Goal: Task Accomplishment & Management: Manage account settings

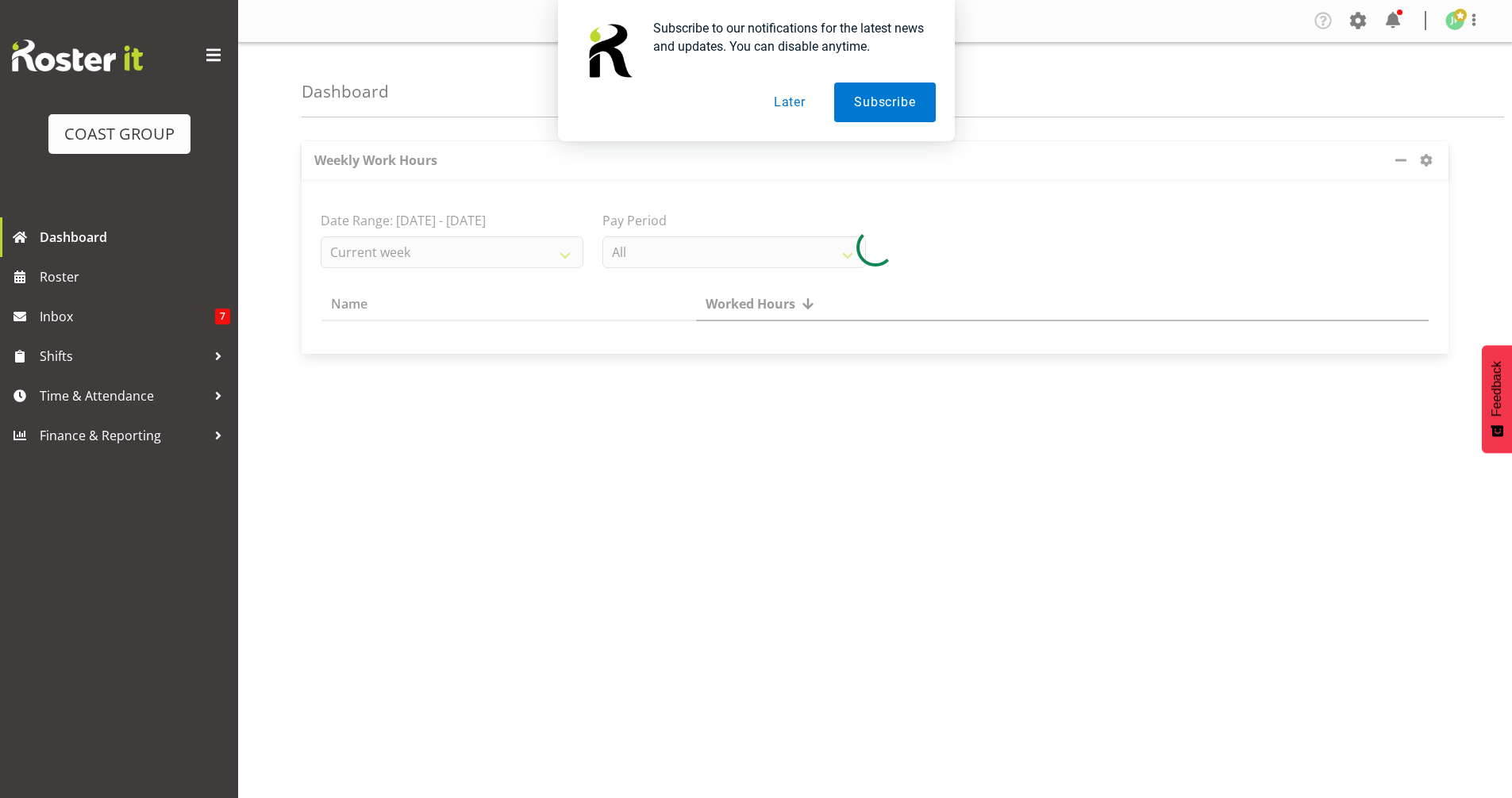
click at [789, 100] on button "Later" at bounding box center [789, 102] width 72 height 40
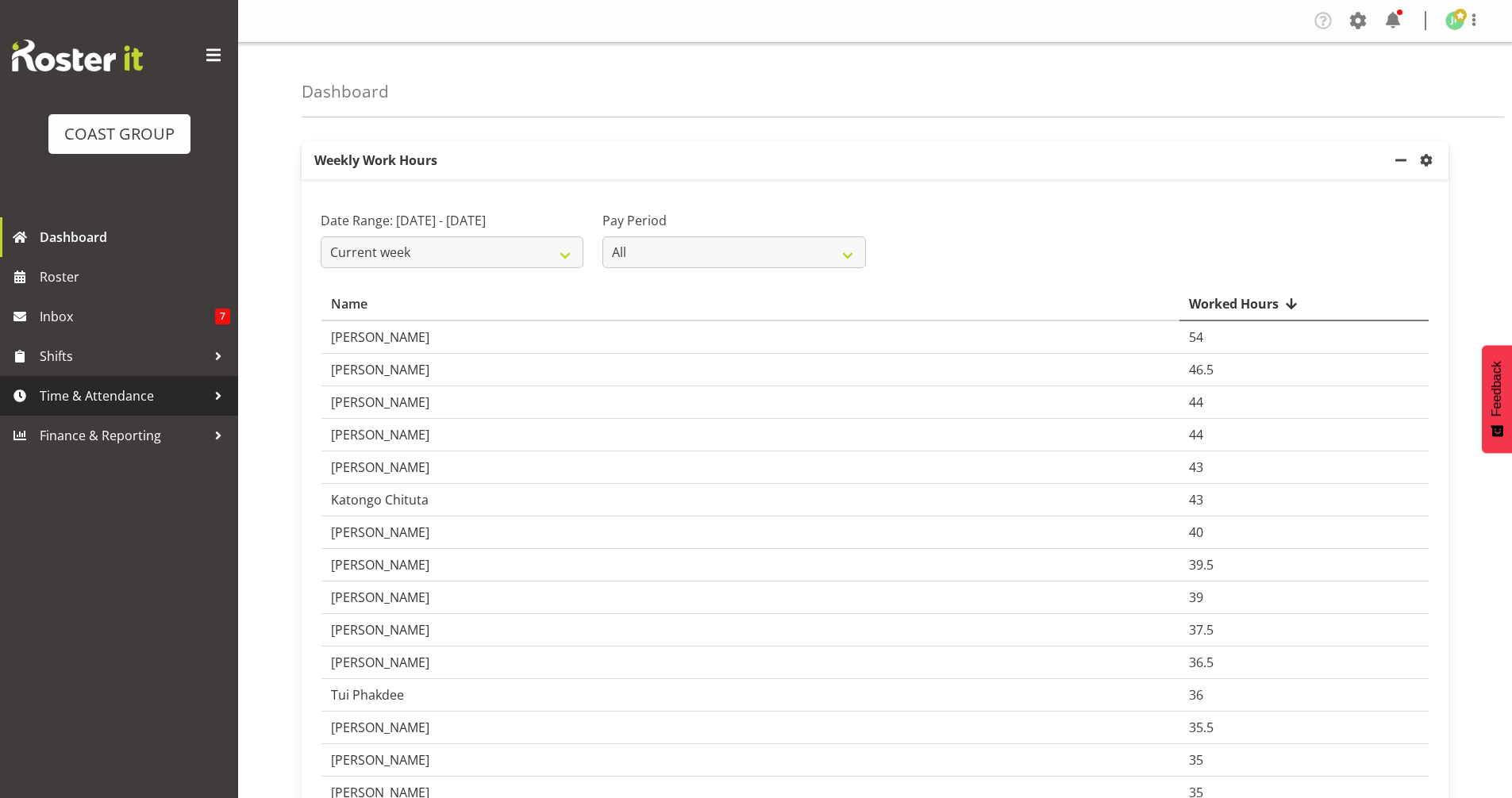
click at [109, 400] on span "Time & Attendance" at bounding box center [123, 395] width 167 height 24
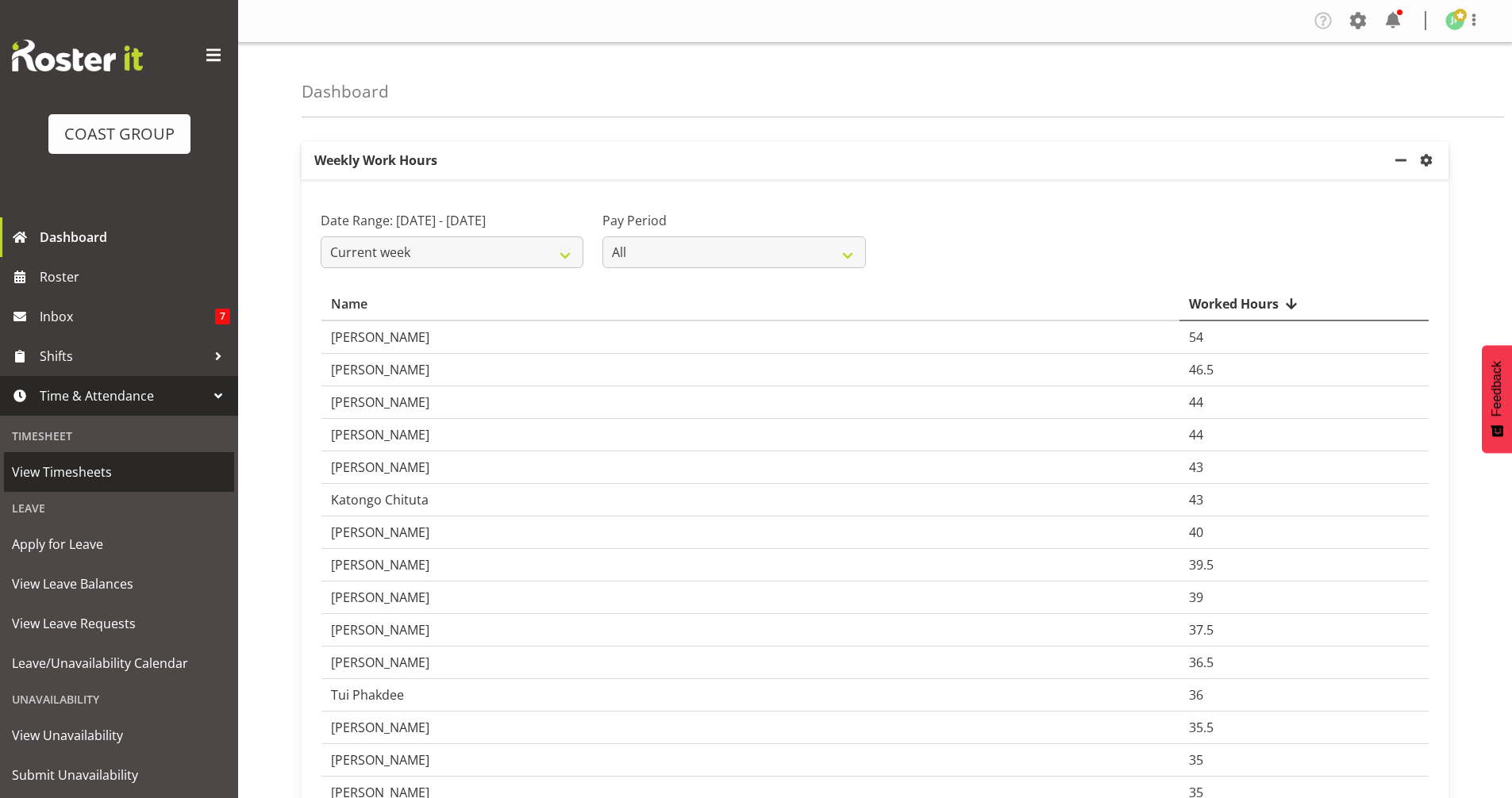
click at [101, 479] on span "View Timesheets" at bounding box center [119, 472] width 215 height 24
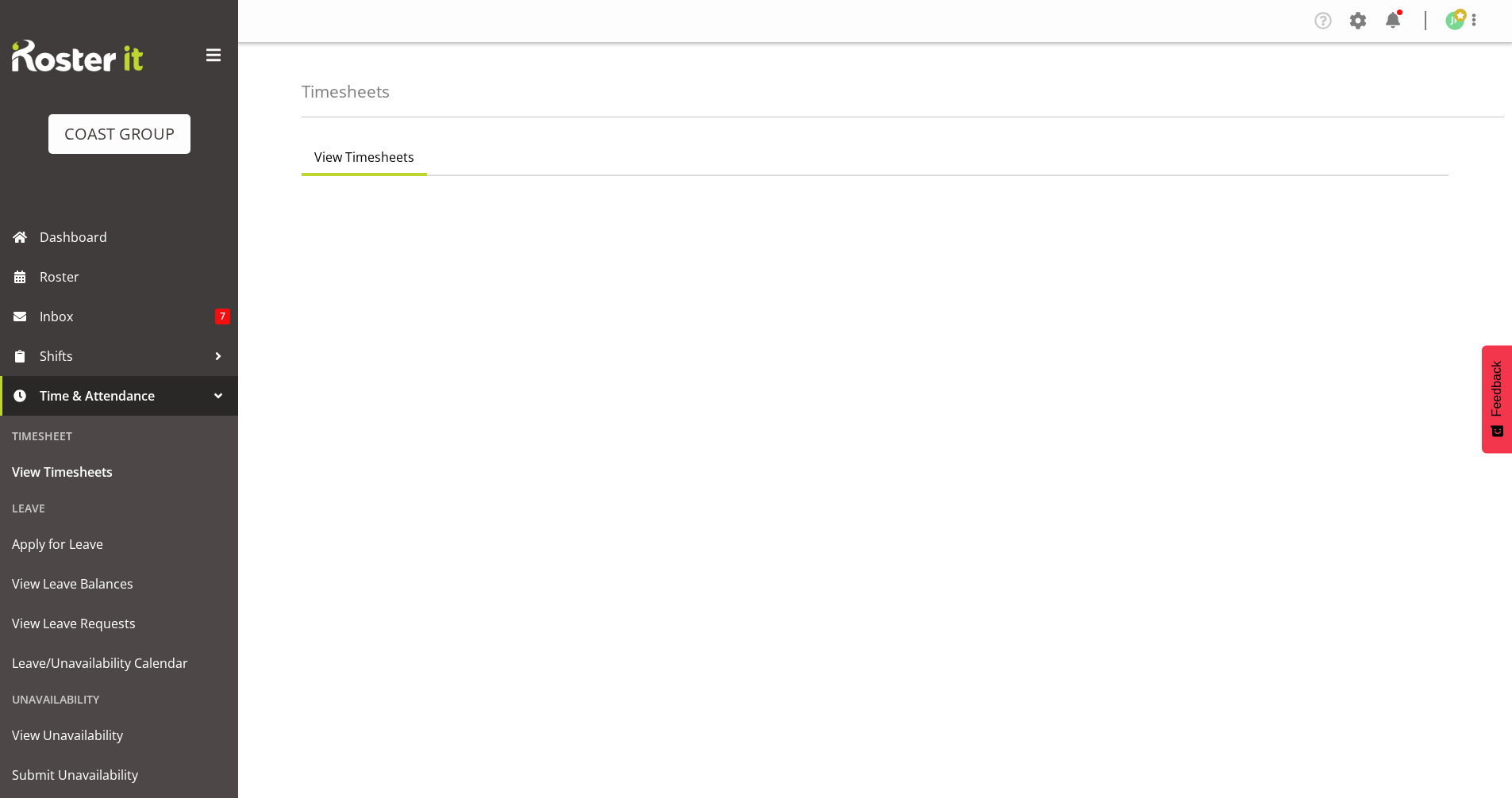
select select "8"
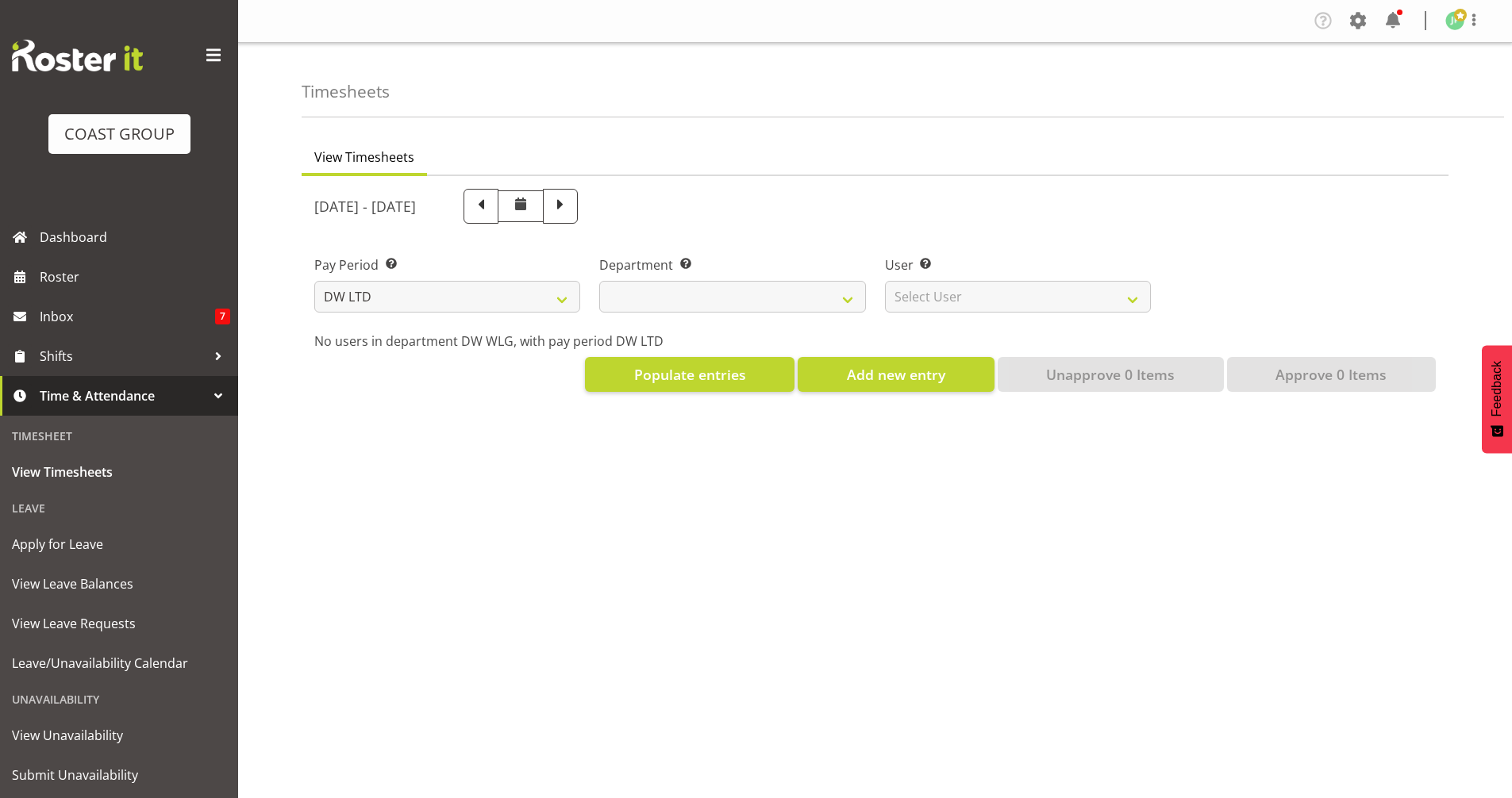
select select
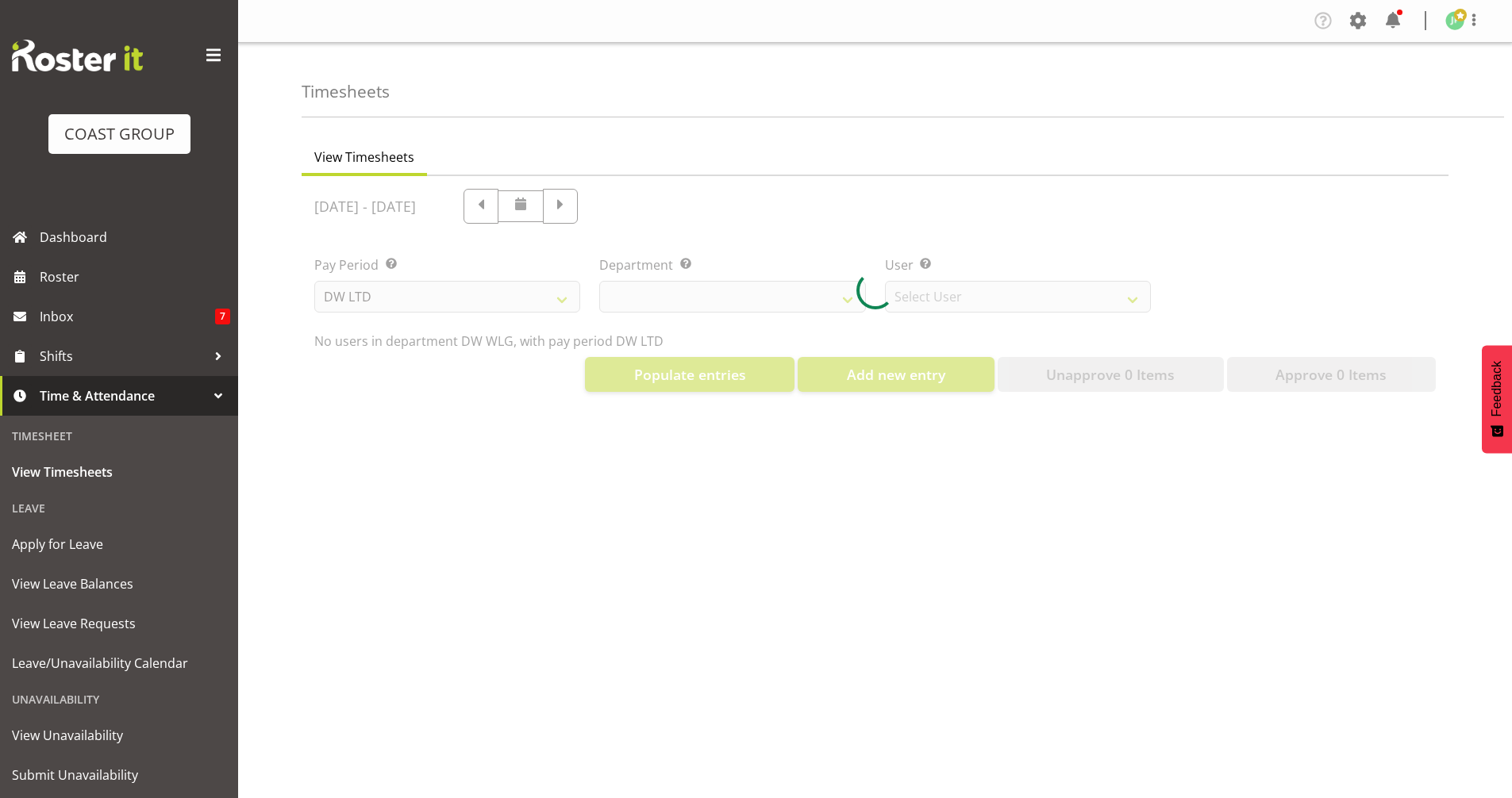
select select "3251"
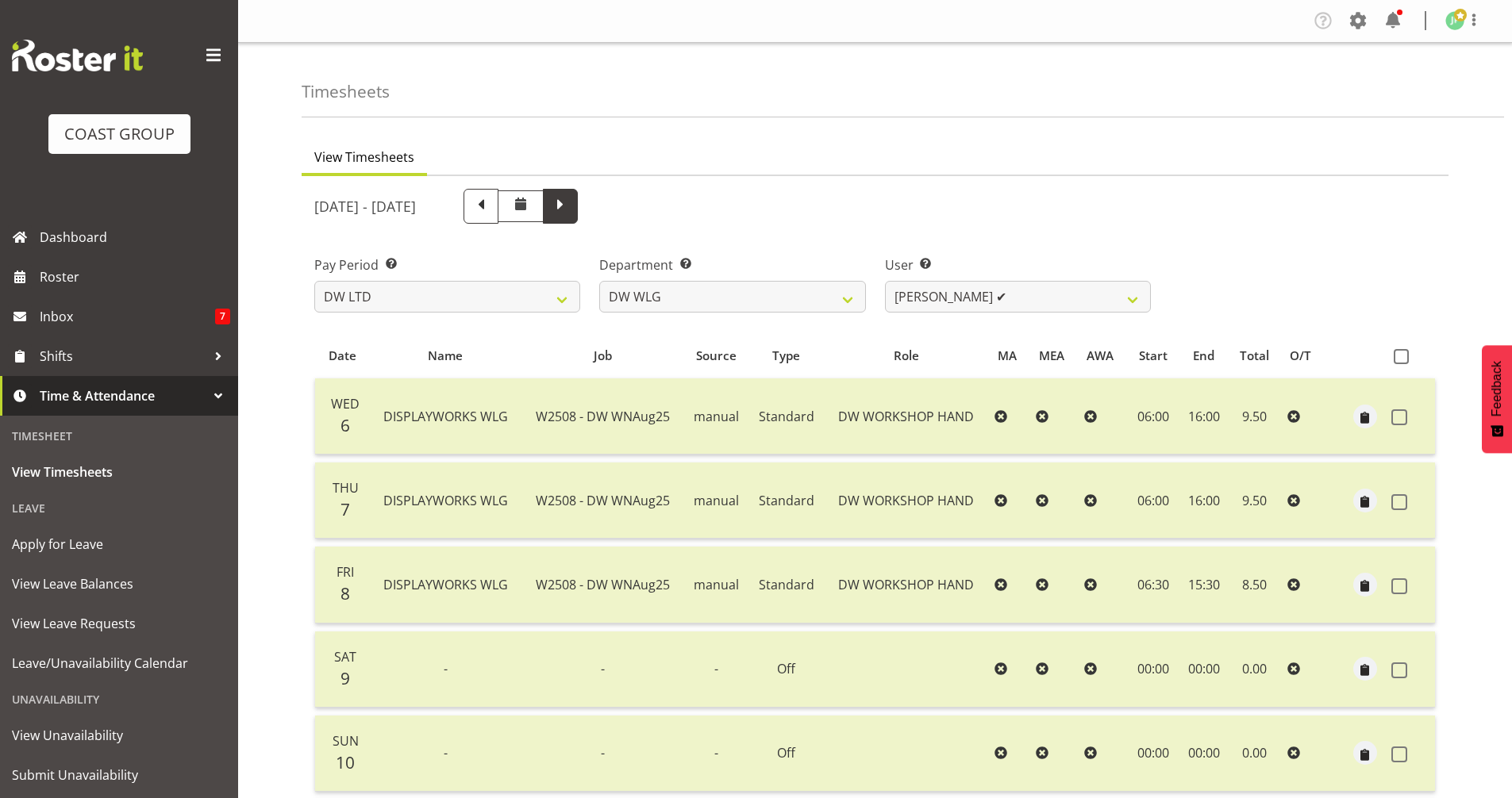
click at [570, 207] on span at bounding box center [560, 204] width 21 height 21
select select
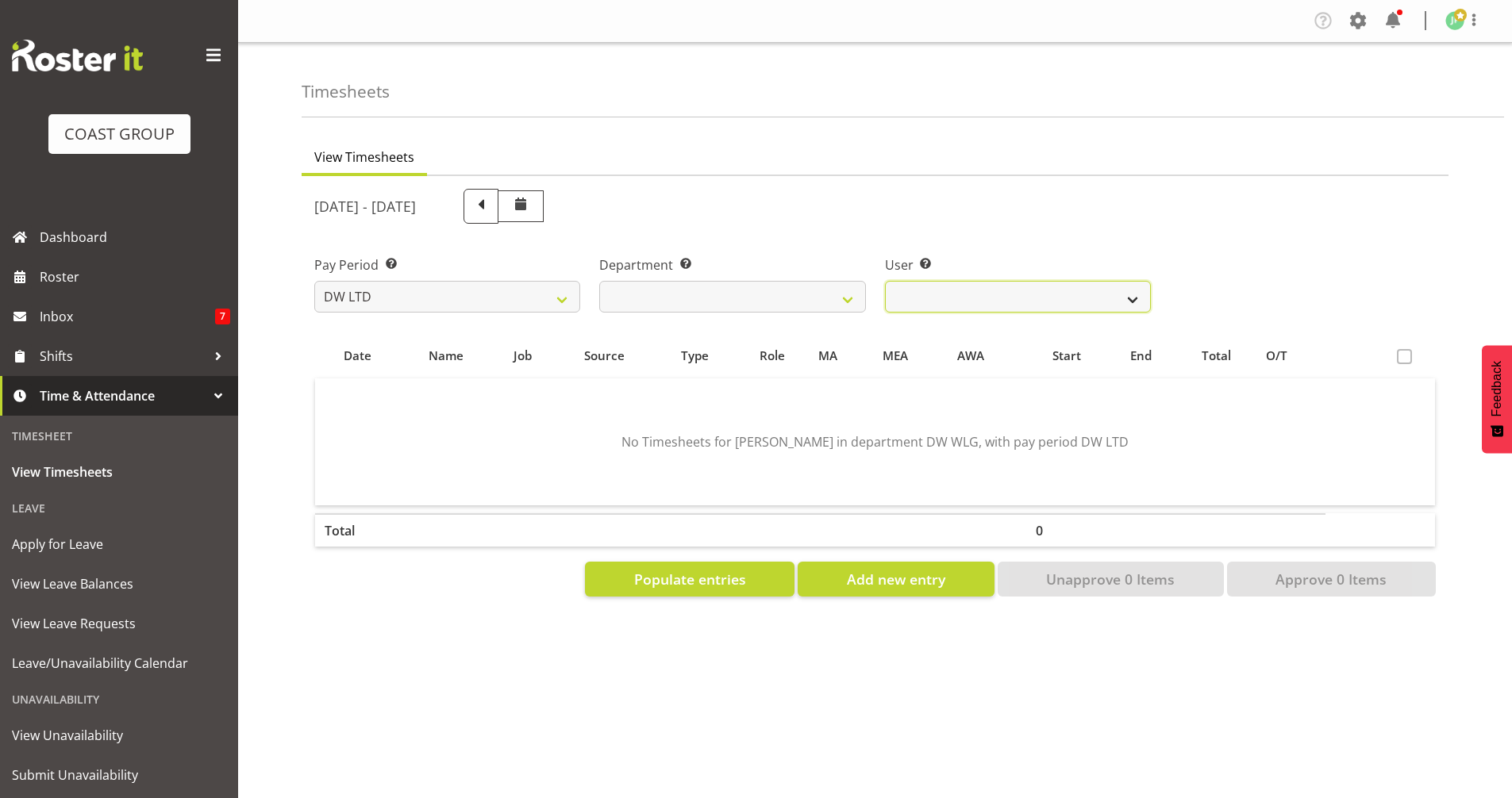
click at [1138, 296] on select "Cassie Phillips ❌ Darryl Dickinson ❌ Josh Provoost ❌ Ken Barnden ❌ Stanley Elli…" at bounding box center [1018, 297] width 266 height 32
select select "1168"
click at [885, 281] on select "Cassie Phillips ❌ Darryl Dickinson ❌ Josh Provoost ❌ Ken Barnden ❌ Stanley Elli…" at bounding box center [1018, 297] width 266 height 32
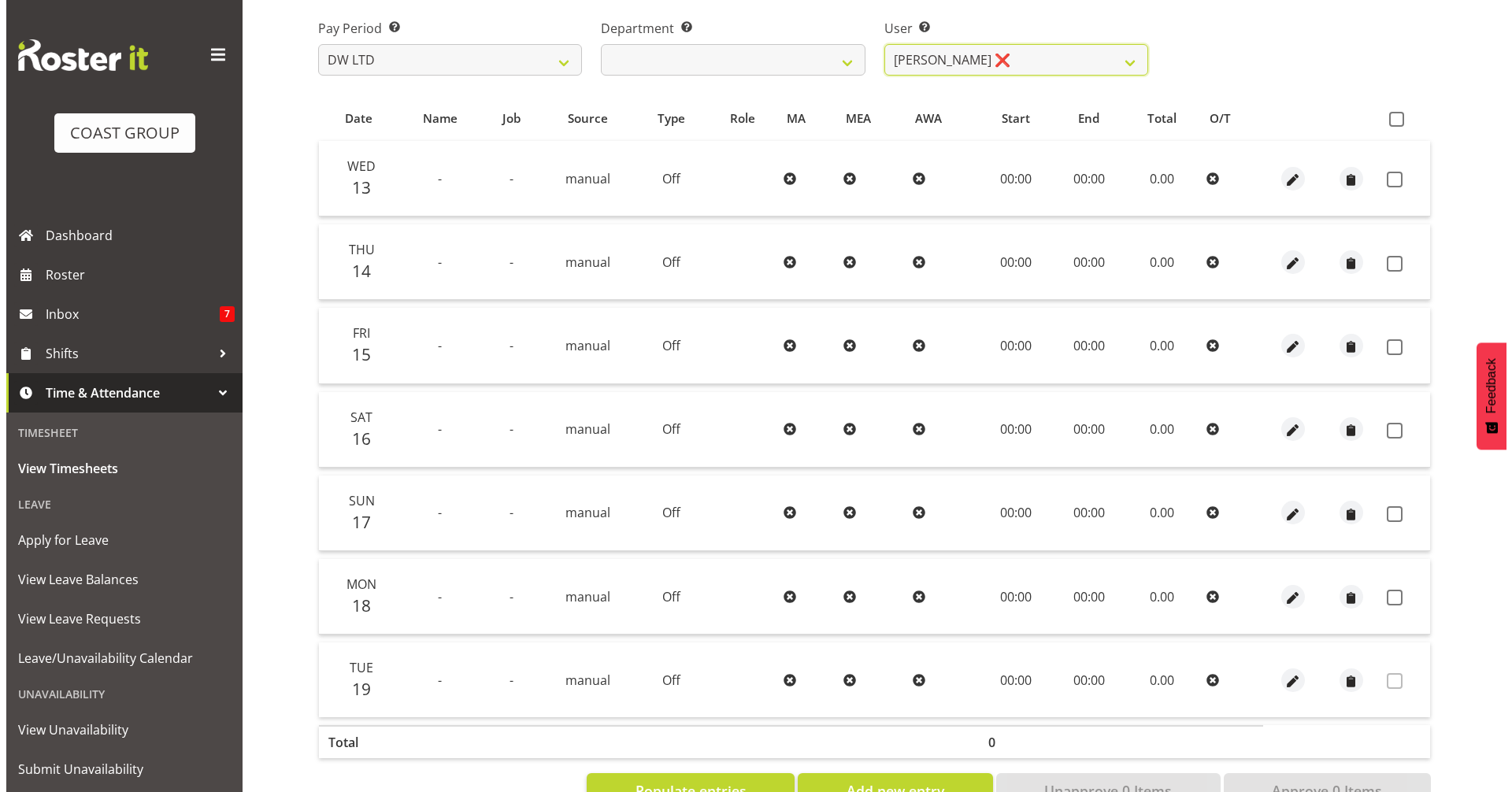
scroll to position [208, 0]
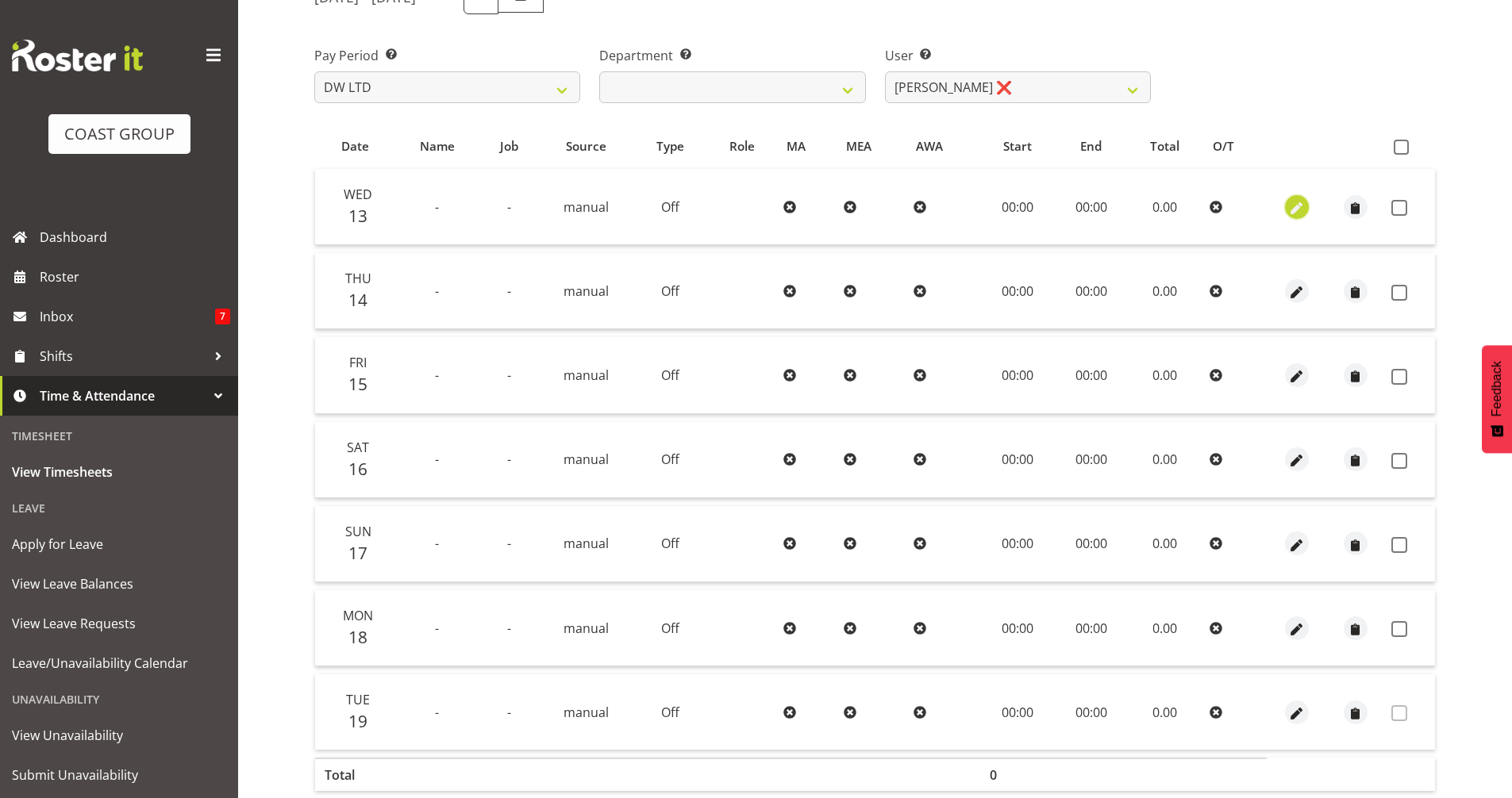
click at [1297, 213] on span "button" at bounding box center [1297, 209] width 19 height 18
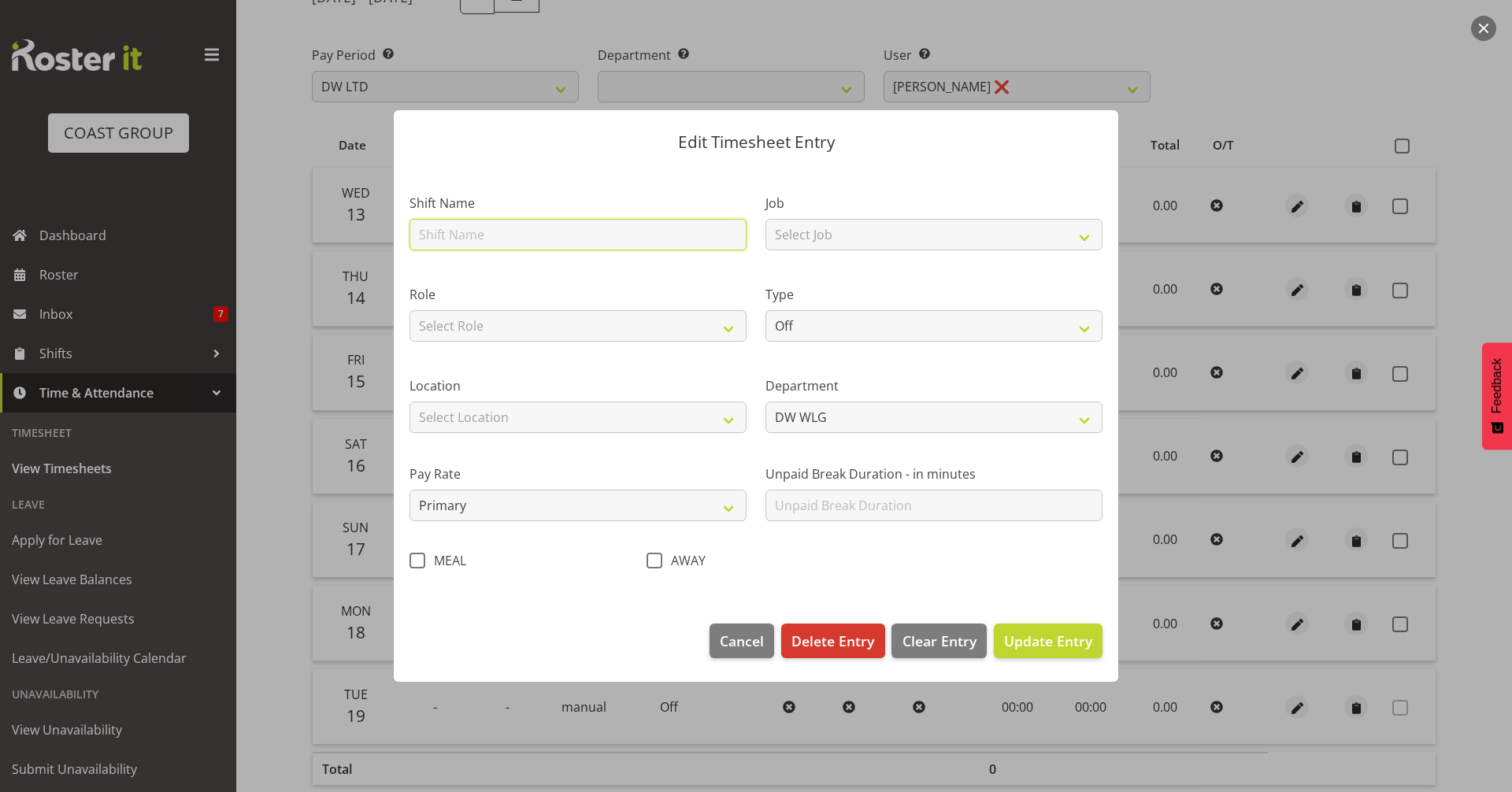
click at [627, 238] on input "text" at bounding box center [578, 235] width 337 height 32
type input "DISPLAYWORKS WLG"
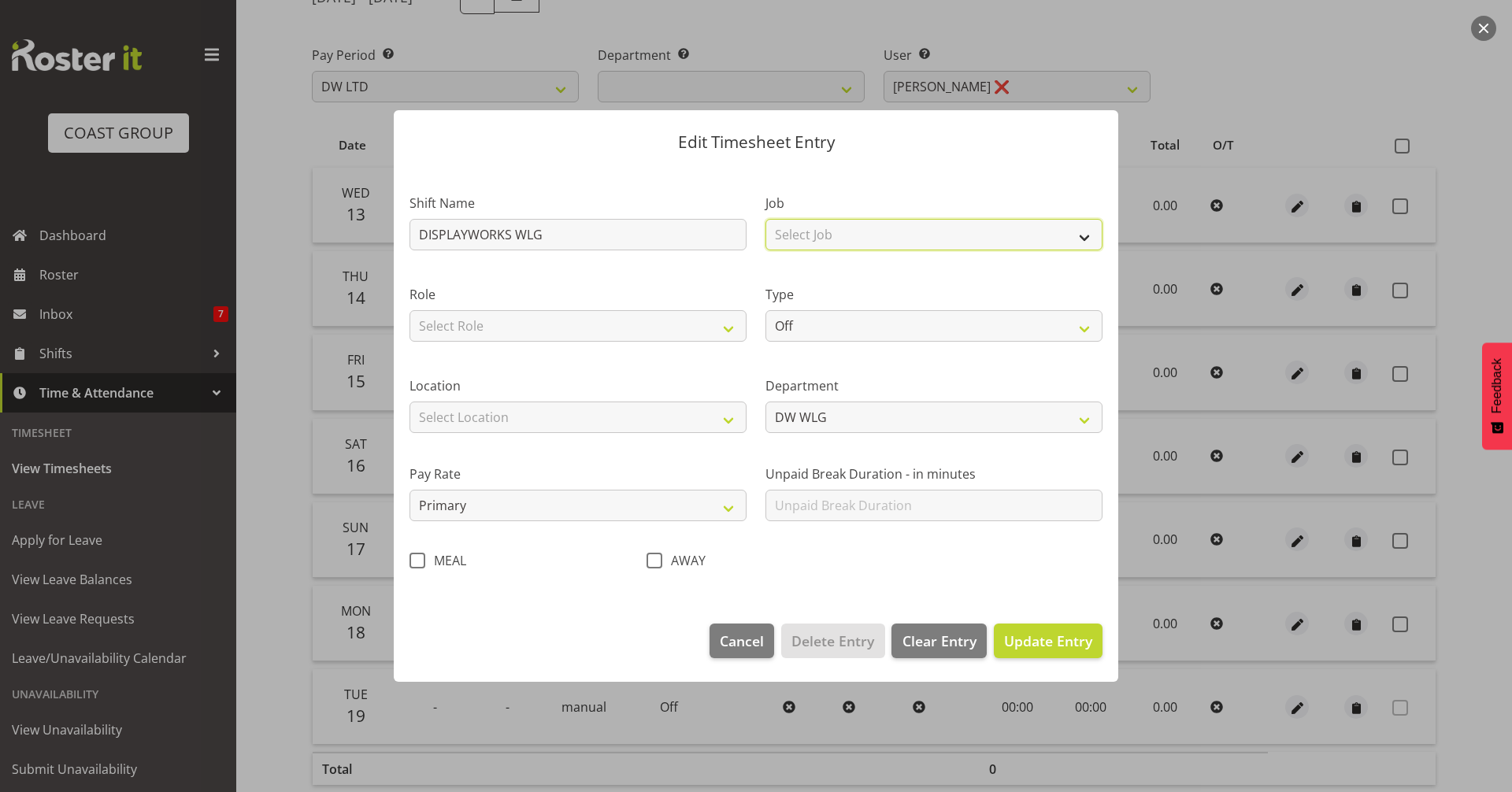
click at [867, 242] on select "Select Job 1 Carlton Events 1 Carlton Hamilton 1 Carlton Wellington 1 EHS WAREH…" at bounding box center [934, 235] width 337 height 32
select select "9488"
click at [766, 219] on select "Select Job 1 Carlton Events 1 Carlton Hamilton 1 Carlton Wellington 1 EHS WAREH…" at bounding box center [934, 235] width 337 height 32
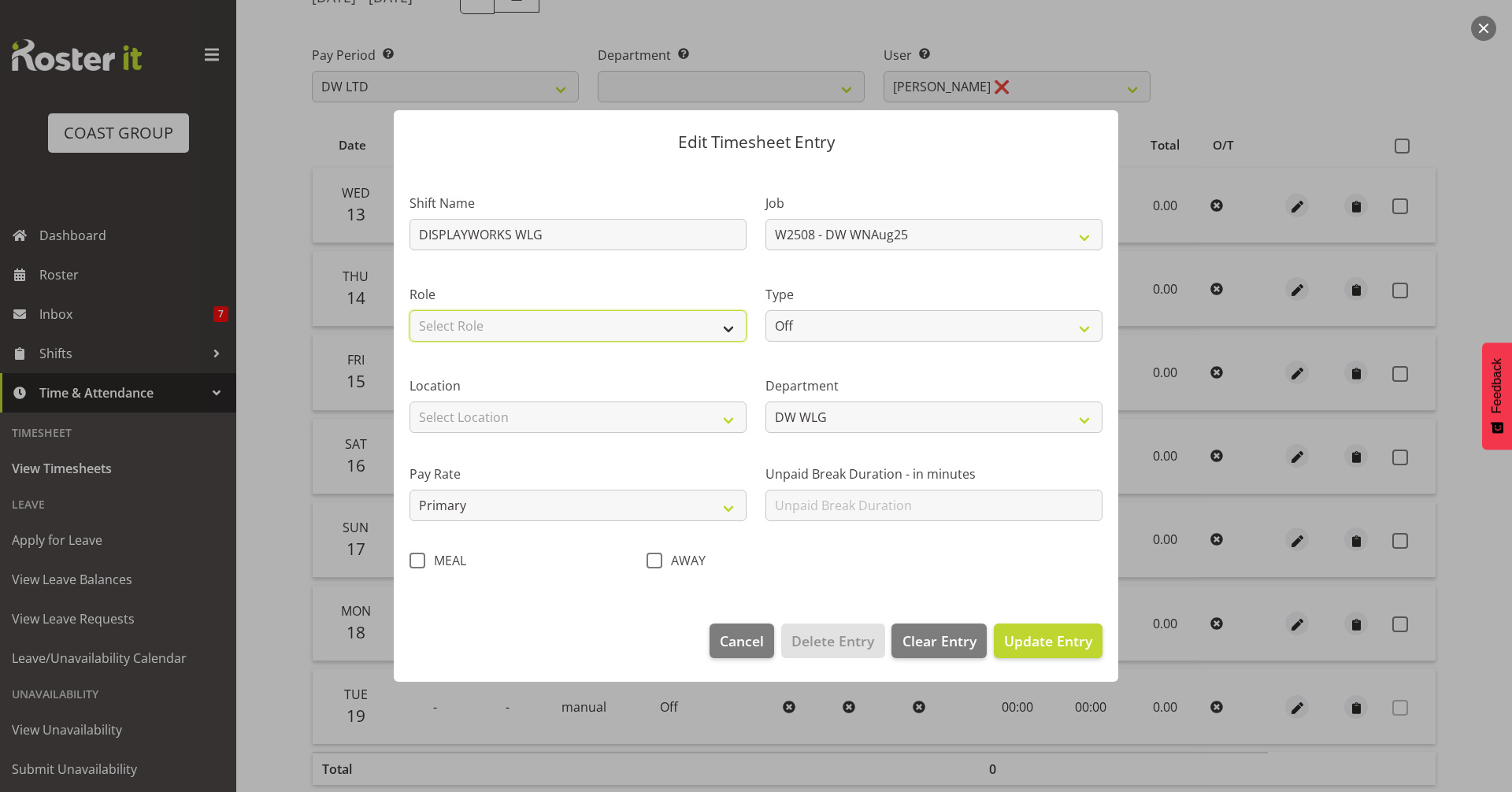
click at [681, 331] on select "Select Role MANUFACTURE EHS WLG OPS Manufacture" at bounding box center [578, 326] width 337 height 32
select select "218"
click at [409, 310] on select "Select Role MANUFACTURE EHS WLG OPS Manufacture" at bounding box center [578, 326] width 337 height 32
click at [794, 347] on div "Type Off Standard Public Holiday Public Holiday (Worked) Day In Lieu Annual Lea…" at bounding box center [933, 308] width 356 height 91
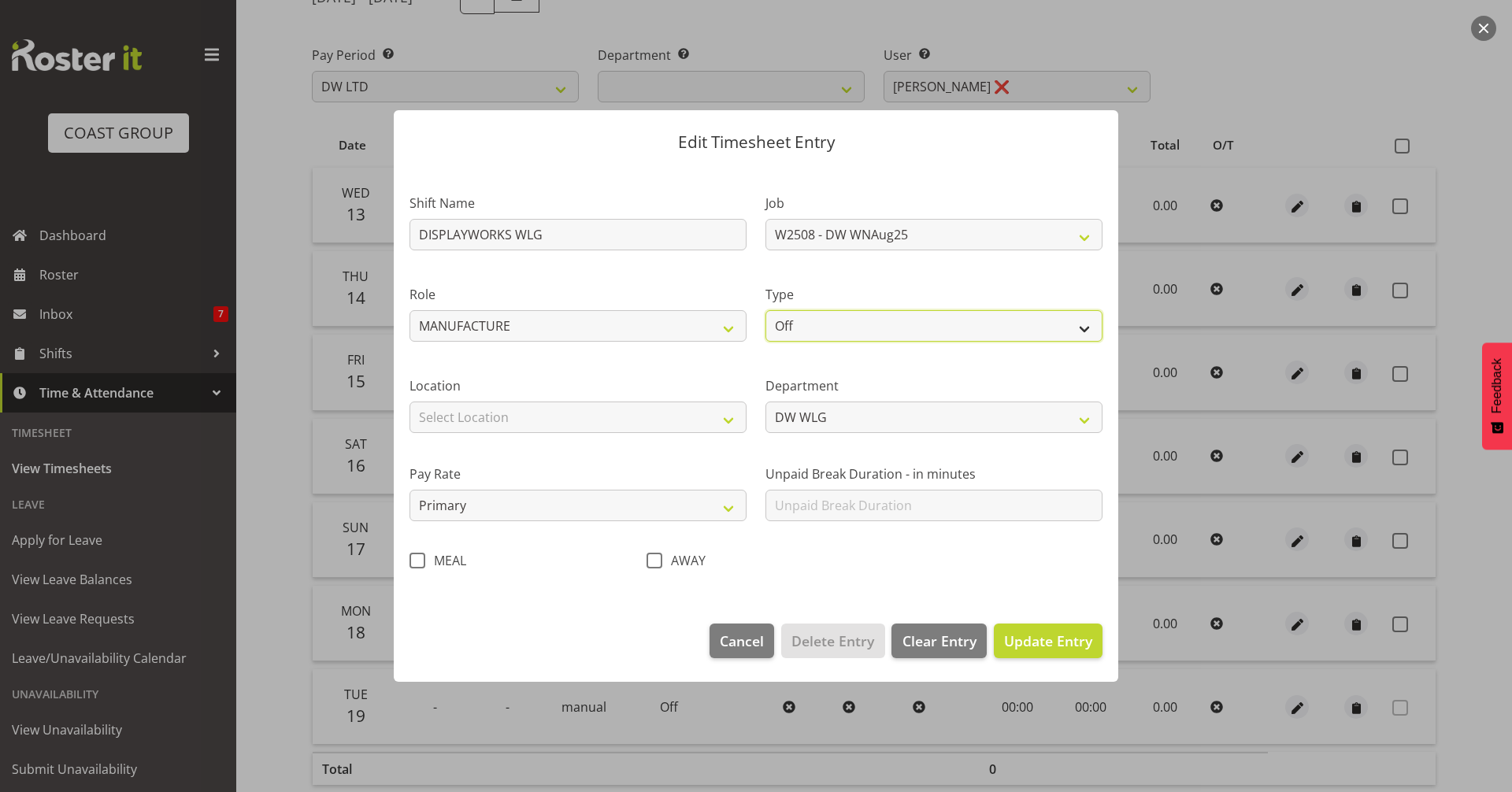
click at [796, 335] on select "Off Standard Public Holiday Public Holiday (Worked) Day In Lieu Annual Leave Si…" at bounding box center [934, 326] width 337 height 32
select select "Standard"
click at [766, 310] on select "Off Standard Public Holiday Public Holiday (Worked) Day In Lieu Annual Leave Si…" at bounding box center [934, 326] width 337 height 32
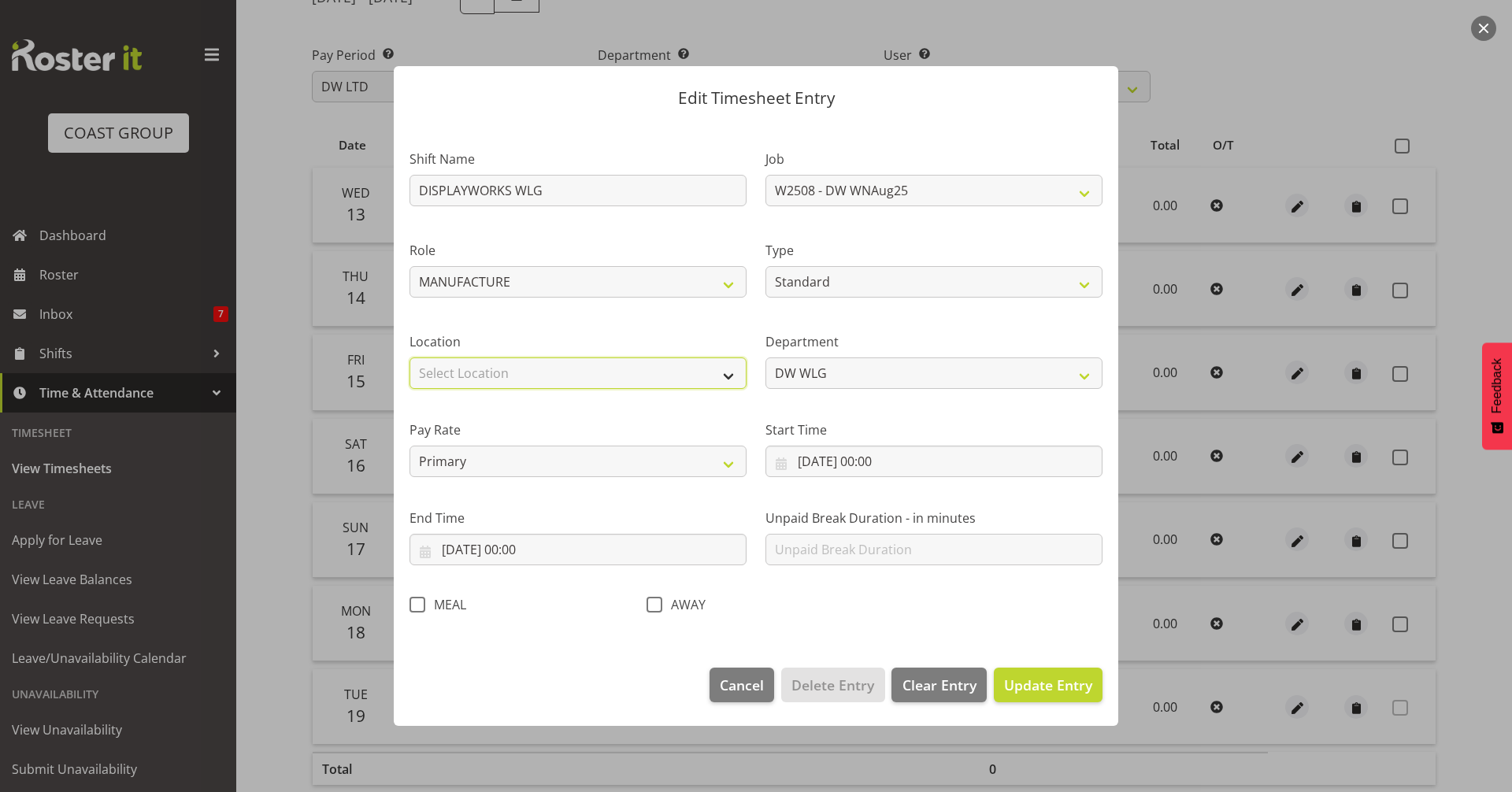
click at [721, 375] on select "Select Location CARLTON EVENTS Carlton Hamilton Carlton Wellington DW CHC DW DI…" at bounding box center [578, 373] width 337 height 32
select select "38"
click at [409, 357] on select "Select Location CARLTON EVENTS Carlton Hamilton Carlton Wellington DW CHC DW DI…" at bounding box center [578, 373] width 337 height 32
click at [837, 462] on input "13/08/2025, 00:00" at bounding box center [934, 462] width 337 height 32
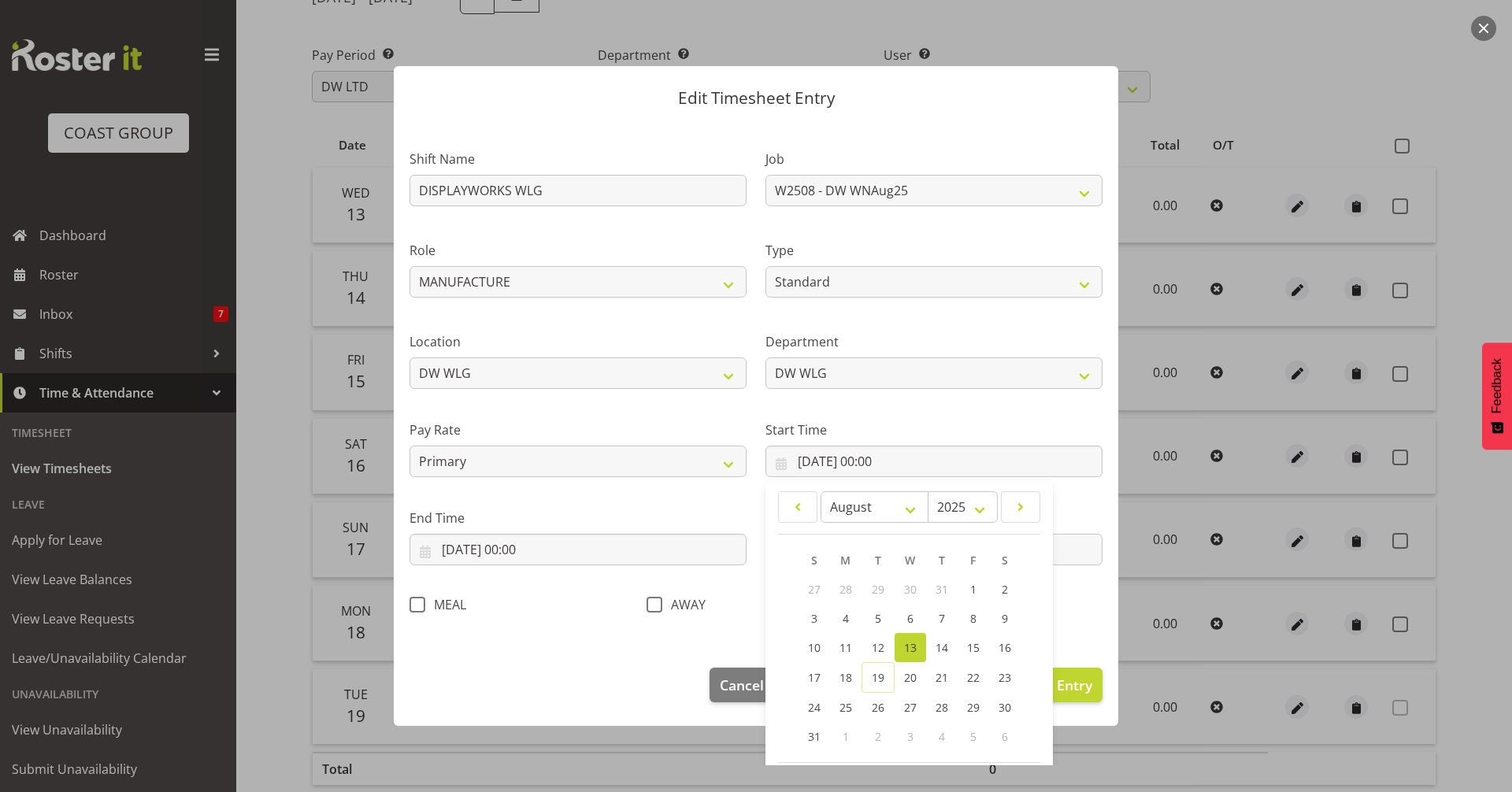
click at [1070, 593] on div "Shift Name DISPLAYWORKS WLG Job 1 Carlton Events 1 Carlton Hamilton 1 Carlton W…" at bounding box center [756, 377] width 712 height 499
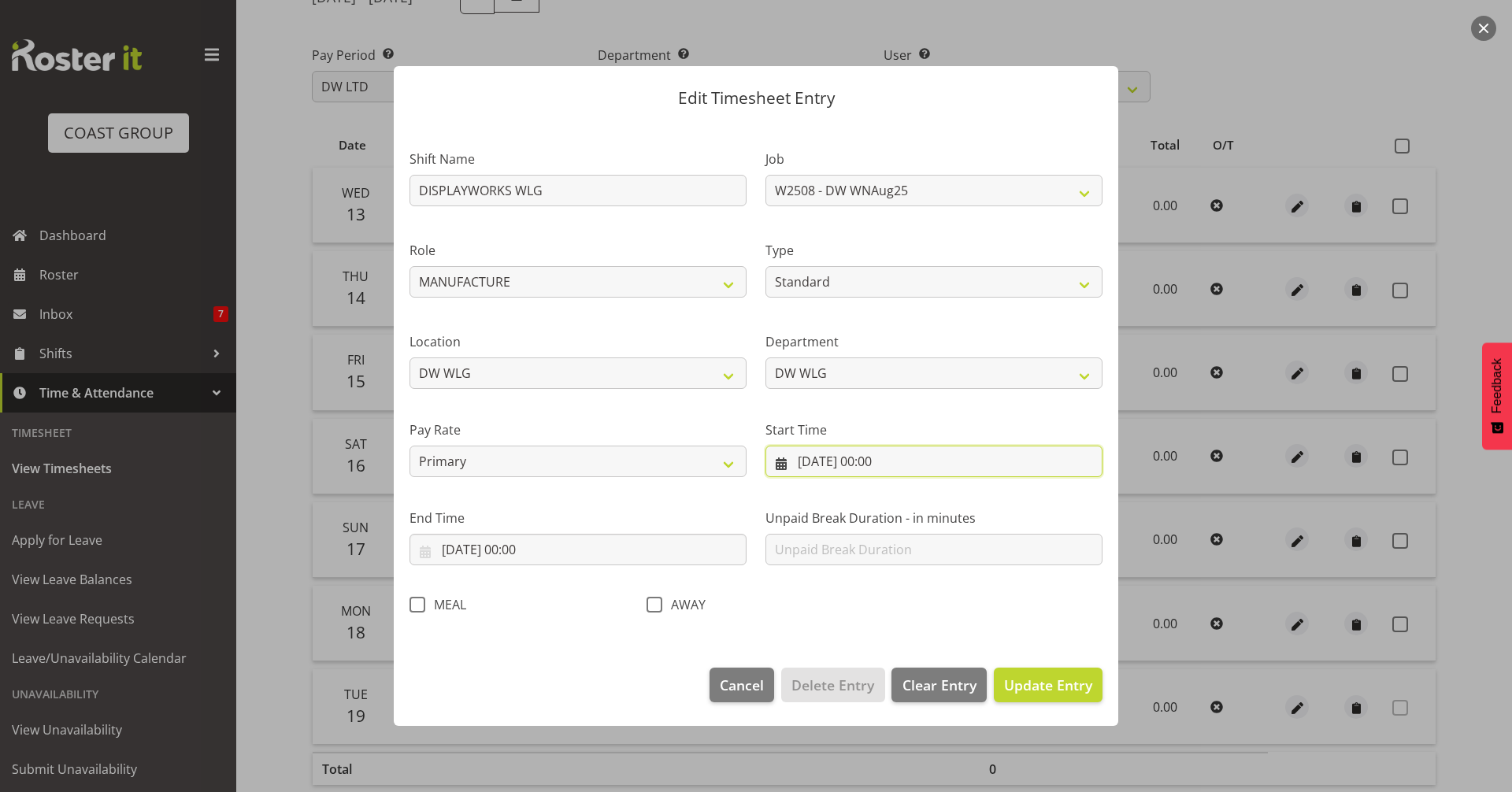
click at [893, 464] on input "13/08/2025, 00:00" at bounding box center [934, 462] width 337 height 32
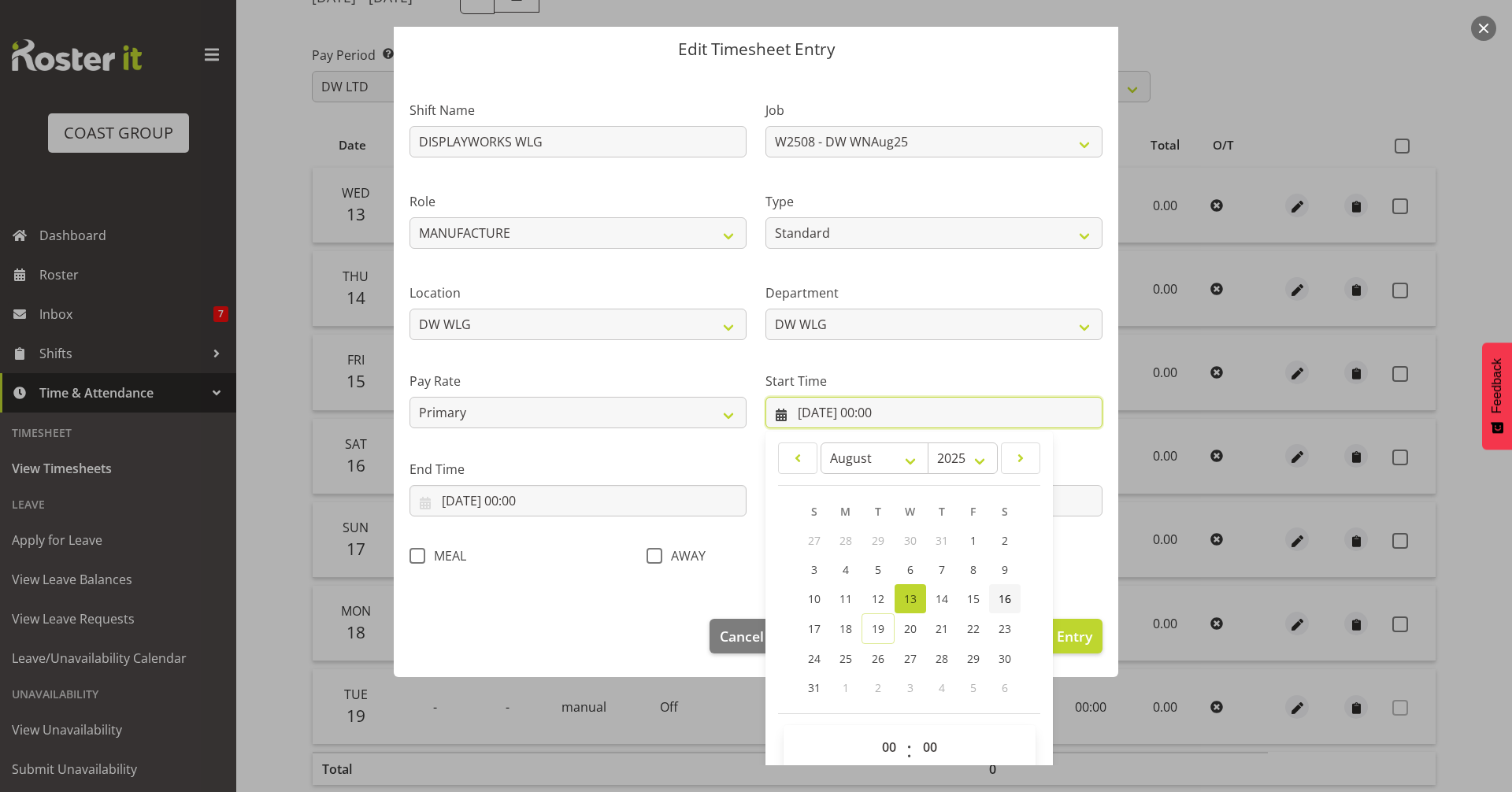
scroll to position [72, 0]
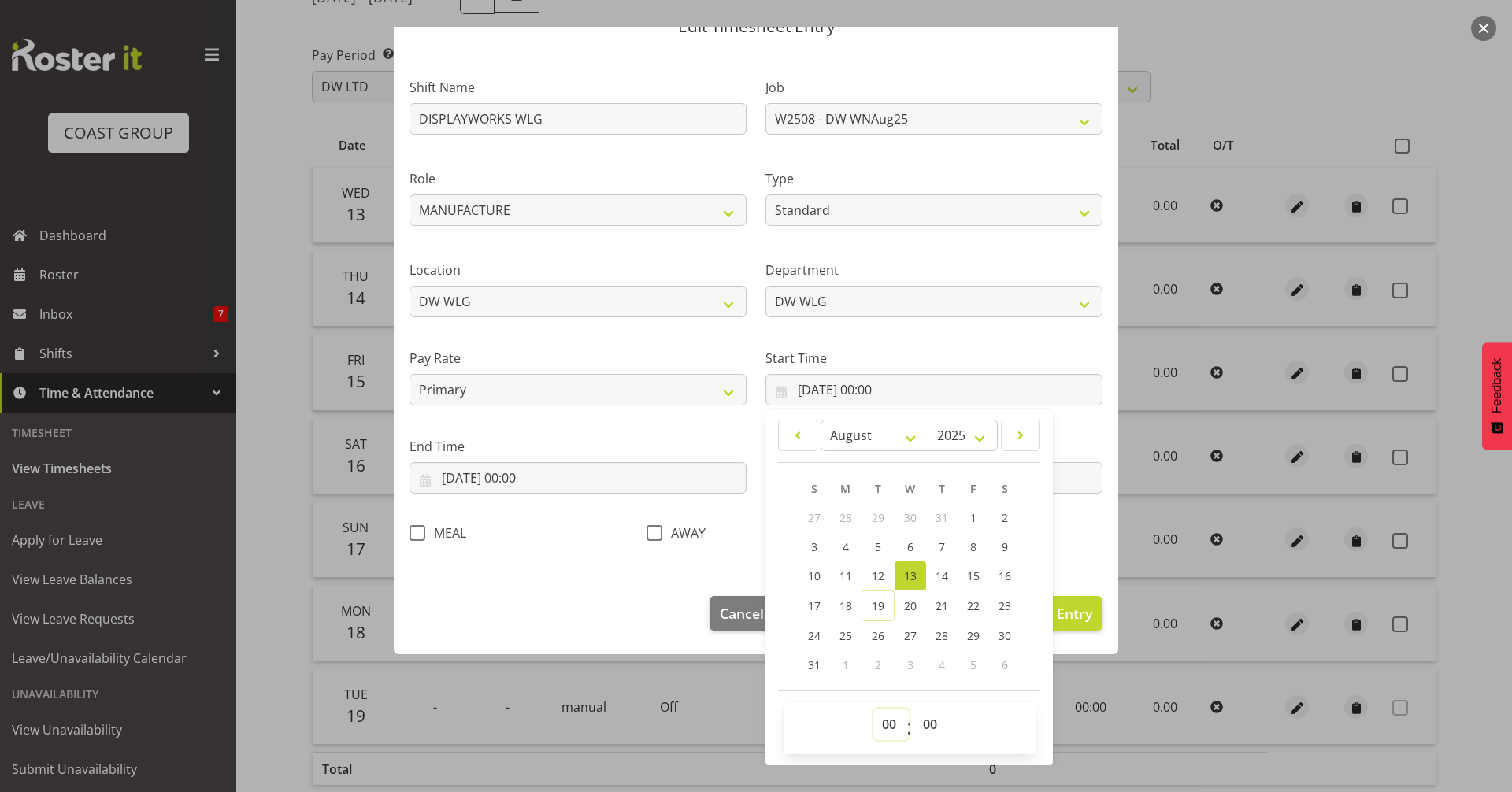
click at [879, 727] on select "00 01 02 03 04 05 06 07 08 09 10 11 12 13 14 15 16 17 18 19 20 21 22 23" at bounding box center [891, 724] width 35 height 32
select select "7"
click at [873, 709] on select "00 01 02 03 04 05 06 07 08 09 10 11 12 13 14 15 16 17 18 19 20 21 22 23" at bounding box center [891, 724] width 35 height 32
type input "13/08/2025, 07:00"
click at [925, 726] on select "00 01 02 03 04 05 06 07 08 09 10 11 12 13 14 15 16 17 18 19 20 21 22 23 24 25 2…" at bounding box center [932, 724] width 35 height 32
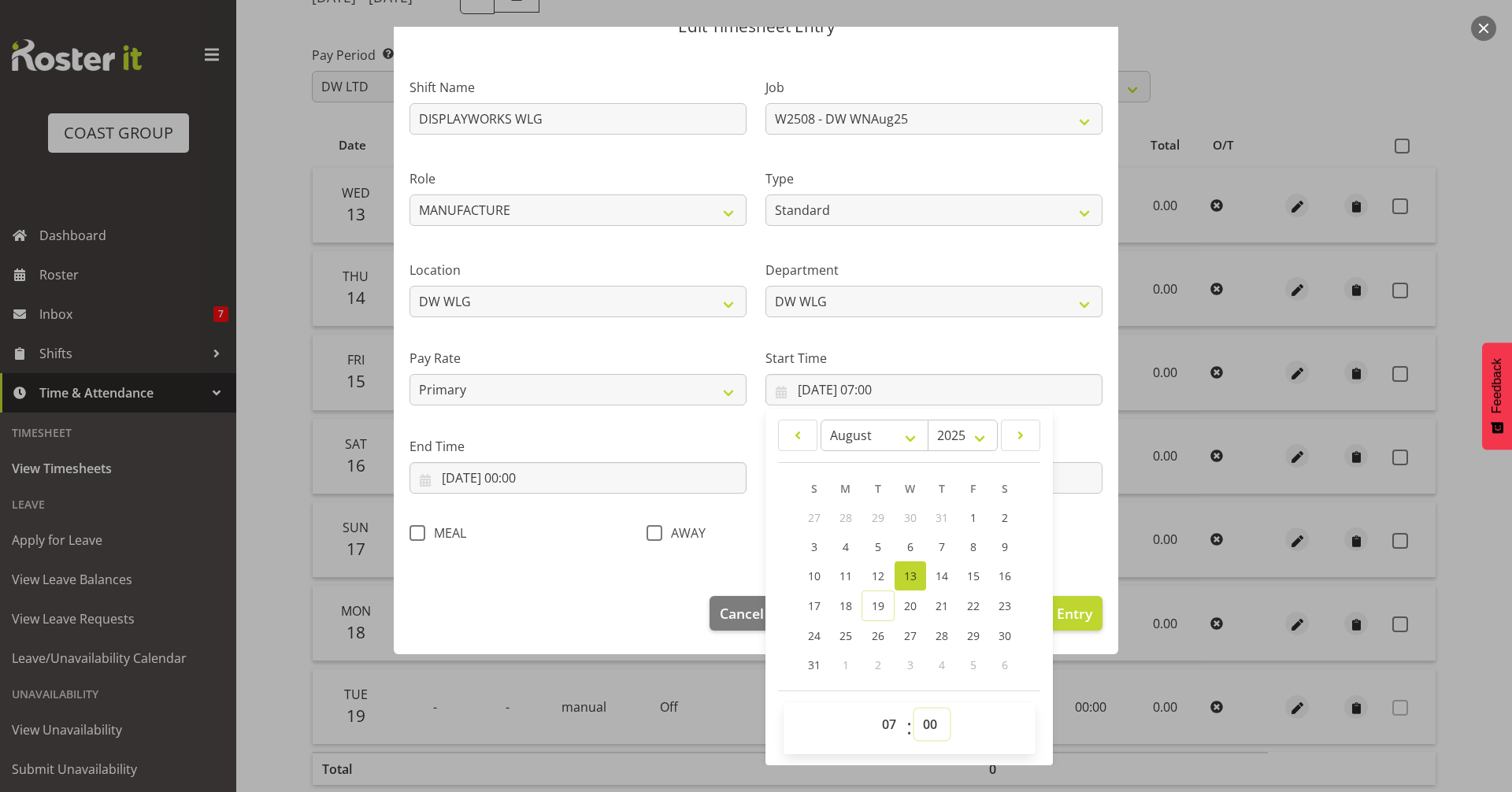
select select "30"
click at [914, 709] on select "00 01 02 03 04 05 06 07 08 09 10 11 12 13 14 15 16 17 18 19 20 21 22 23 24 25 2…" at bounding box center [932, 724] width 35 height 32
type input "13/08/2025, 07:30"
click at [613, 613] on footer "Cancel Delete Entry Clear Entry Update Entry" at bounding box center [756, 617] width 725 height 74
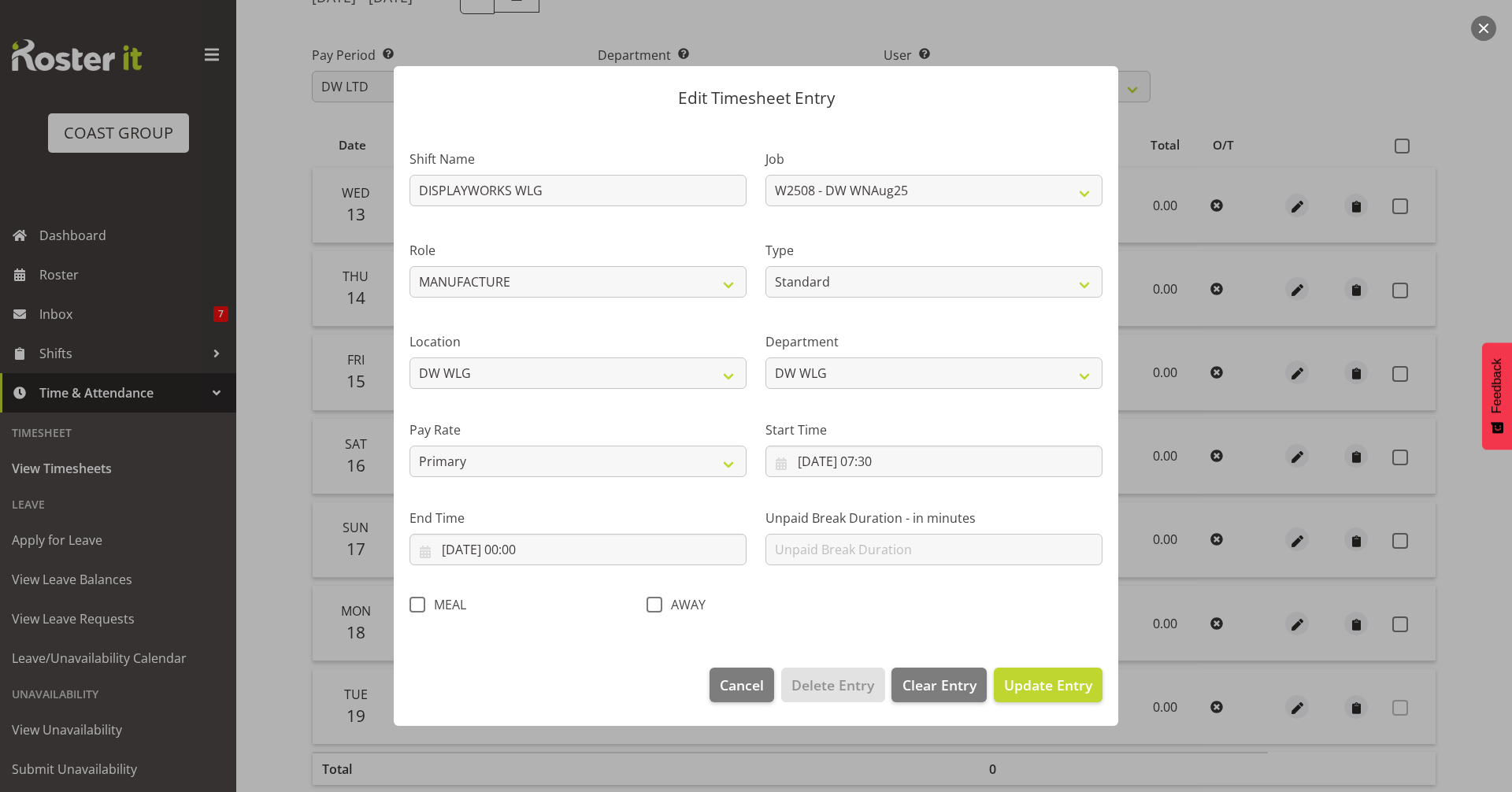
scroll to position [0, 0]
click at [535, 548] on input "13/08/2025, 00:00" at bounding box center [578, 549] width 337 height 32
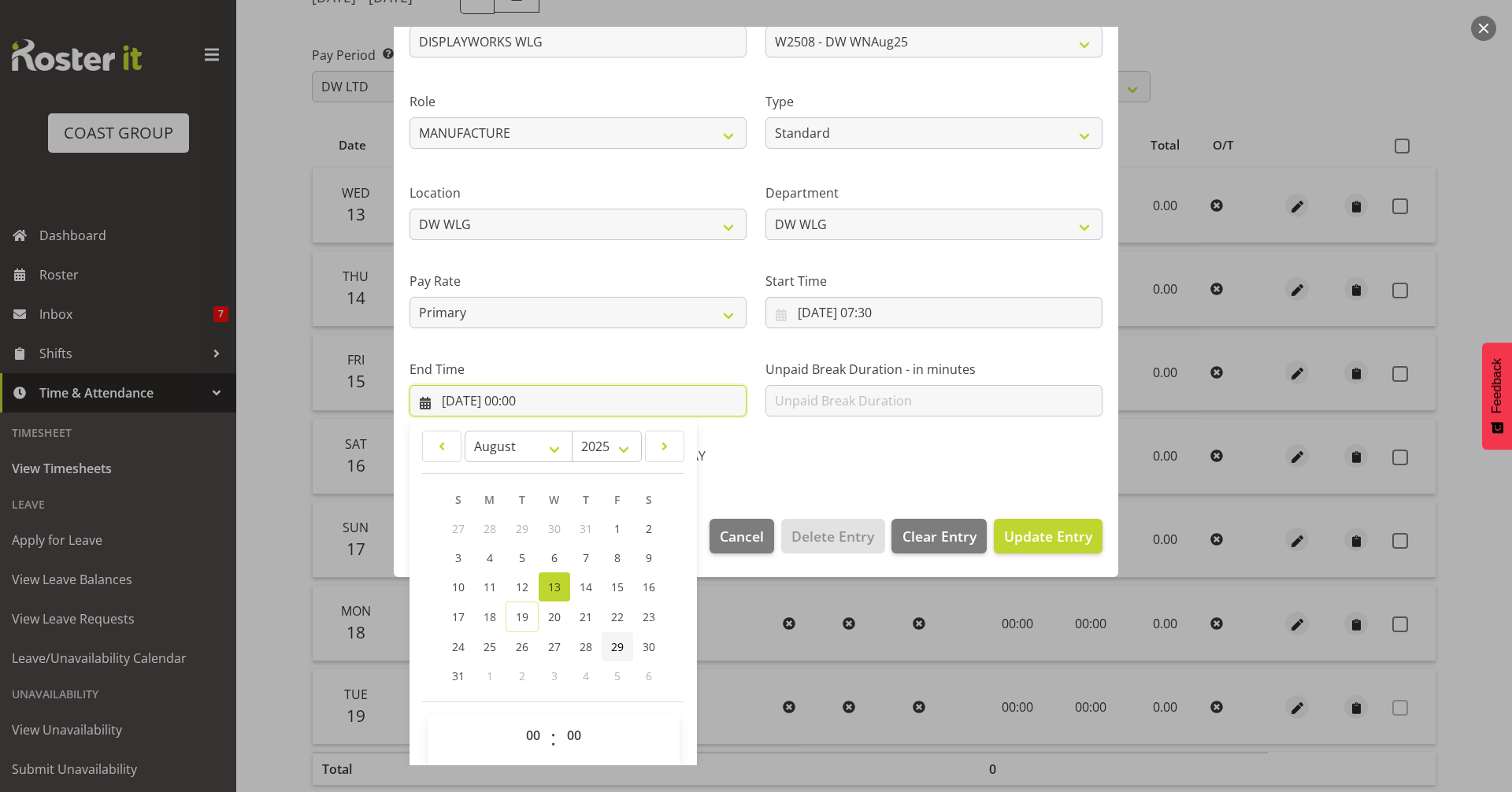
scroll to position [159, 0]
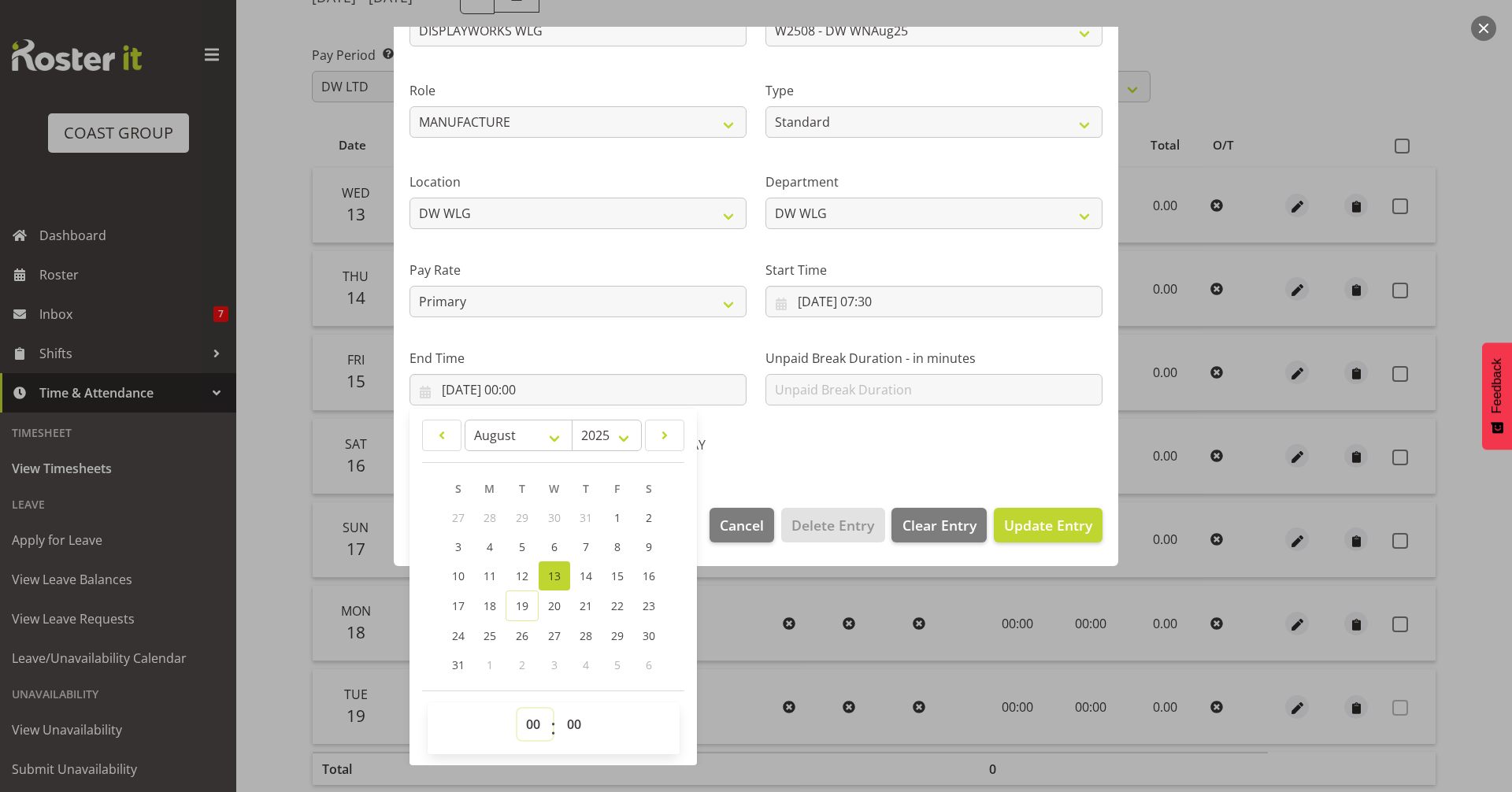
click at [528, 720] on select "00 01 02 03 04 05 06 07 08 09 10 11 12 13 14 15 16 17 18 19 20 21 22 23" at bounding box center [535, 724] width 35 height 32
select select "16"
click at [518, 709] on select "00 01 02 03 04 05 06 07 08 09 10 11 12 13 14 15 16 17 18 19 20 21 22 23" at bounding box center [535, 724] width 35 height 32
type input "13/08/2025, 16:00"
click at [570, 731] on select "00 01 02 03 04 05 06 07 08 09 10 11 12 13 14 15 16 17 18 19 20 21 22 23 24 25 2…" at bounding box center [576, 724] width 35 height 32
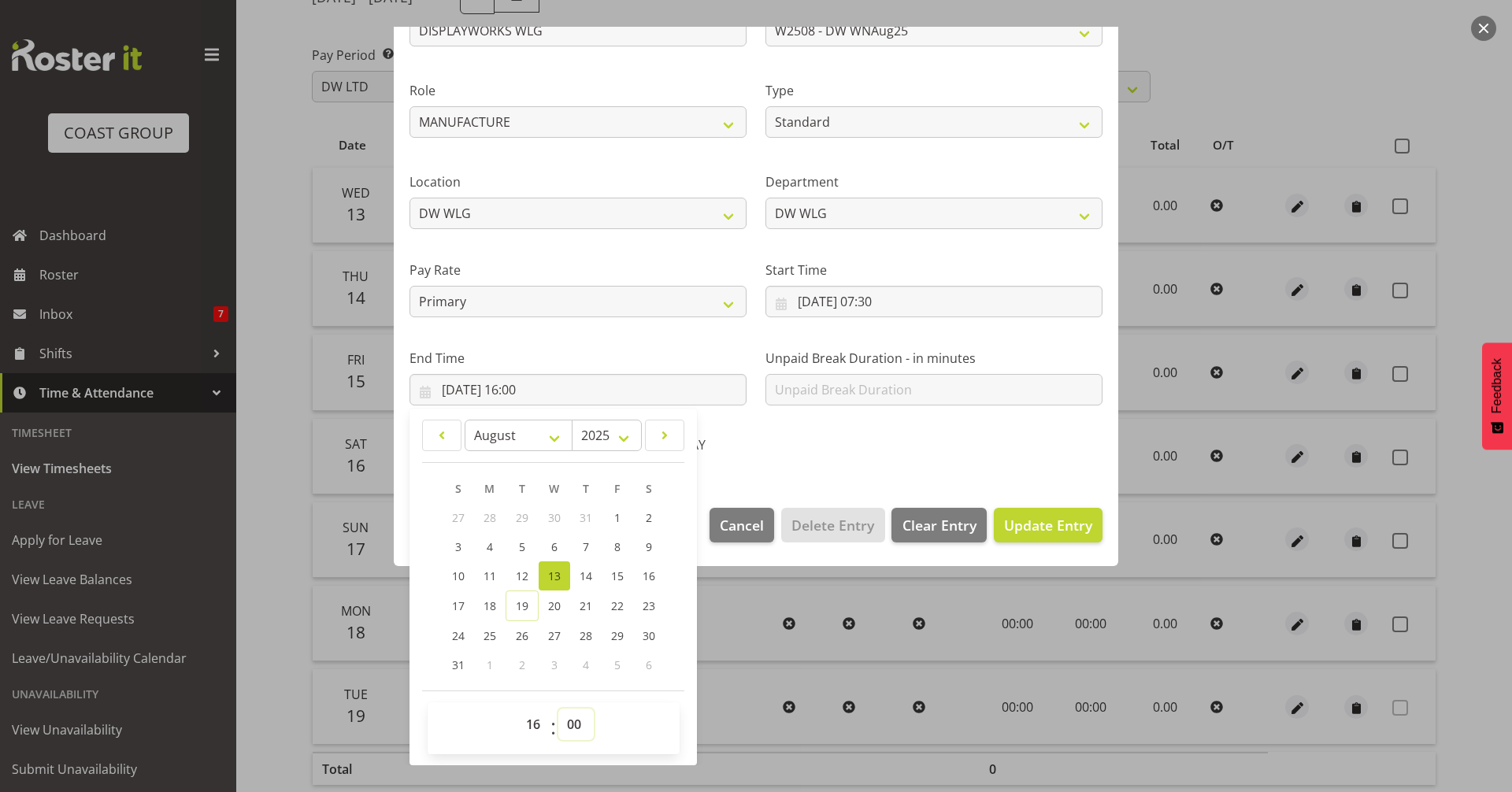
click at [559, 709] on select "00 01 02 03 04 05 06 07 08 09 10 11 12 13 14 15 16 17 18 19 20 21 22 23 24 25 2…" at bounding box center [576, 724] width 35 height 32
click at [846, 455] on div "AWAY" at bounding box center [755, 446] width 218 height 21
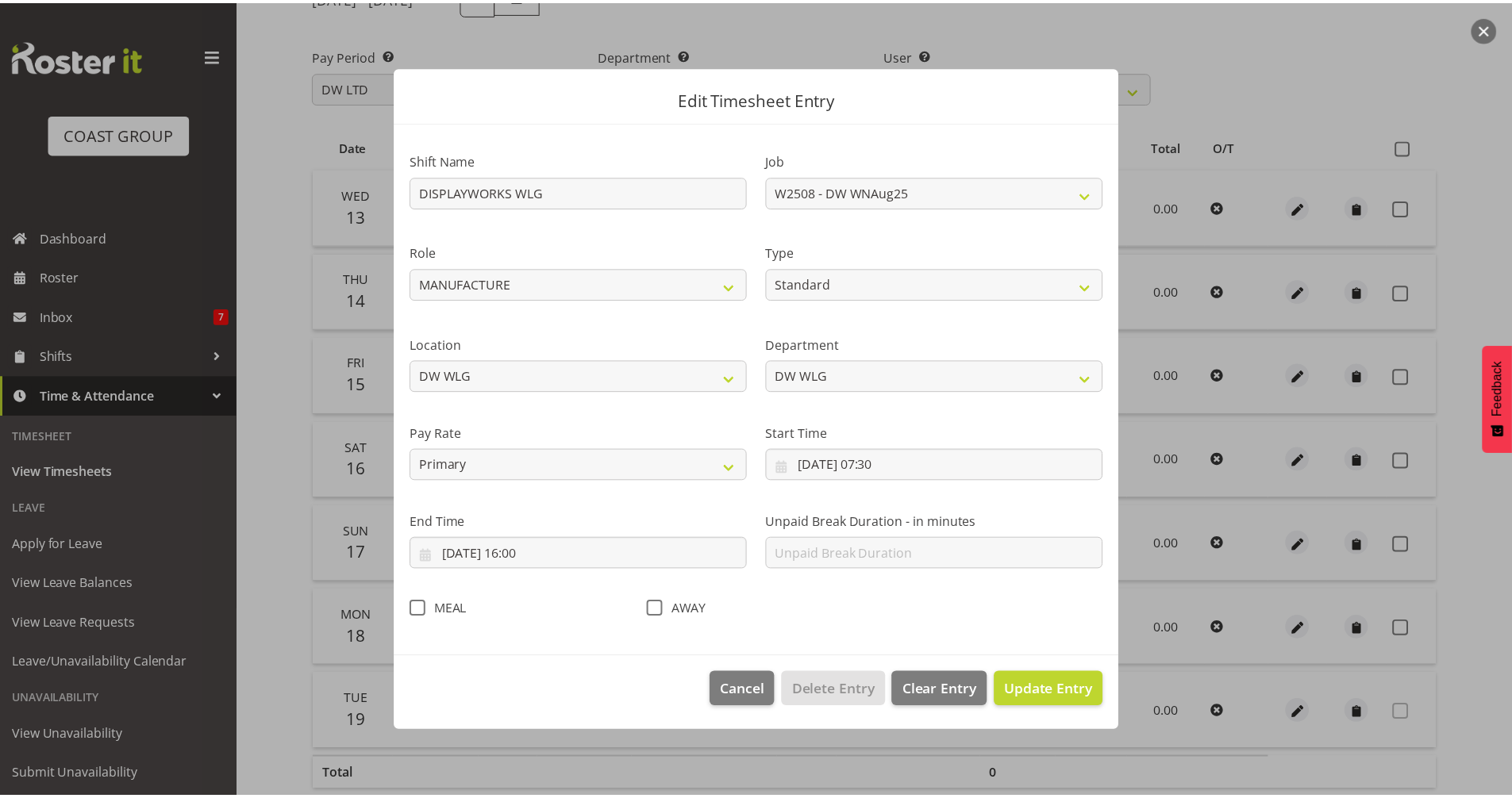
scroll to position [0, 0]
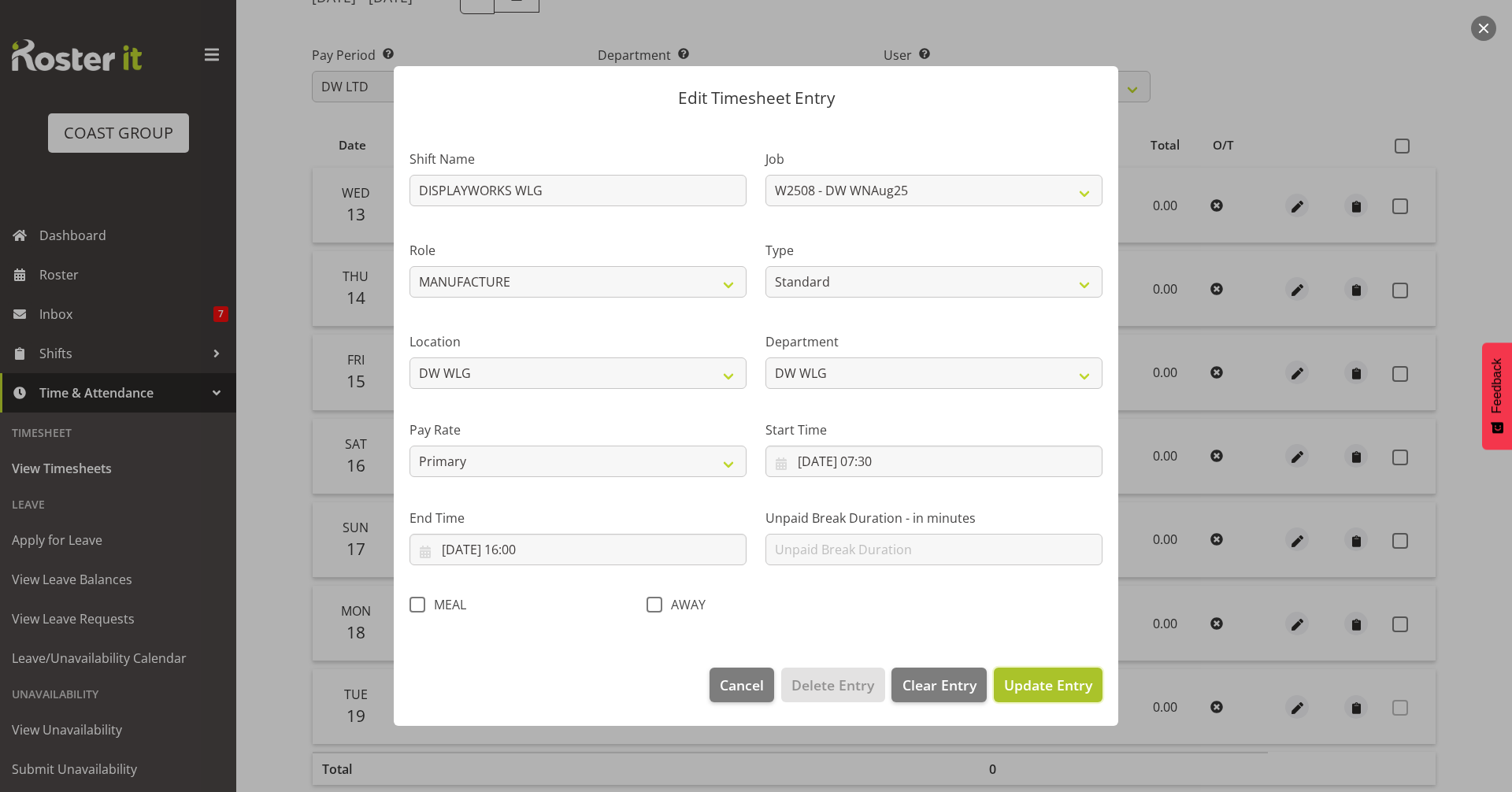
click at [1071, 680] on span "Update Entry" at bounding box center [1048, 684] width 88 height 19
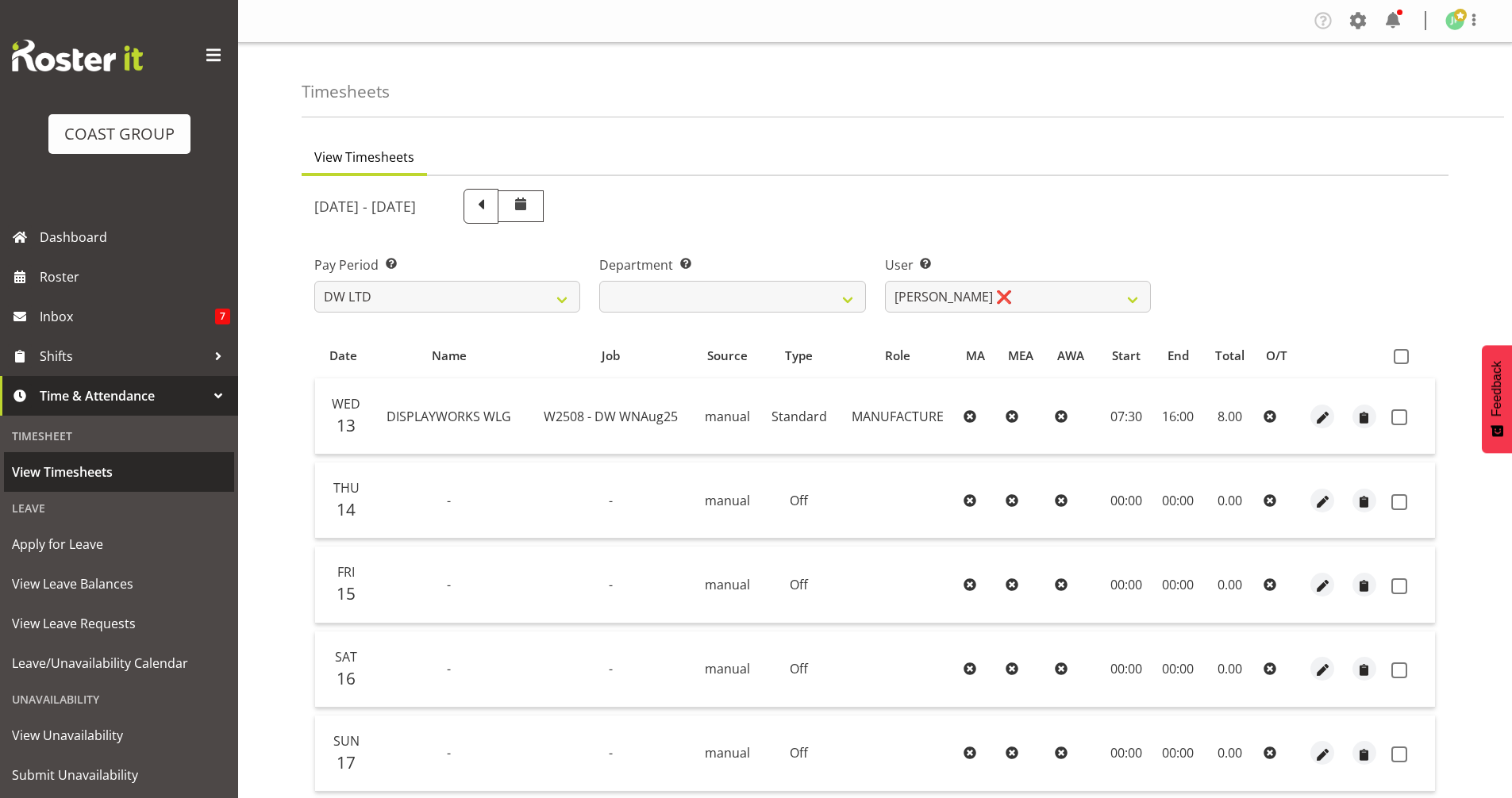
click at [56, 467] on span "View Timesheets" at bounding box center [119, 472] width 215 height 24
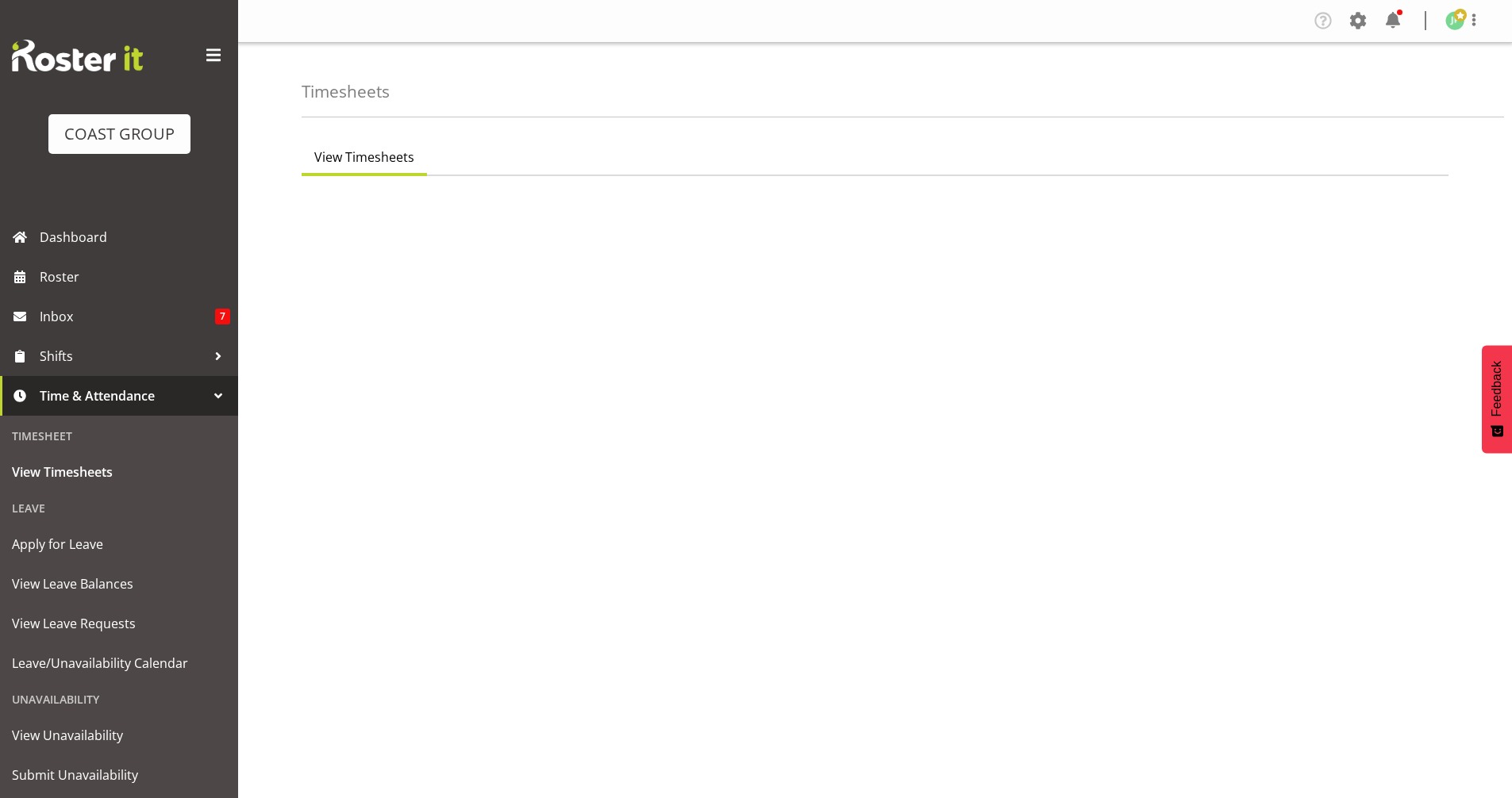
select select "8"
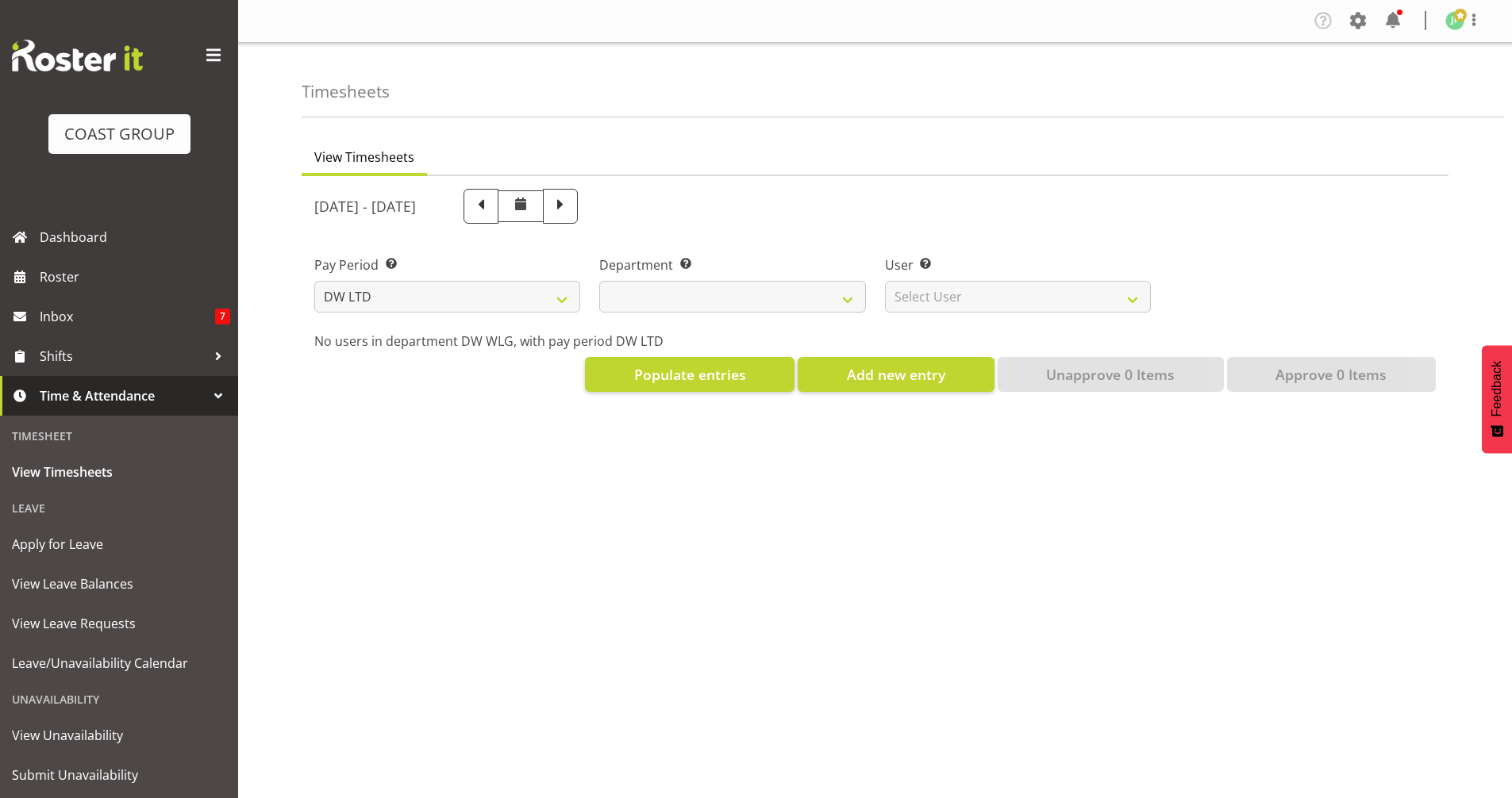
select select
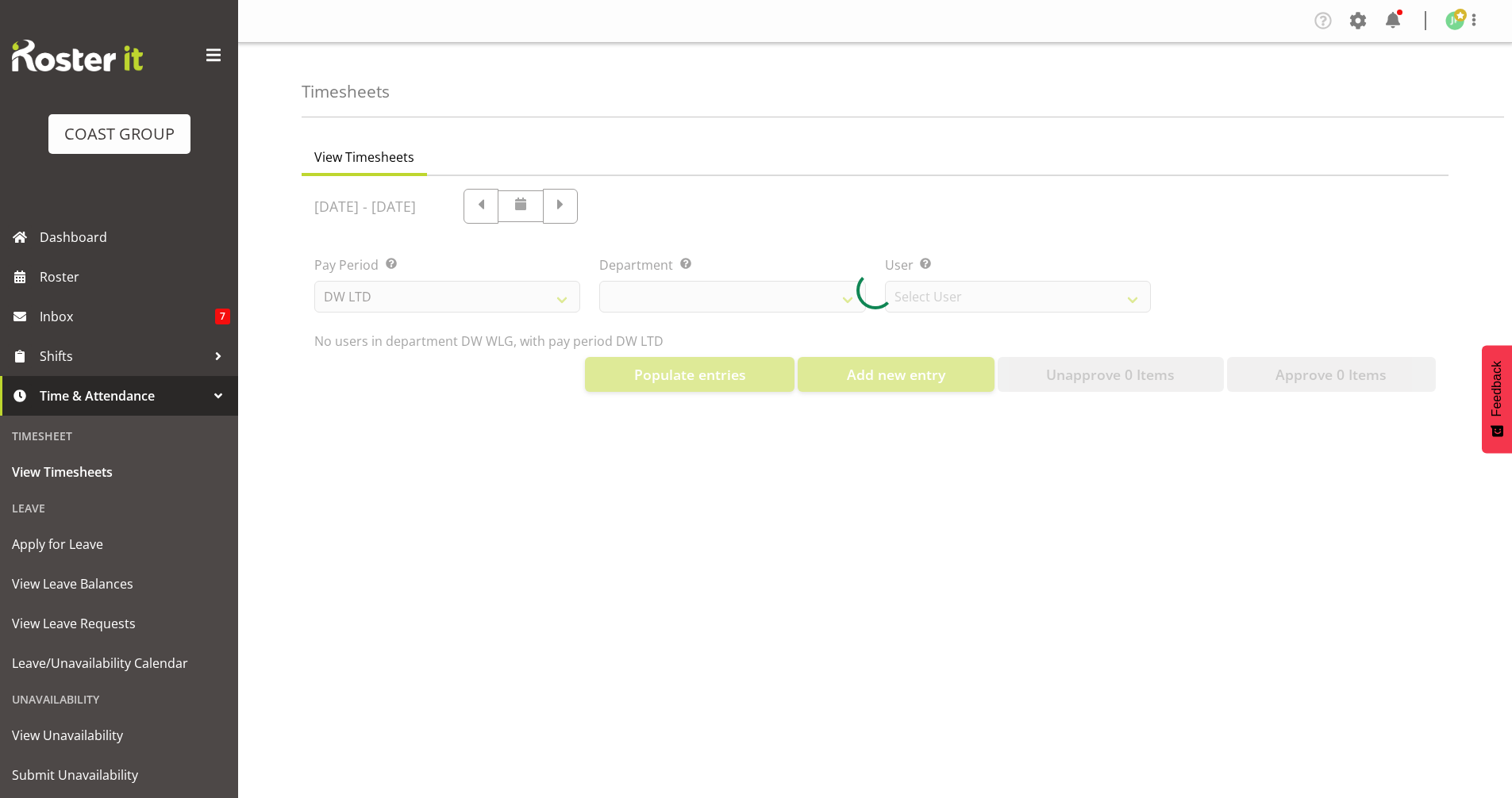
select select "3251"
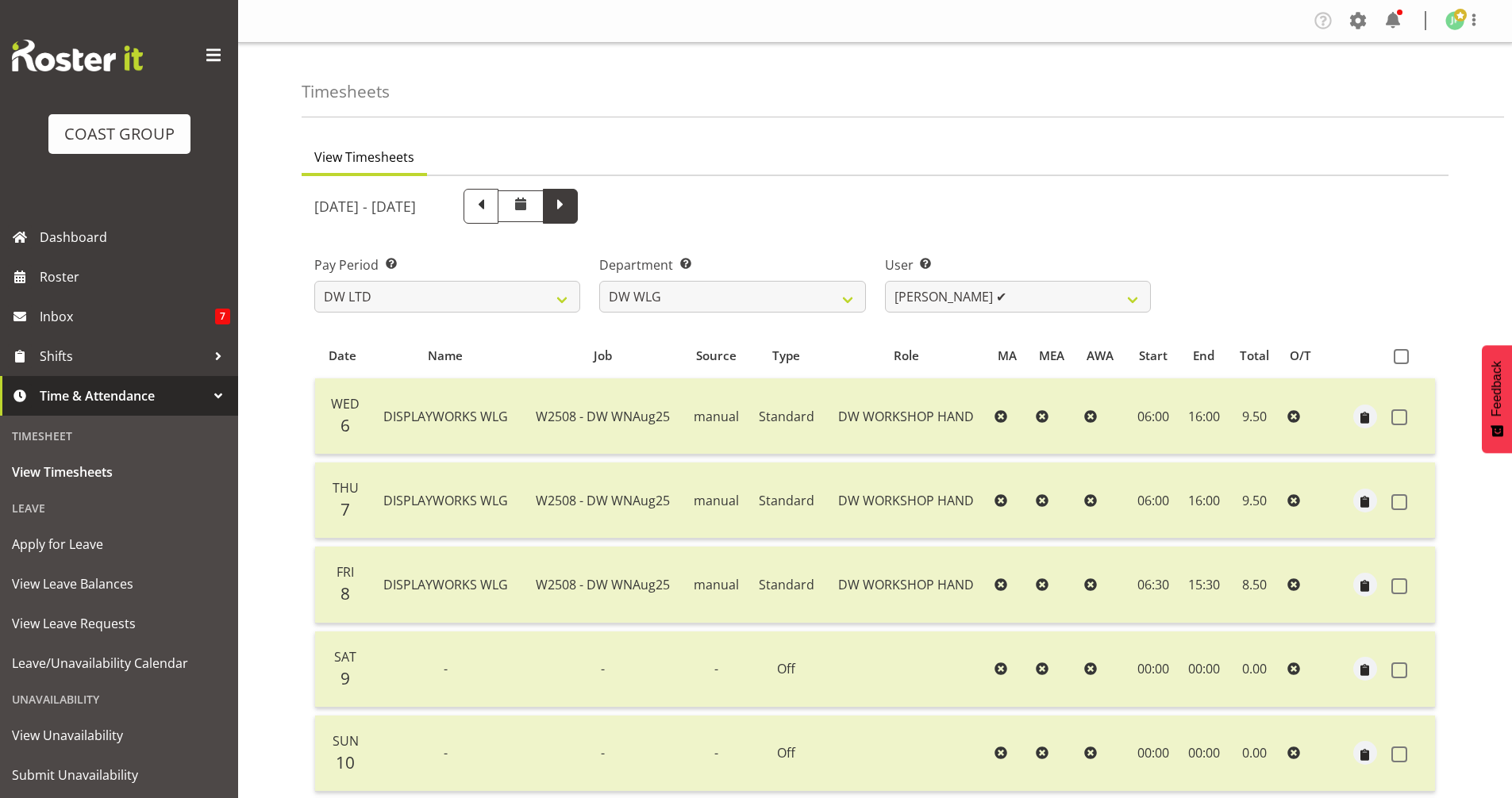
click at [570, 209] on span at bounding box center [560, 204] width 21 height 21
select select
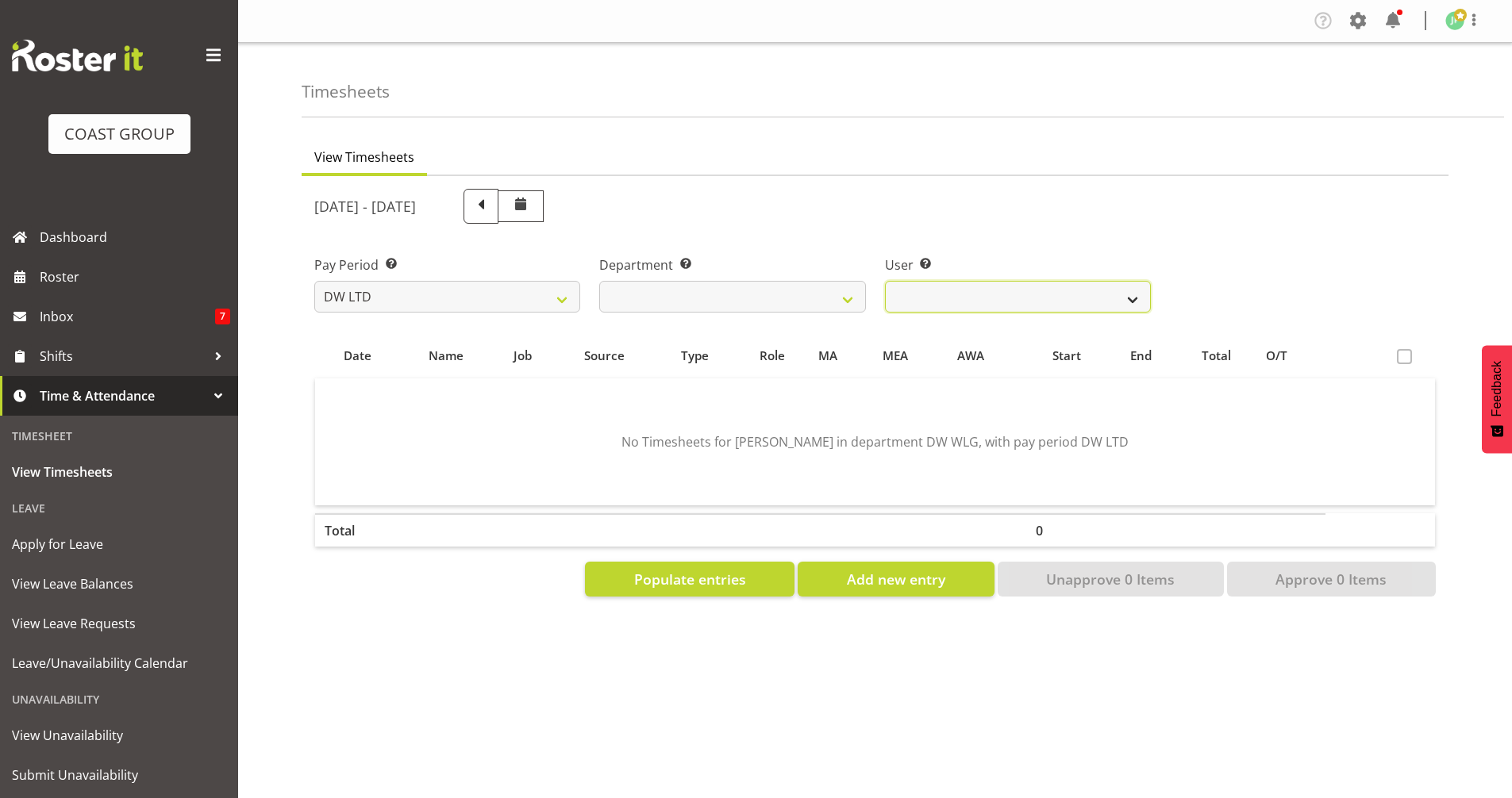
click at [1135, 295] on select "Cassie Phillips ❌ Darryl Dickinson ❌ Josh Provoost ❌ Ken Barnden ❌ Stanley Elli…" at bounding box center [1018, 297] width 266 height 32
click at [885, 281] on select "Cassie Phillips ❌ Darryl Dickinson ❌ Josh Provoost ❌ Ken Barnden ❌ Stanley Elli…" at bounding box center [1018, 297] width 266 height 32
click at [1140, 292] on select "Cassie Phillips ❌ Darryl Dickinson ❌ Josh Provoost ❌ Ken Barnden ❌ Stanley Elli…" at bounding box center [1018, 297] width 266 height 32
click at [885, 281] on select "Cassie Phillips ❌ Darryl Dickinson ❌ Josh Provoost ❌ Ken Barnden ❌ Stanley Elli…" at bounding box center [1018, 297] width 266 height 32
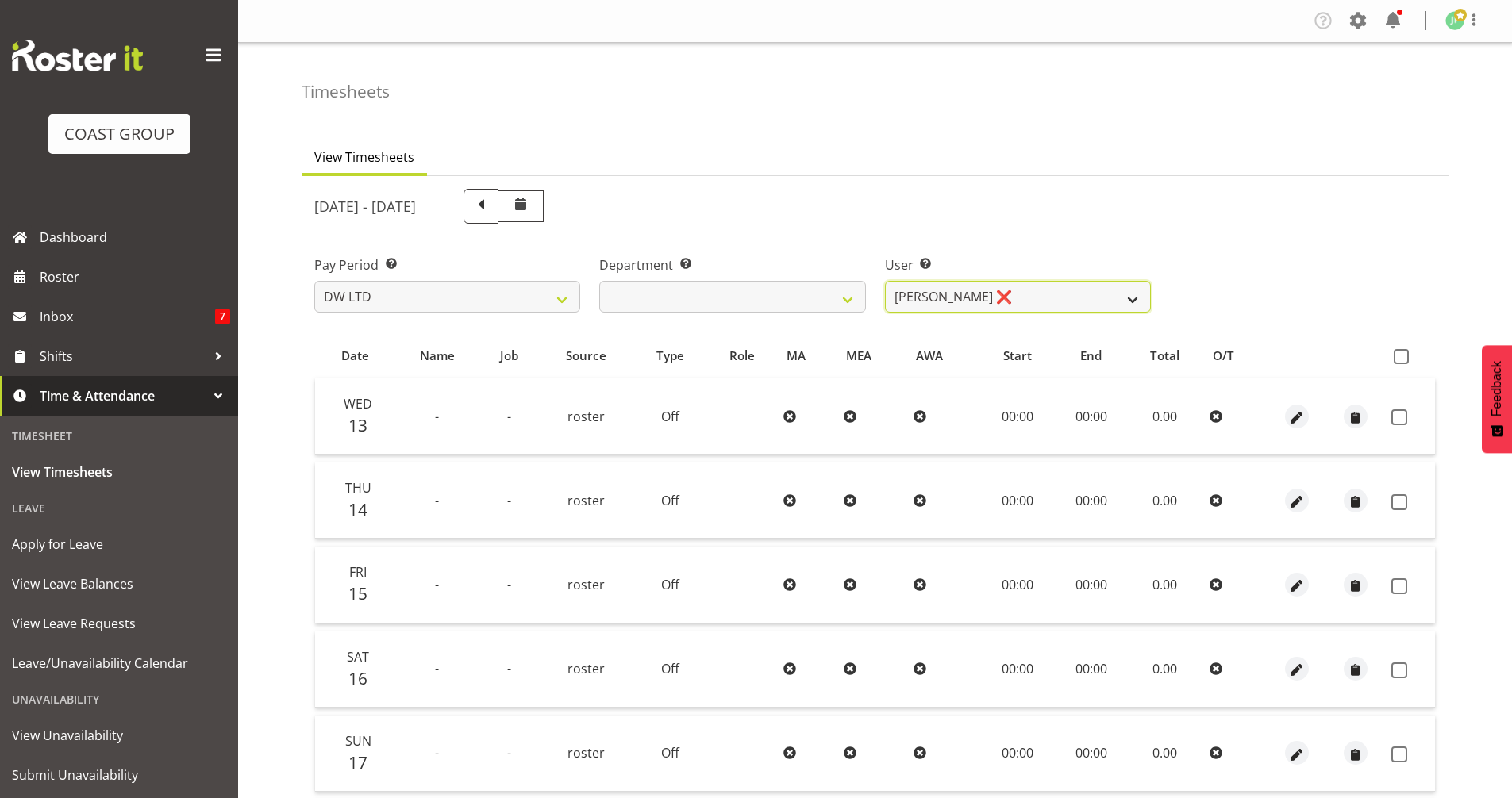
click at [1135, 293] on select "Cassie Phillips ❌ Darryl Dickinson ❌ Josh Provoost ❌ Ken Barnden ❌ Stanley Elli…" at bounding box center [1018, 297] width 266 height 32
click at [885, 281] on select "Cassie Phillips ❌ Darryl Dickinson ❌ Josh Provoost ❌ Ken Barnden ❌ Stanley Elli…" at bounding box center [1018, 297] width 266 height 32
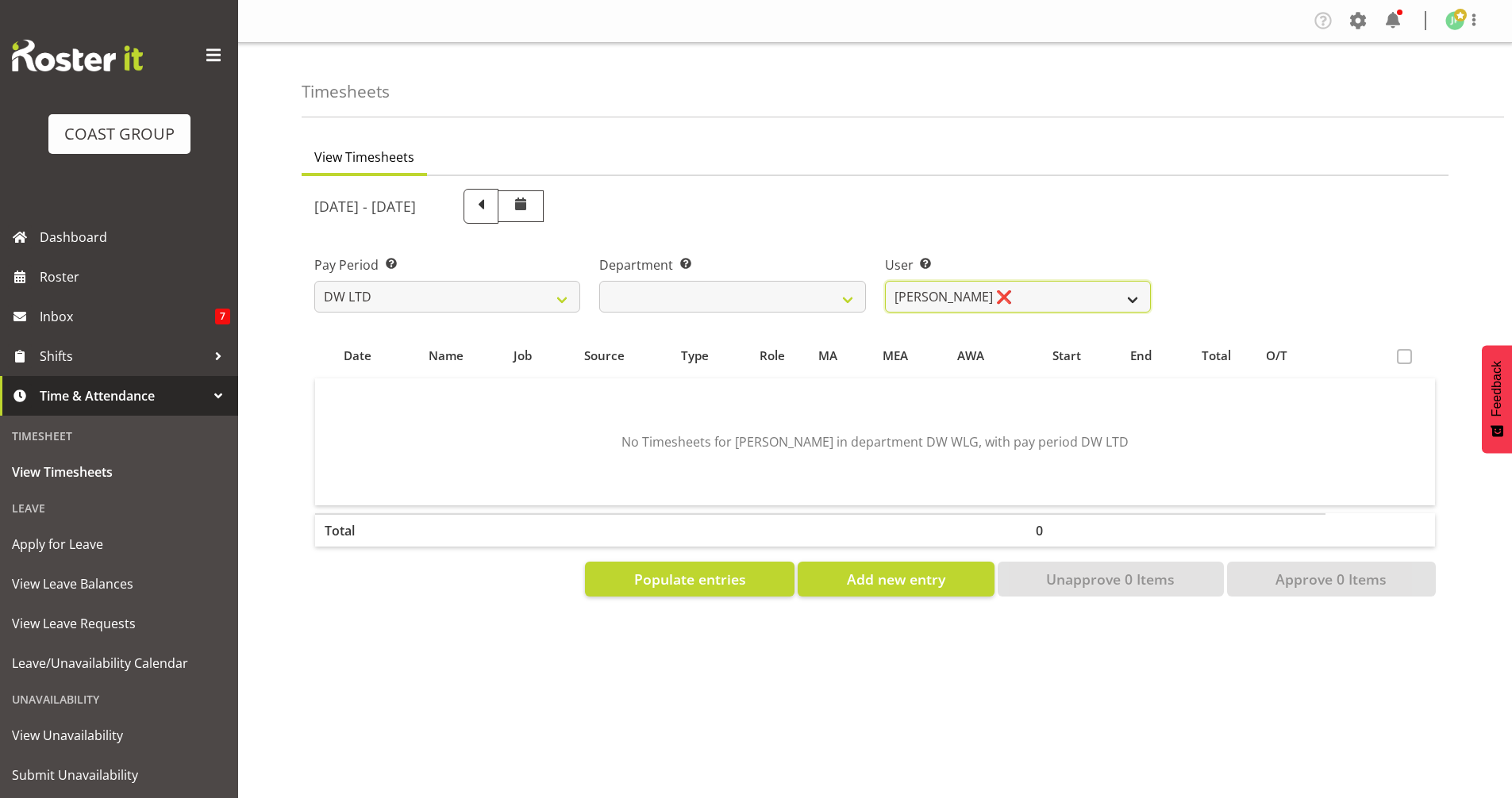
click at [1132, 291] on select "Cassie Phillips ❌ Darryl Dickinson ❌ Josh Provoost ❌ Ken Barnden ❌ Stanley Elli…" at bounding box center [1018, 297] width 266 height 32
click at [885, 281] on select "[PERSON_NAME] ❌ [PERSON_NAME] ❌ [PERSON_NAME] ❌ [PERSON_NAME] ❌ [PERSON_NAME] ❌…" at bounding box center [1018, 297] width 266 height 32
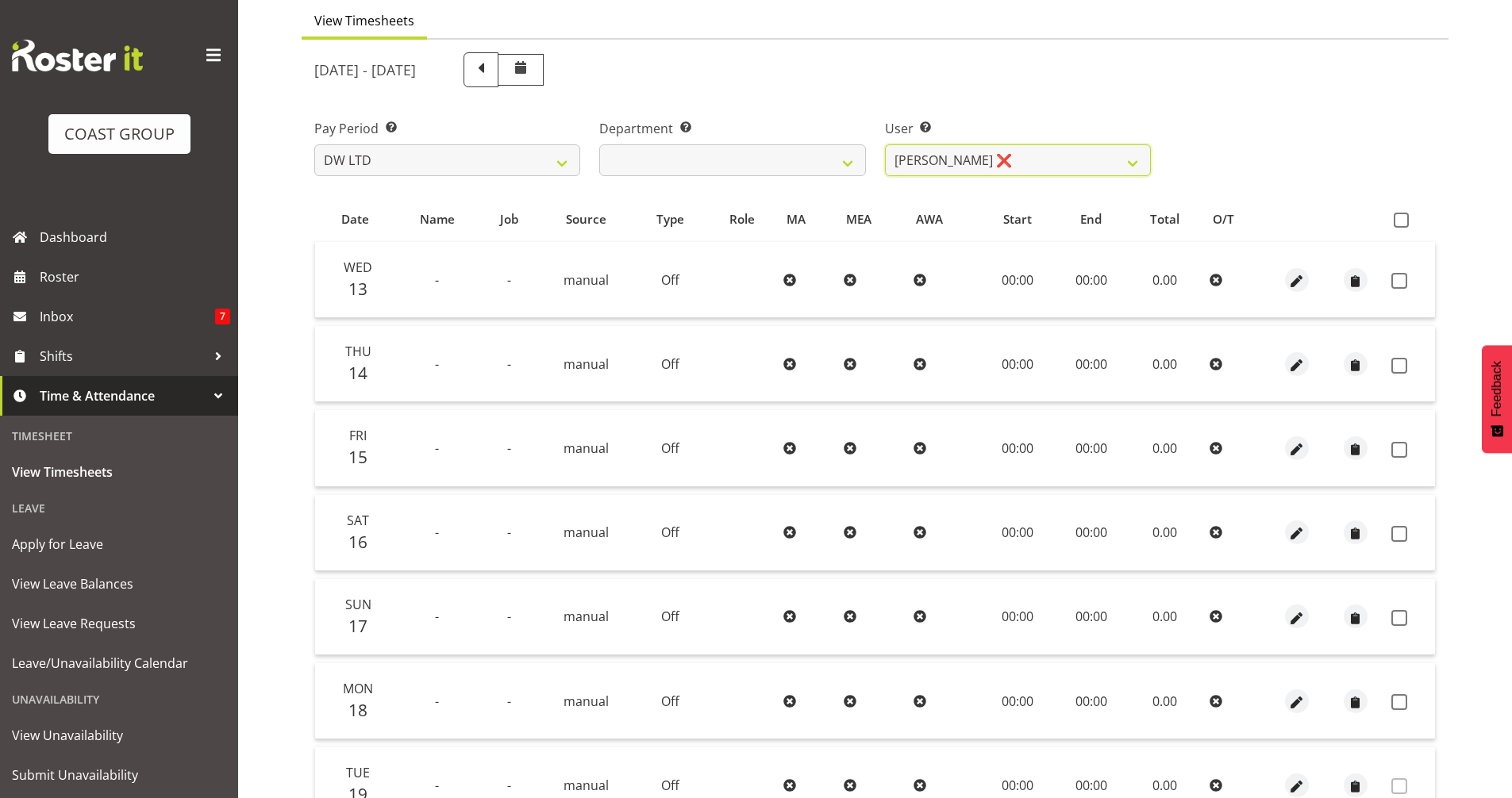
scroll to position [130, 0]
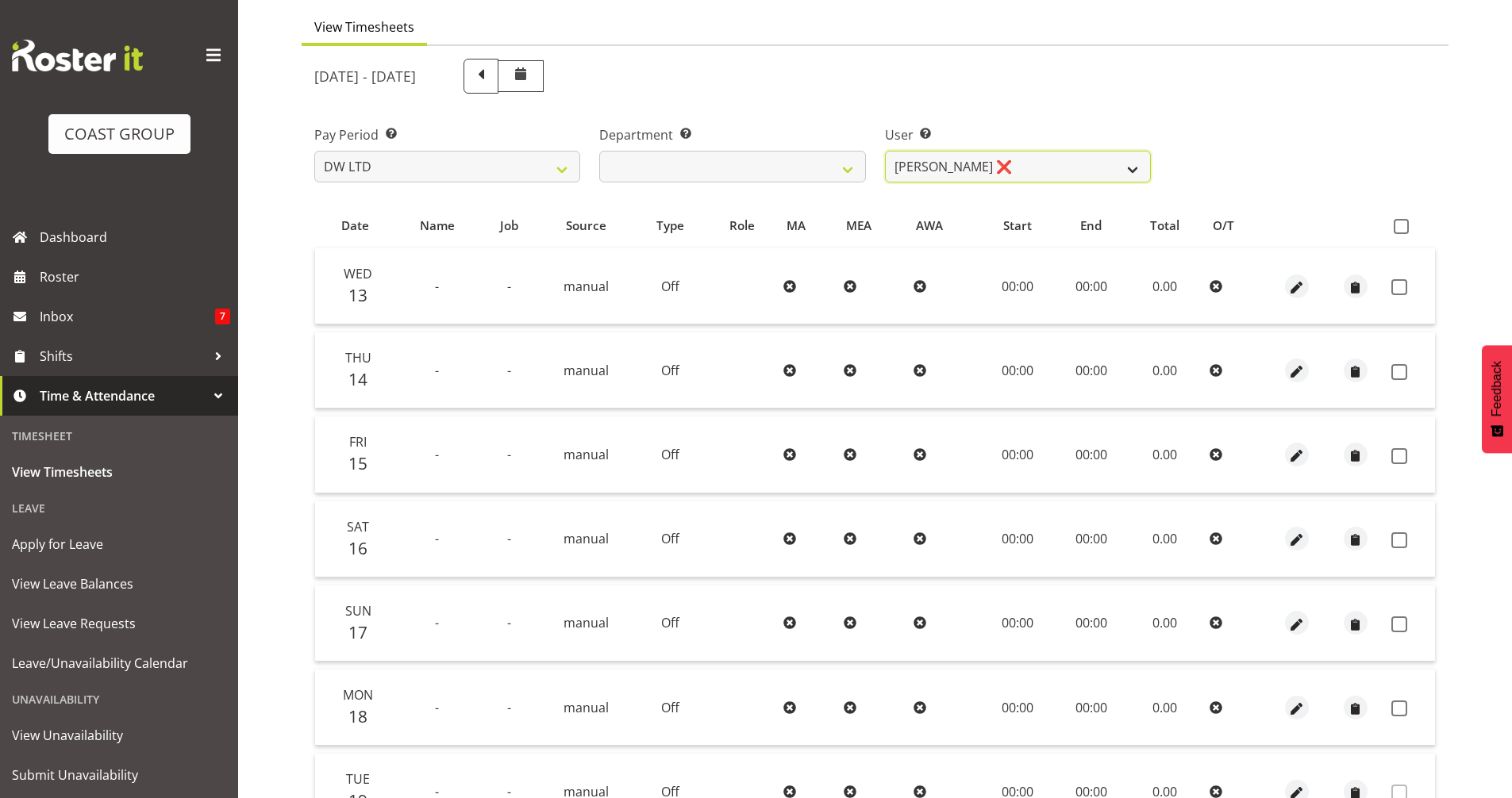
click at [1123, 161] on select "Cassie Phillips ❌ Darryl Dickinson ❌ Josh Provoost ❌ Ken Barnden ❌ Stanley Elli…" at bounding box center [1018, 166] width 266 height 32
click at [885, 151] on select "Cassie Phillips ❌ Darryl Dickinson ❌ Josh Provoost ❌ Ken Barnden ❌ Stanley Elli…" at bounding box center [1018, 166] width 266 height 32
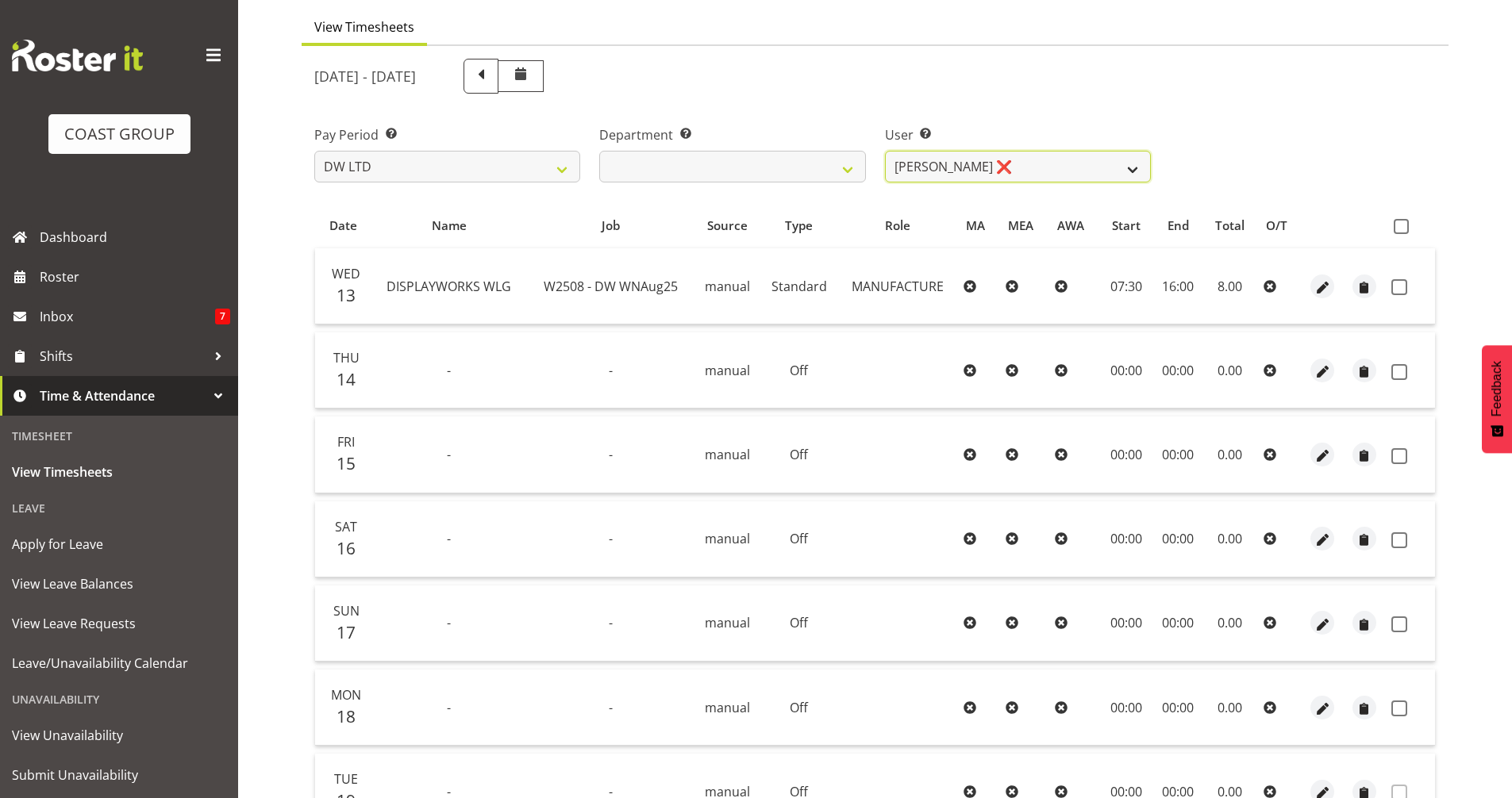
click at [1127, 177] on select "Cassie Phillips ❌ Darryl Dickinson ❌ Josh Provoost ❌ Ken Barnden ❌ Stanley Elli…" at bounding box center [1018, 166] width 266 height 32
click at [885, 151] on select "Cassie Phillips ❌ Darryl Dickinson ❌ Josh Provoost ❌ Ken Barnden ❌ Stanley Elli…" at bounding box center [1018, 166] width 266 height 32
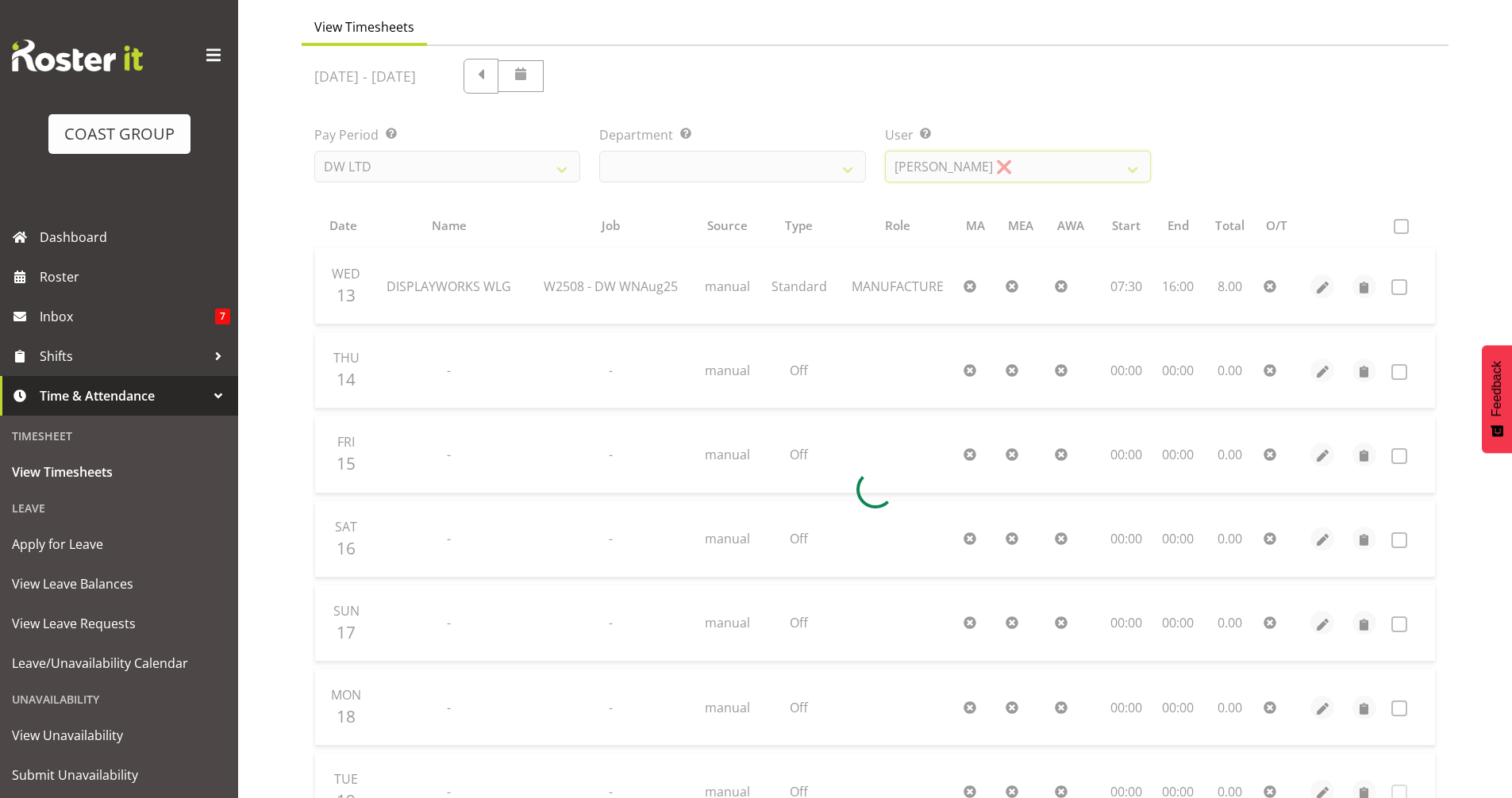
scroll to position [0, 0]
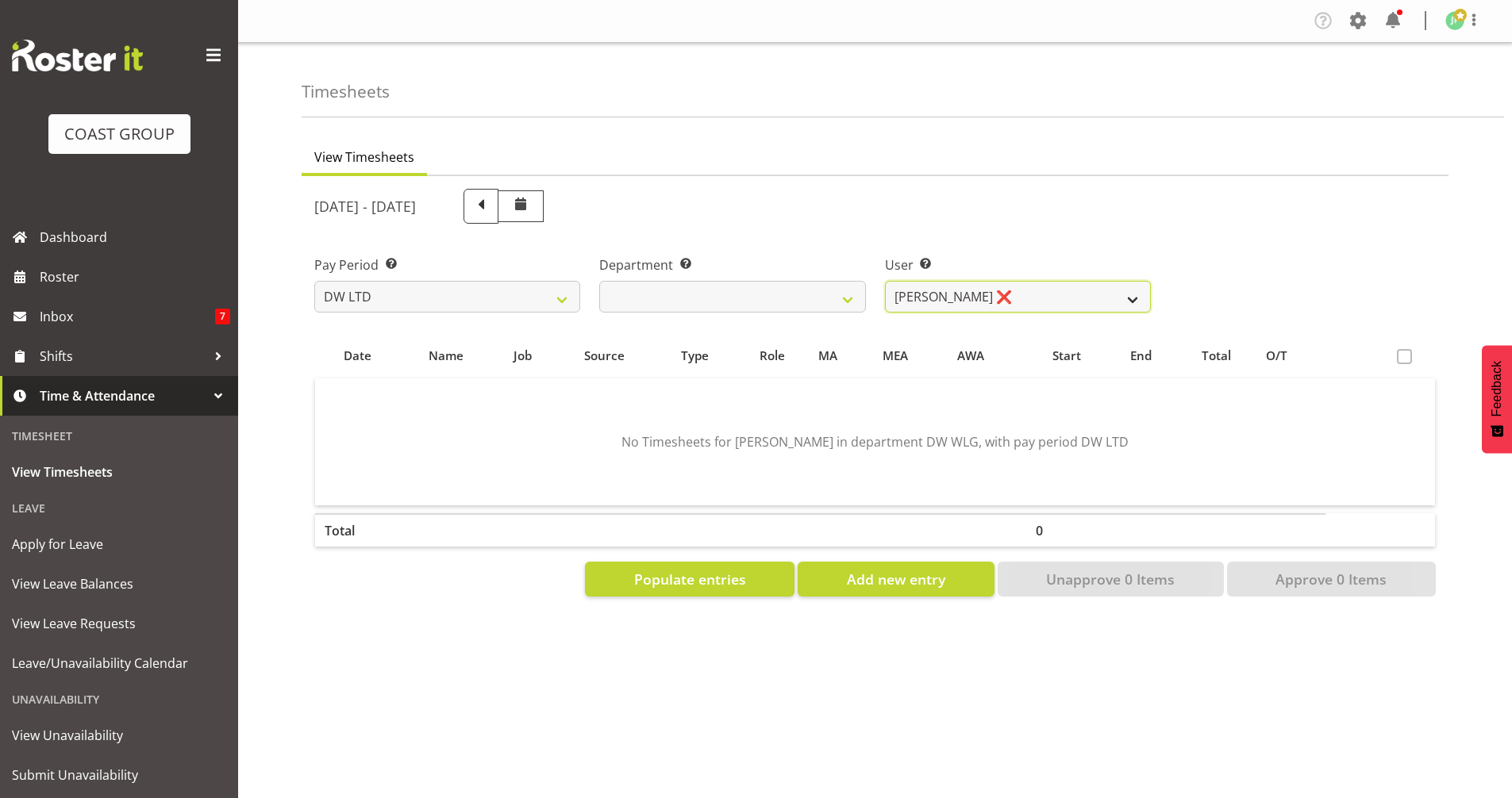
click at [1128, 299] on select "Cassie Phillips ❌ Darryl Dickinson ❌ Josh Provoost ❌ Ken Barnden ❌ Stanley Elli…" at bounding box center [1018, 297] width 266 height 32
click at [885, 281] on select "Cassie Phillips ❌ Darryl Dickinson ❌ Josh Provoost ❌ Ken Barnden ❌ Stanley Elli…" at bounding box center [1018, 297] width 266 height 32
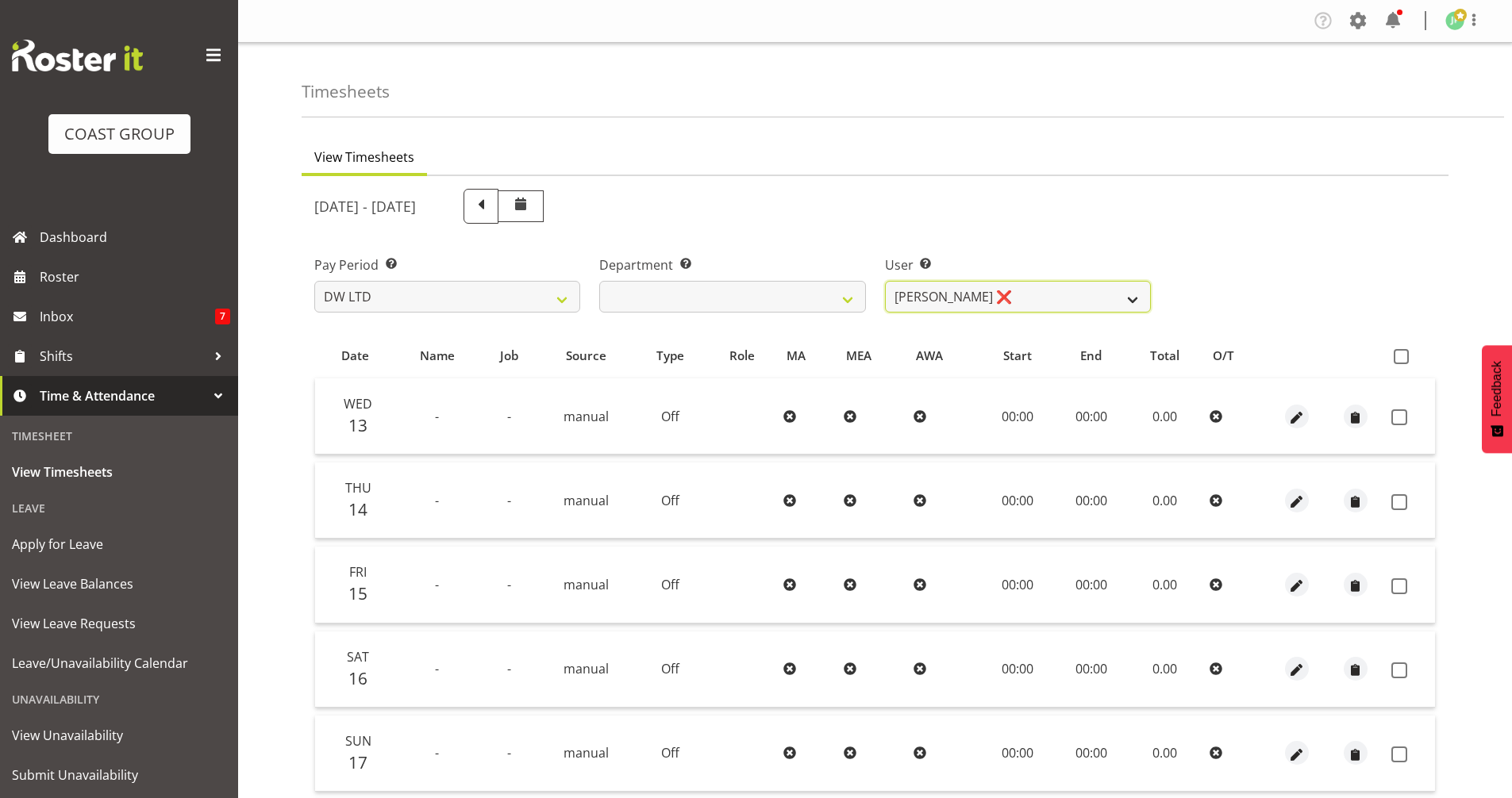
click at [1112, 301] on select "Cassie Phillips ❌ Darryl Dickinson ❌ Josh Provoost ❌ Ken Barnden ❌ Stanley Elli…" at bounding box center [1018, 297] width 266 height 32
click at [885, 281] on select "Cassie Phillips ❌ Darryl Dickinson ❌ Josh Provoost ❌ Ken Barnden ❌ Stanley Elli…" at bounding box center [1018, 297] width 266 height 32
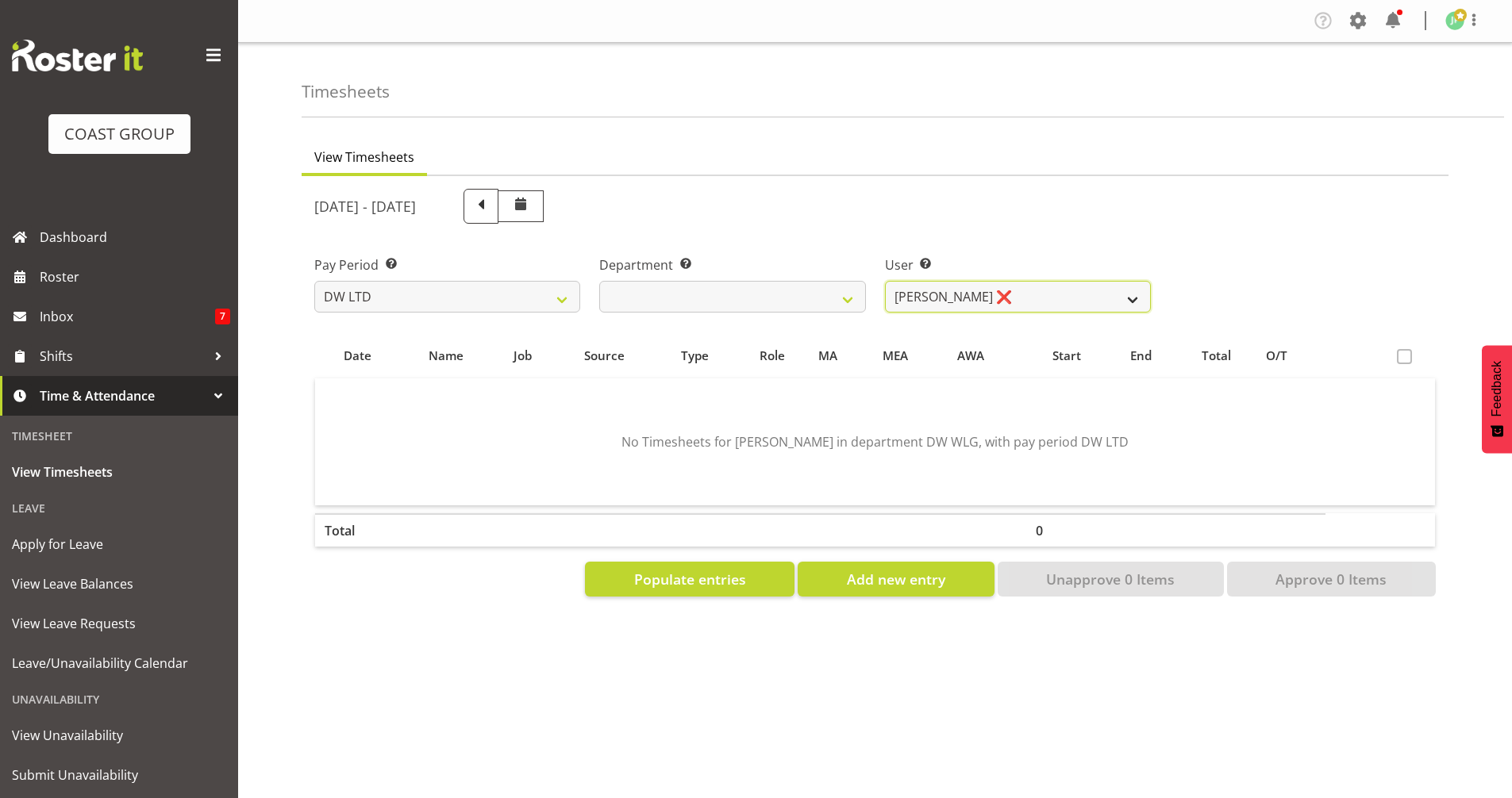
click at [1143, 298] on select "Cassie Phillips ❌ Darryl Dickinson ❌ Josh Provoost ❌ Ken Barnden ❌ Stanley Elli…" at bounding box center [1018, 297] width 266 height 32
select select "1168"
click at [885, 281] on select "Cassie Phillips ❌ Darryl Dickinson ❌ Josh Provoost ❌ Ken Barnden ❌ Stanley Elli…" at bounding box center [1018, 297] width 266 height 32
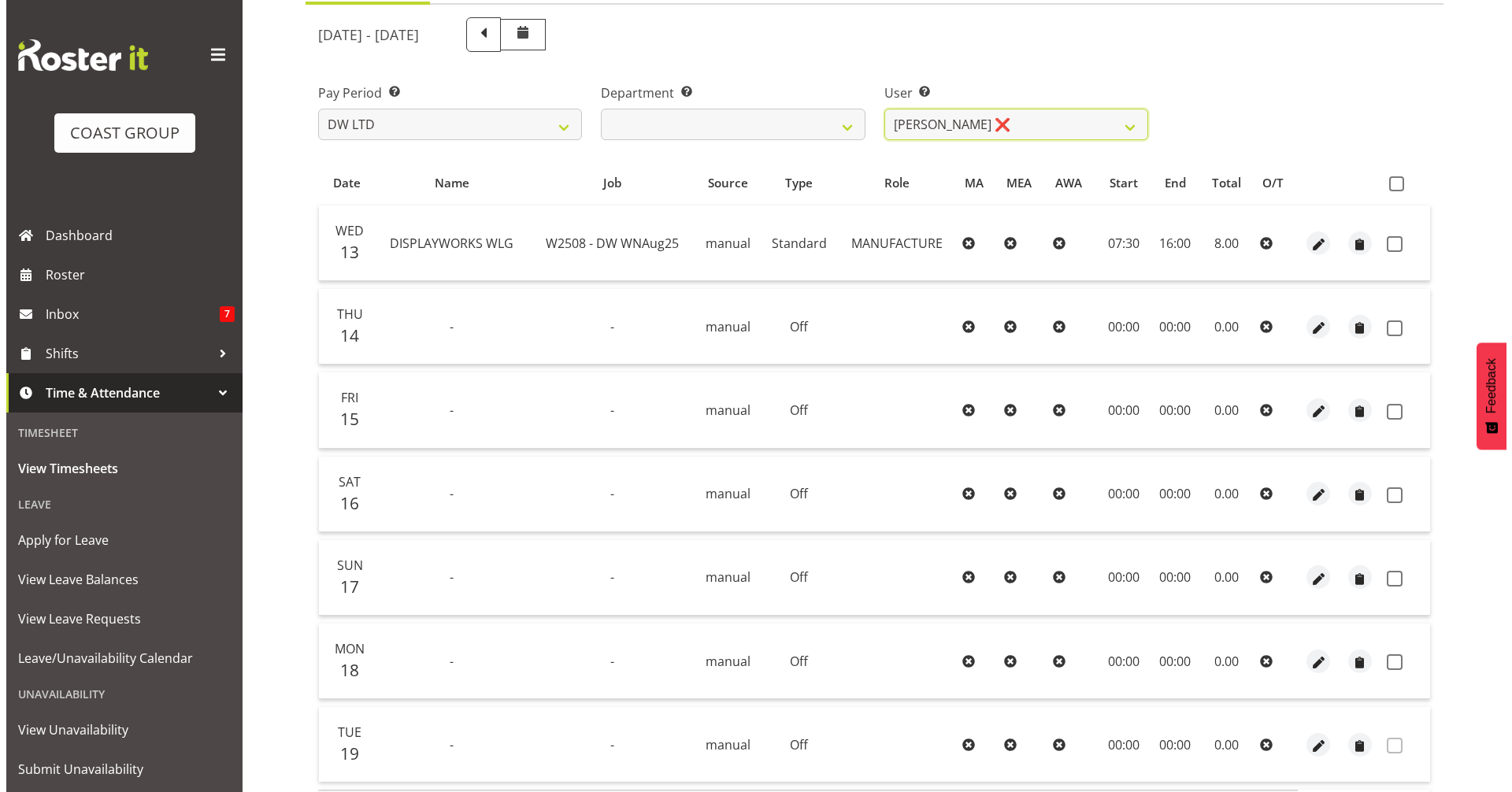
scroll to position [78, 0]
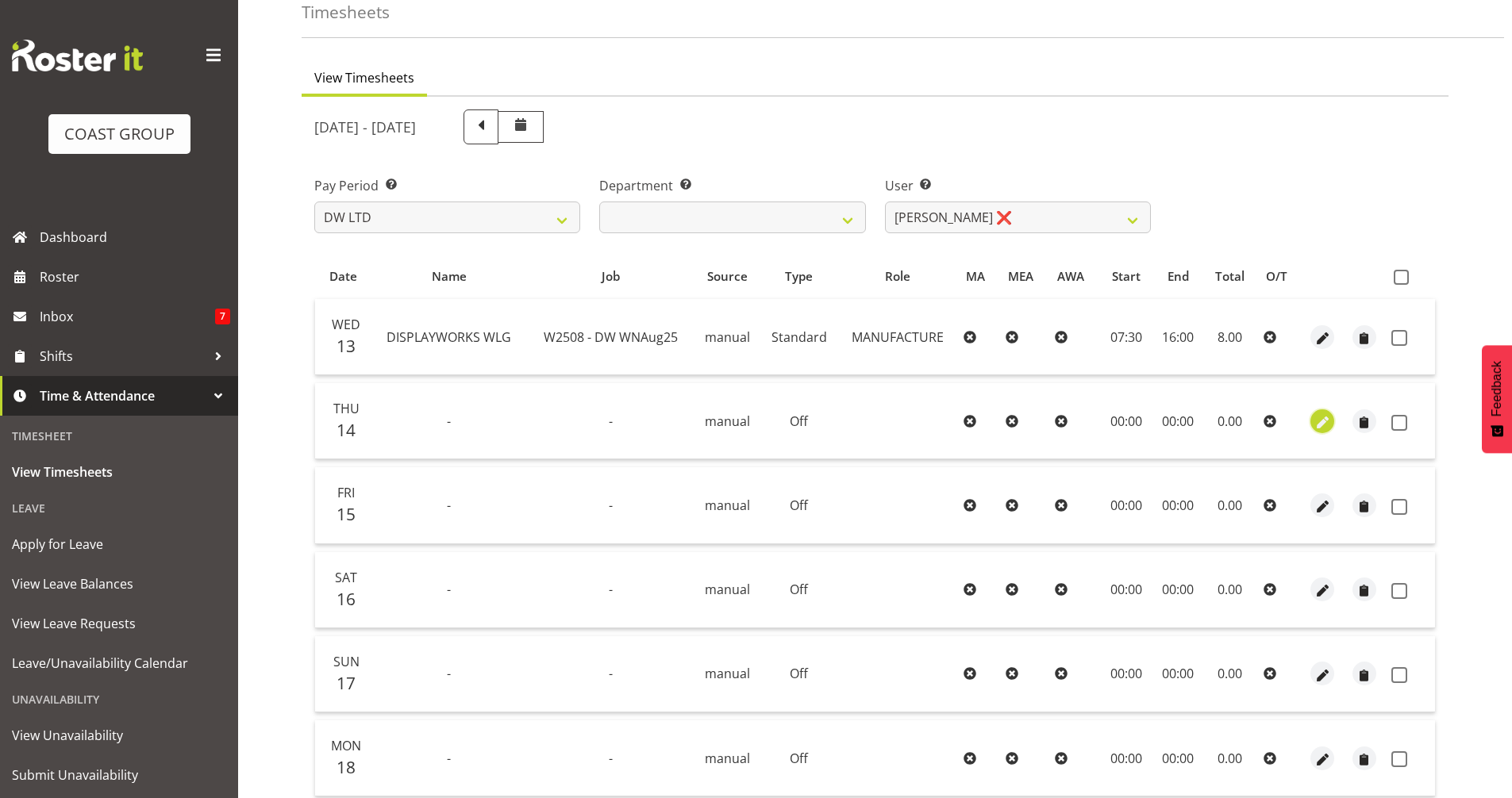
click at [1310, 420] on button "button" at bounding box center [1322, 421] width 24 height 24
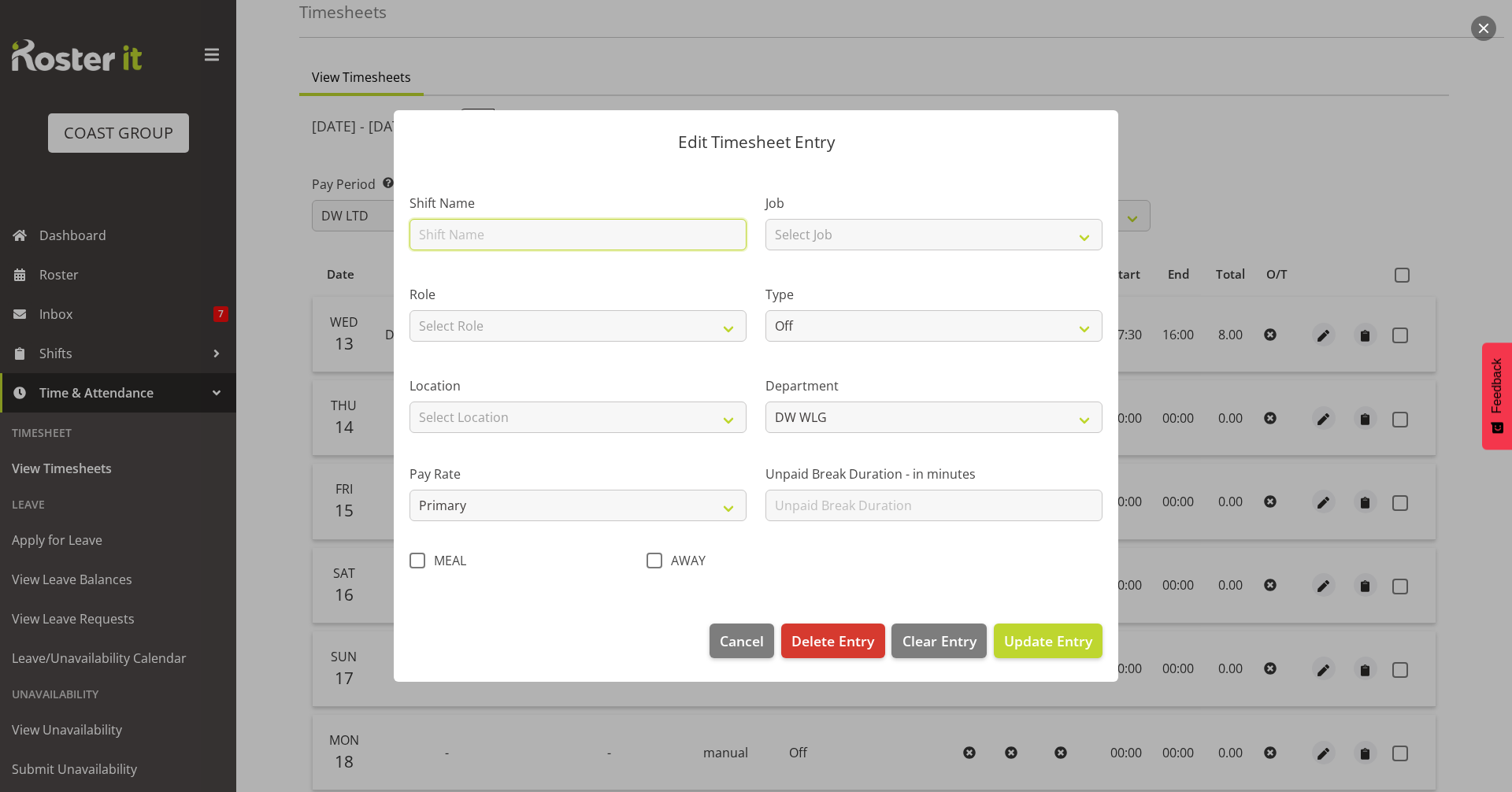
click at [620, 233] on input "text" at bounding box center [578, 235] width 337 height 32
type input "DISPLAYWORKS WLG"
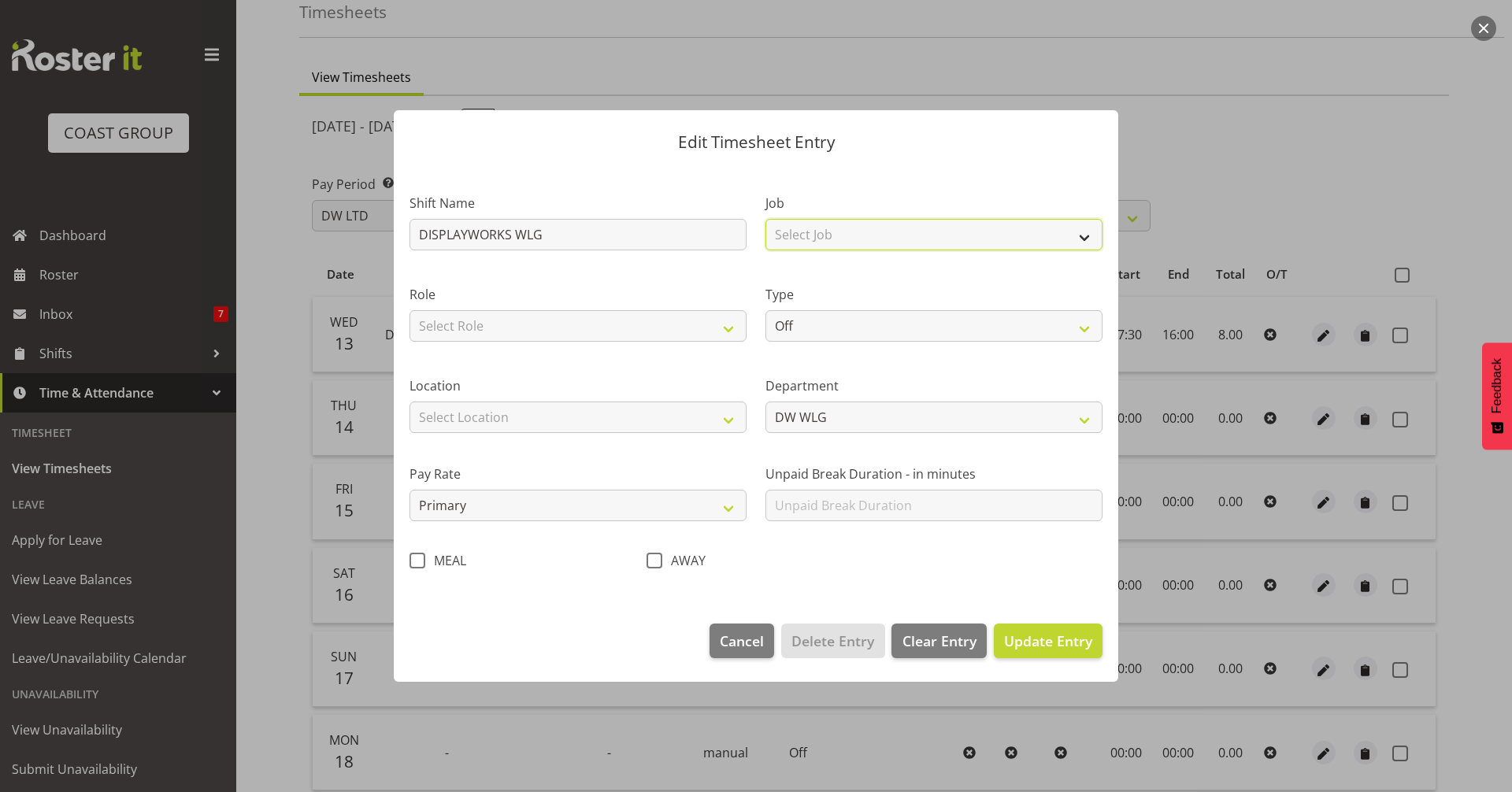
click at [805, 245] on select "Select Job 1 Carlton Events 1 Carlton Hamilton 1 Carlton Wellington 1 EHS WAREH…" at bounding box center [934, 235] width 337 height 32
select select "9488"
click at [766, 219] on select "Select Job 1 Carlton Events 1 Carlton Hamilton 1 Carlton Wellington 1 EHS WAREH…" at bounding box center [934, 235] width 337 height 32
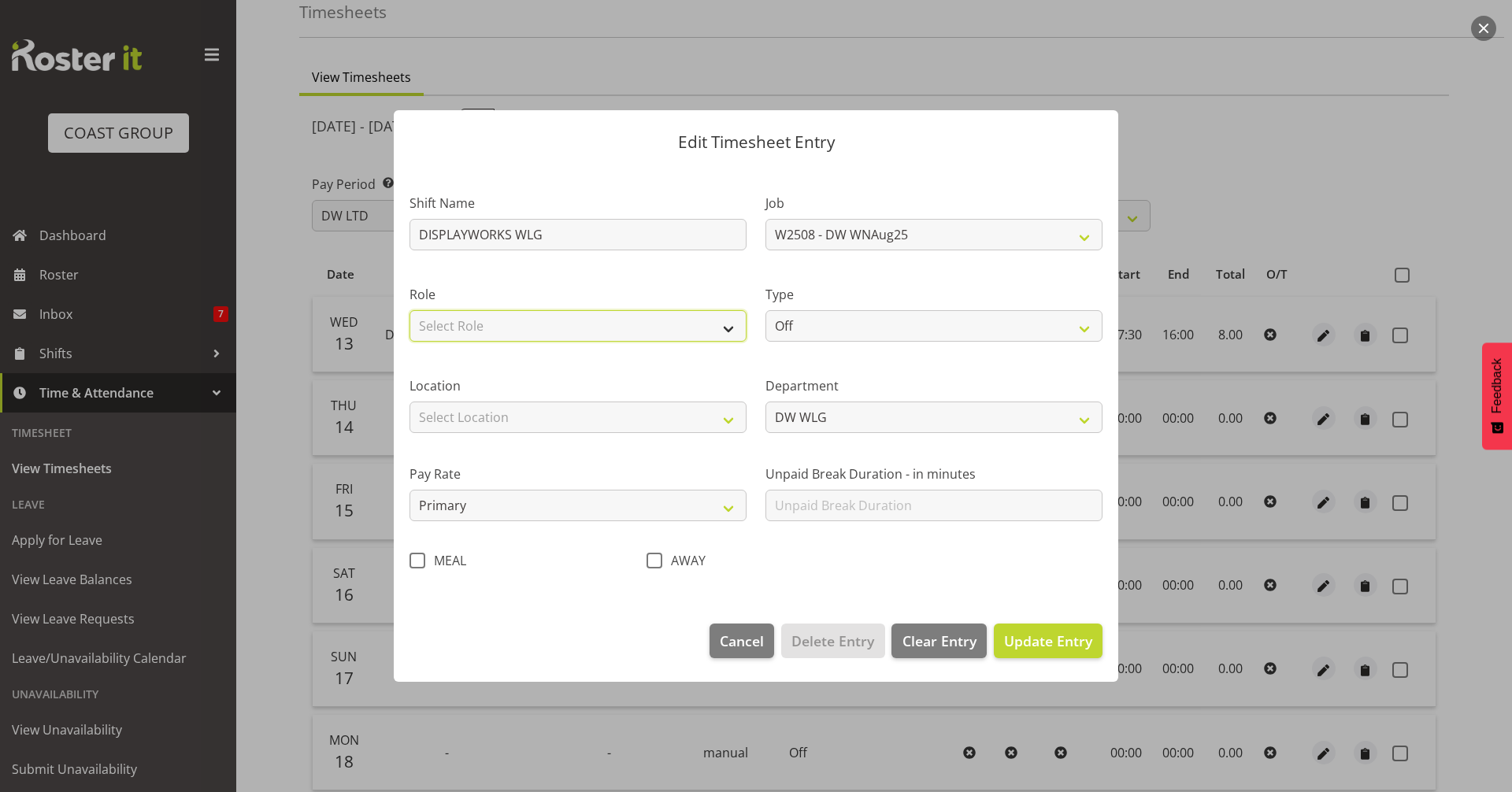
click at [593, 313] on select "Select Role MANUFACTURE EHS WLG OPS Manufacture" at bounding box center [578, 326] width 337 height 32
select select "218"
click at [409, 310] on select "Select Role MANUFACTURE EHS WLG OPS Manufacture" at bounding box center [578, 326] width 337 height 32
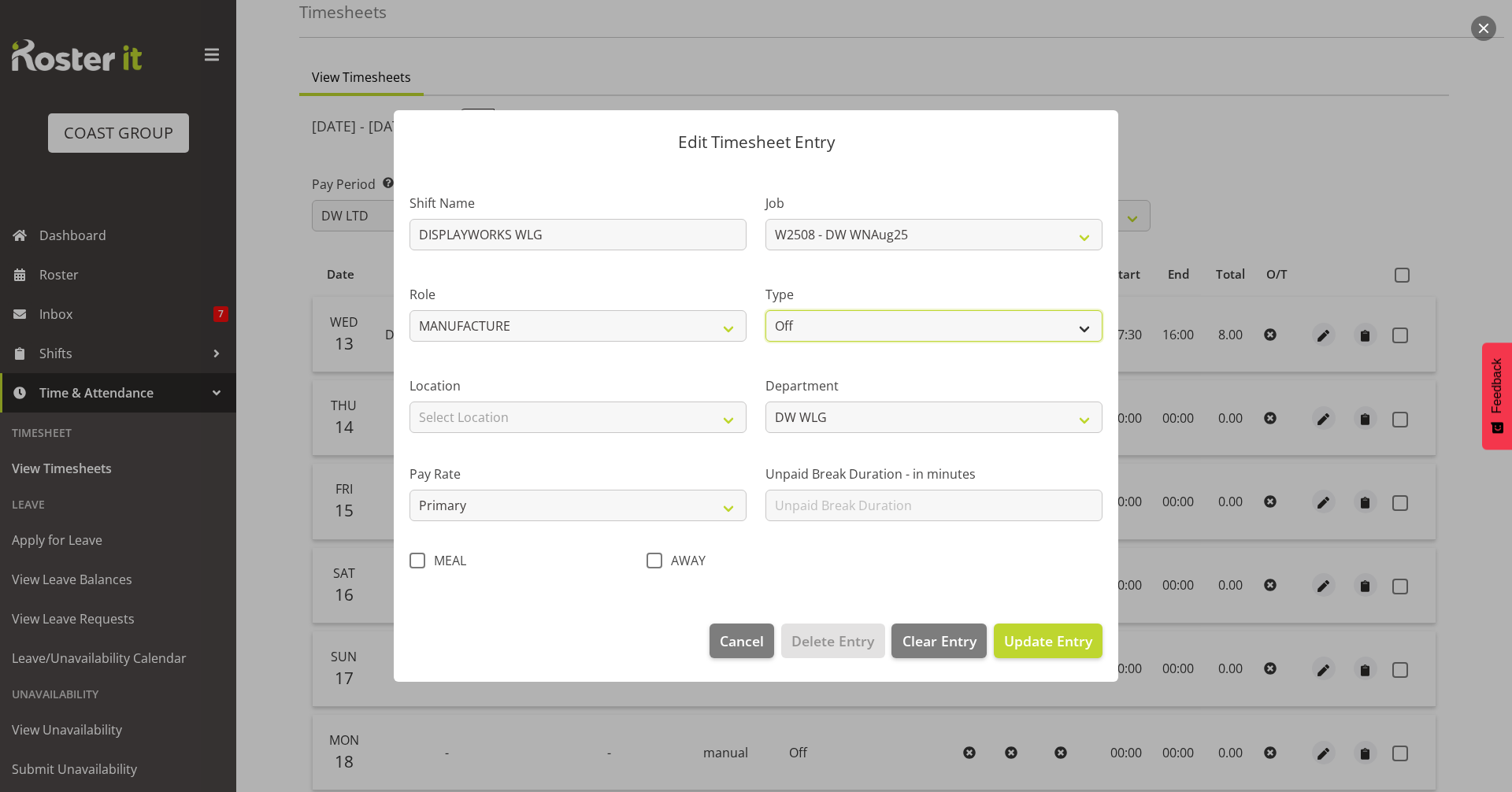
click at [811, 324] on select "Off Standard Public Holiday Public Holiday (Worked) Day In Lieu Annual Leave Si…" at bounding box center [934, 326] width 337 height 32
select select "Standard"
click at [766, 310] on select "Off Standard Public Holiday Public Holiday (Worked) Day In Lieu Annual Leave Si…" at bounding box center [934, 326] width 337 height 32
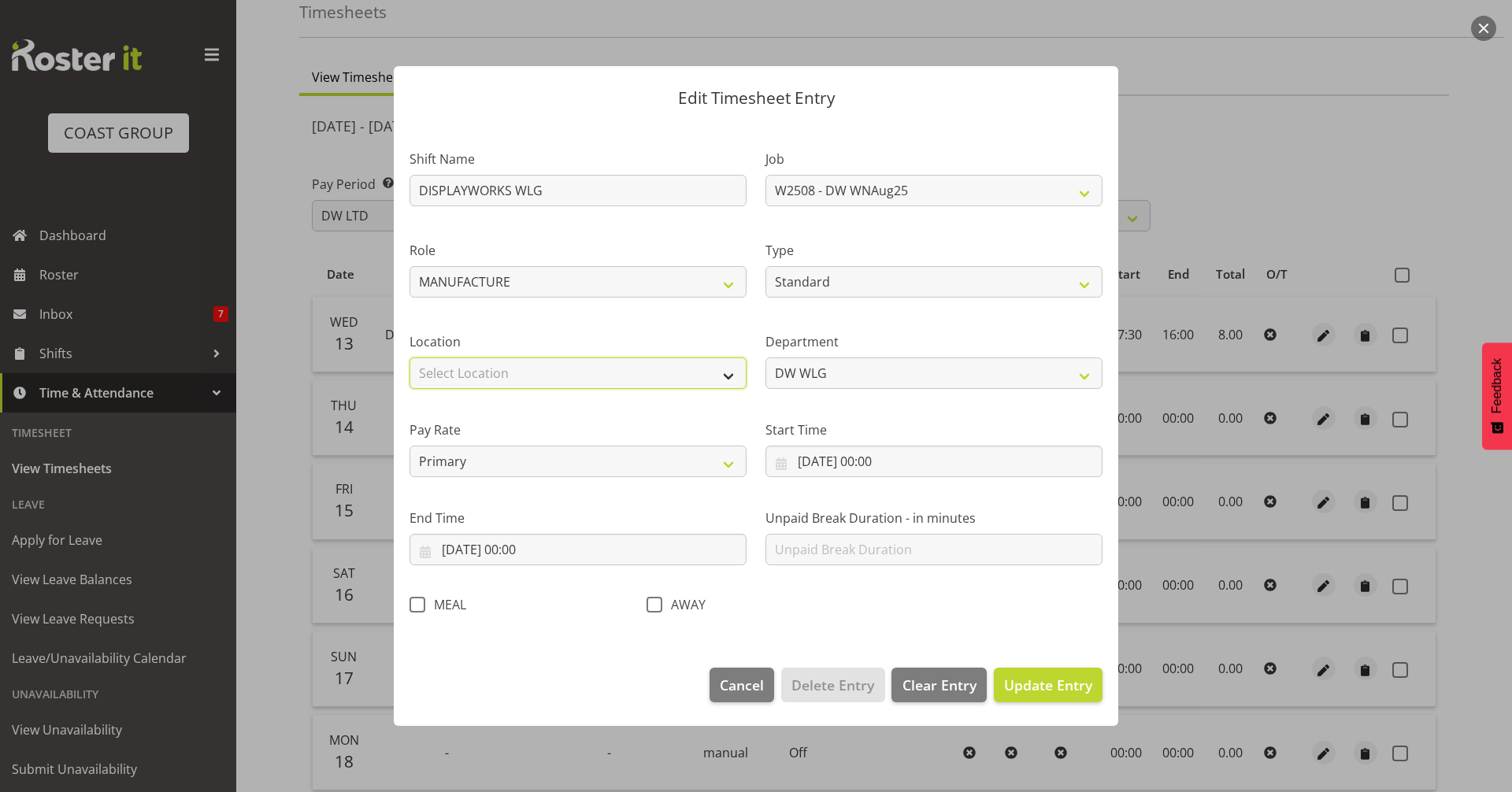
click at [671, 381] on select "Select Location CARLTON EVENTS Carlton Hamilton Carlton Wellington DW CHC DW DI…" at bounding box center [578, 373] width 337 height 32
select select "38"
click at [409, 357] on select "Select Location CARLTON EVENTS Carlton Hamilton Carlton Wellington DW CHC DW DI…" at bounding box center [578, 373] width 337 height 32
click at [885, 460] on input "14/08/2025, 00:00" at bounding box center [934, 462] width 337 height 32
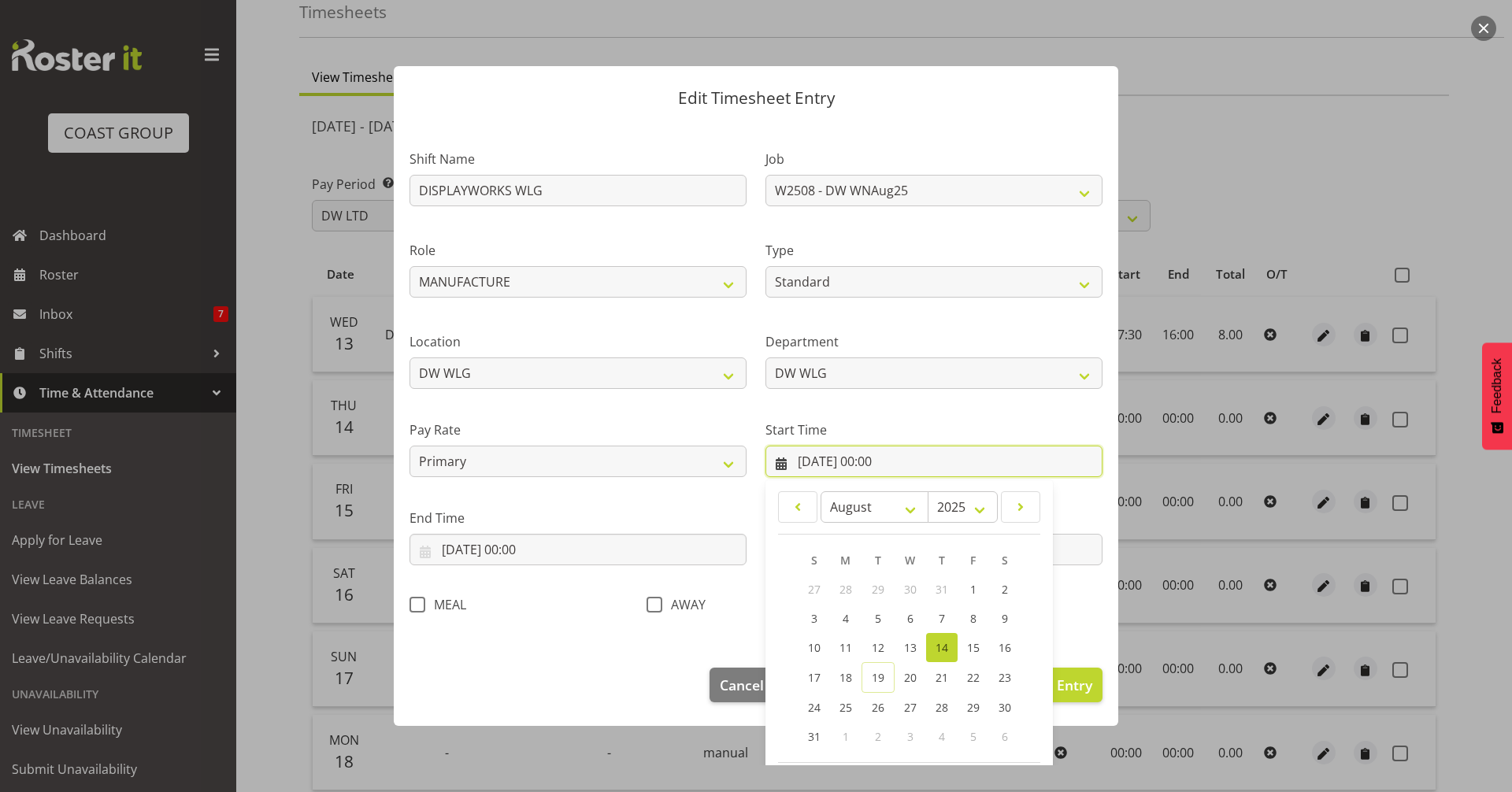
scroll to position [72, 0]
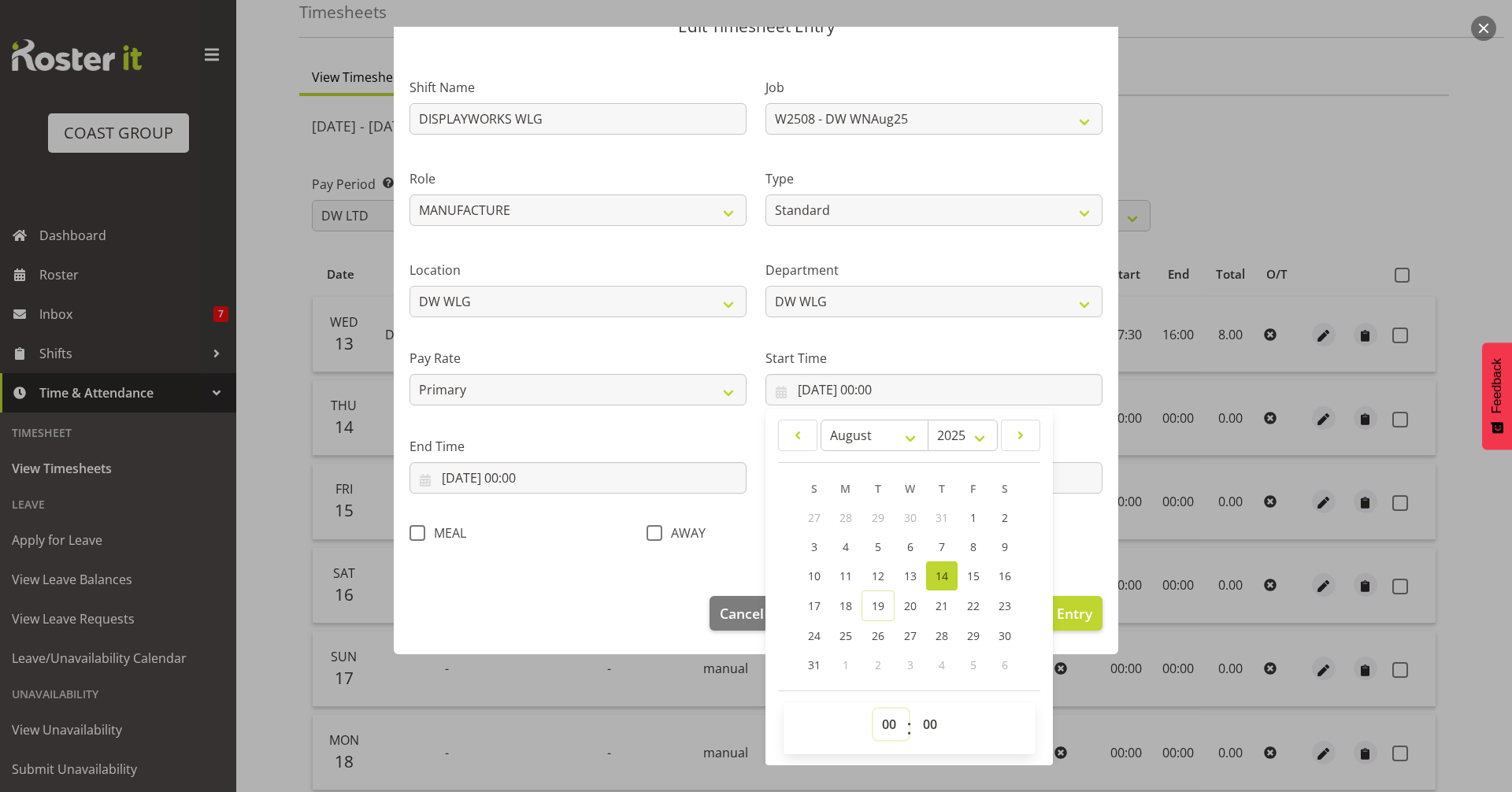
click at [890, 723] on select "00 01 02 03 04 05 06 07 08 09 10 11 12 13 14 15 16 17 18 19 20 21 22 23" at bounding box center [891, 724] width 35 height 32
select select "7"
click at [873, 709] on select "00 01 02 03 04 05 06 07 08 09 10 11 12 13 14 15 16 17 18 19 20 21 22 23" at bounding box center [891, 724] width 35 height 32
type input "14/08/2025, 07:00"
click at [928, 726] on select "00 01 02 03 04 05 06 07 08 09 10 11 12 13 14 15 16 17 18 19 20 21 22 23 24 25 2…" at bounding box center [932, 724] width 35 height 32
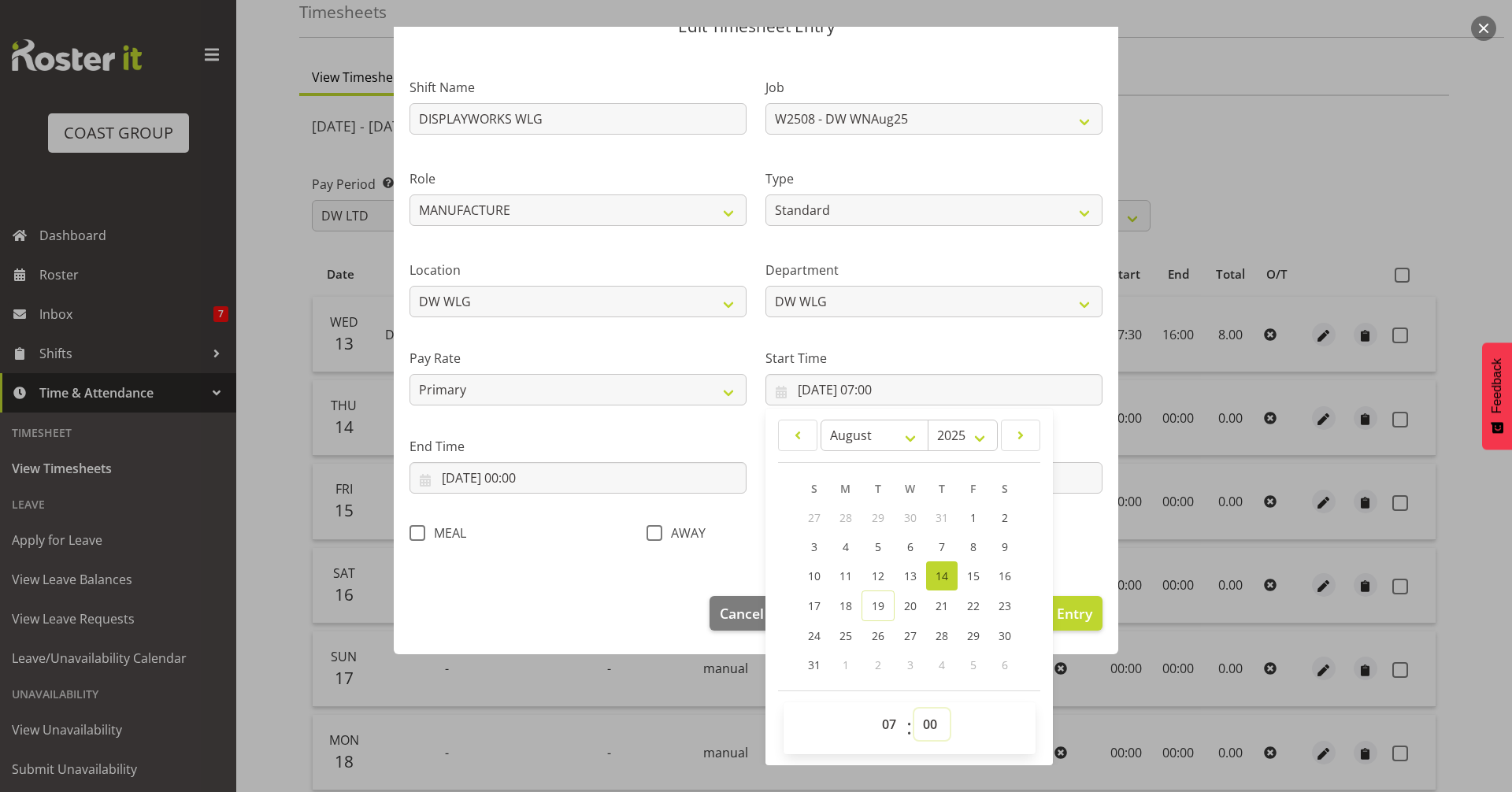
select select "30"
click at [914, 709] on select "00 01 02 03 04 05 06 07 08 09 10 11 12 13 14 15 16 17 18 19 20 21 22 23 24 25 2…" at bounding box center [932, 724] width 35 height 32
type input "14/08/2025, 07:30"
click at [601, 575] on section "Shift Name DISPLAYWORKS WLG Job 1 Carlton Events 1 Carlton Hamilton 1 Carlton W…" at bounding box center [756, 315] width 725 height 531
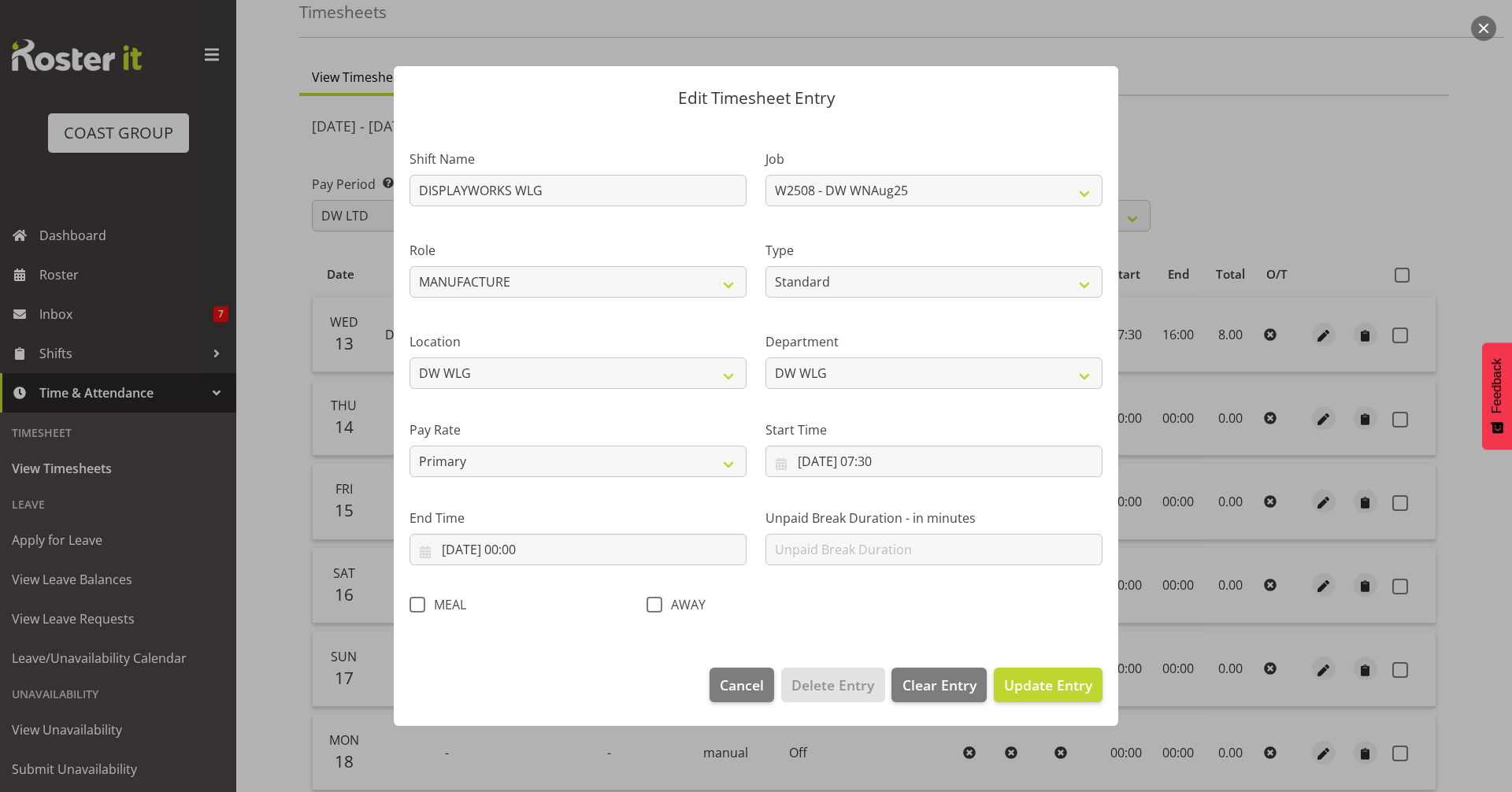
scroll to position [0, 0]
click at [533, 554] on input "14/08/2025, 00:00" at bounding box center [578, 549] width 337 height 32
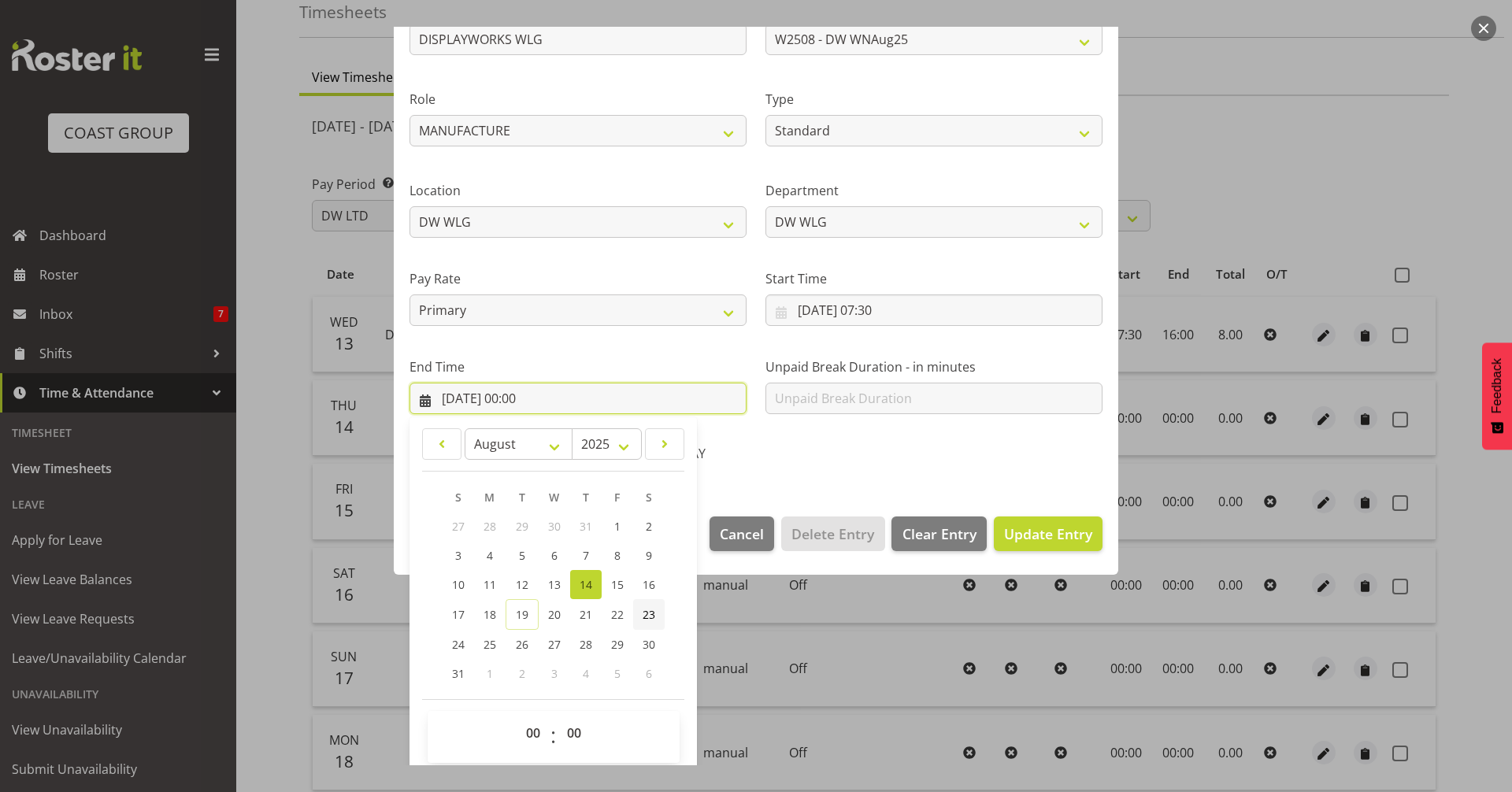
scroll to position [158, 0]
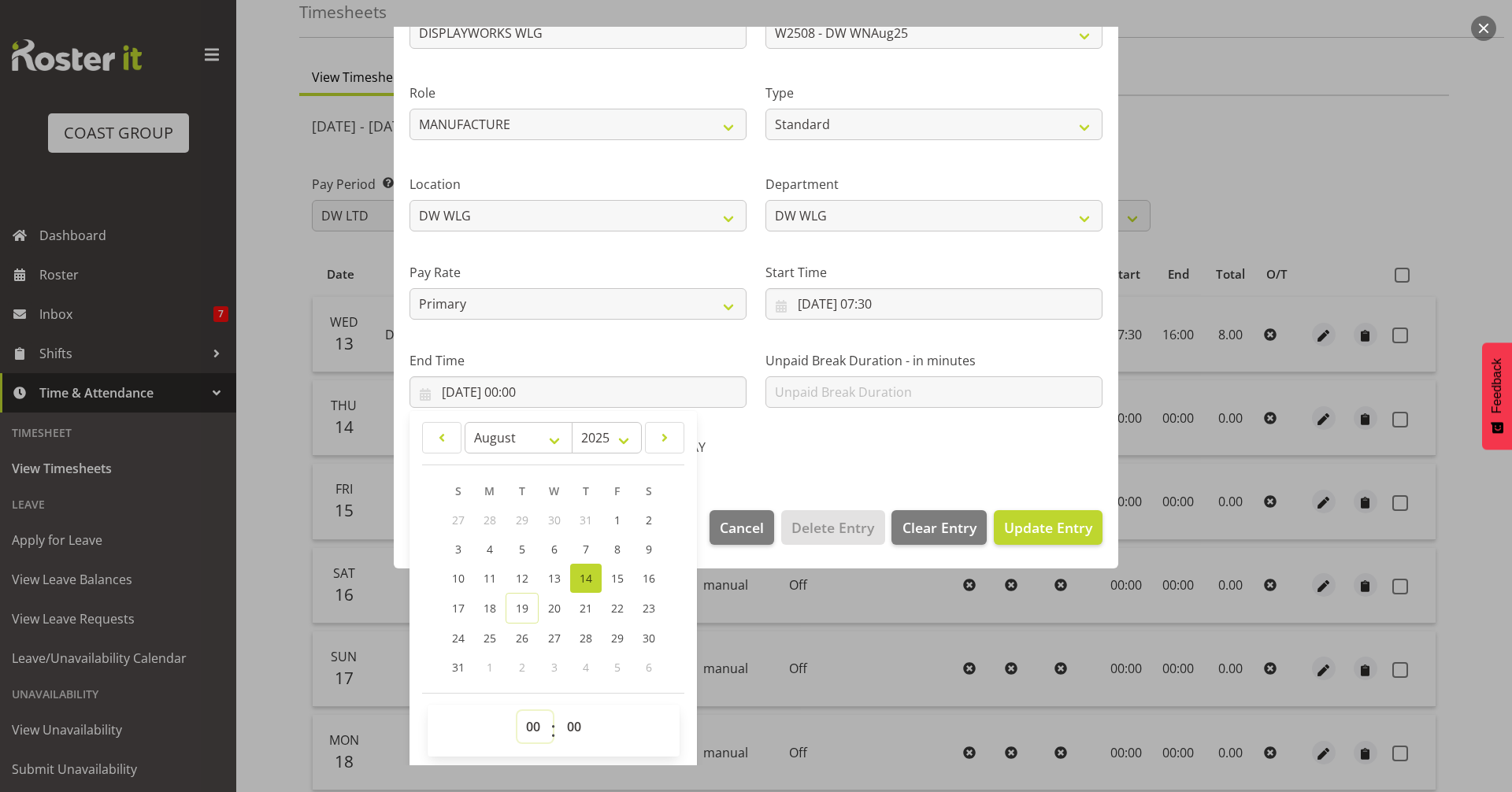
click at [536, 726] on select "00 01 02 03 04 05 06 07 08 09 10 11 12 13 14 15 16 17 18 19 20 21 22 23" at bounding box center [535, 727] width 35 height 32
select select "16"
click at [518, 711] on select "00 01 02 03 04 05 06 07 08 09 10 11 12 13 14 15 16 17 18 19 20 21 22 23" at bounding box center [535, 727] width 35 height 32
type input "14/08/2025, 16:00"
click at [577, 726] on select "00 01 02 03 04 05 06 07 08 09 10 11 12 13 14 15 16 17 18 19 20 21 22 23 24 25 2…" at bounding box center [576, 727] width 35 height 32
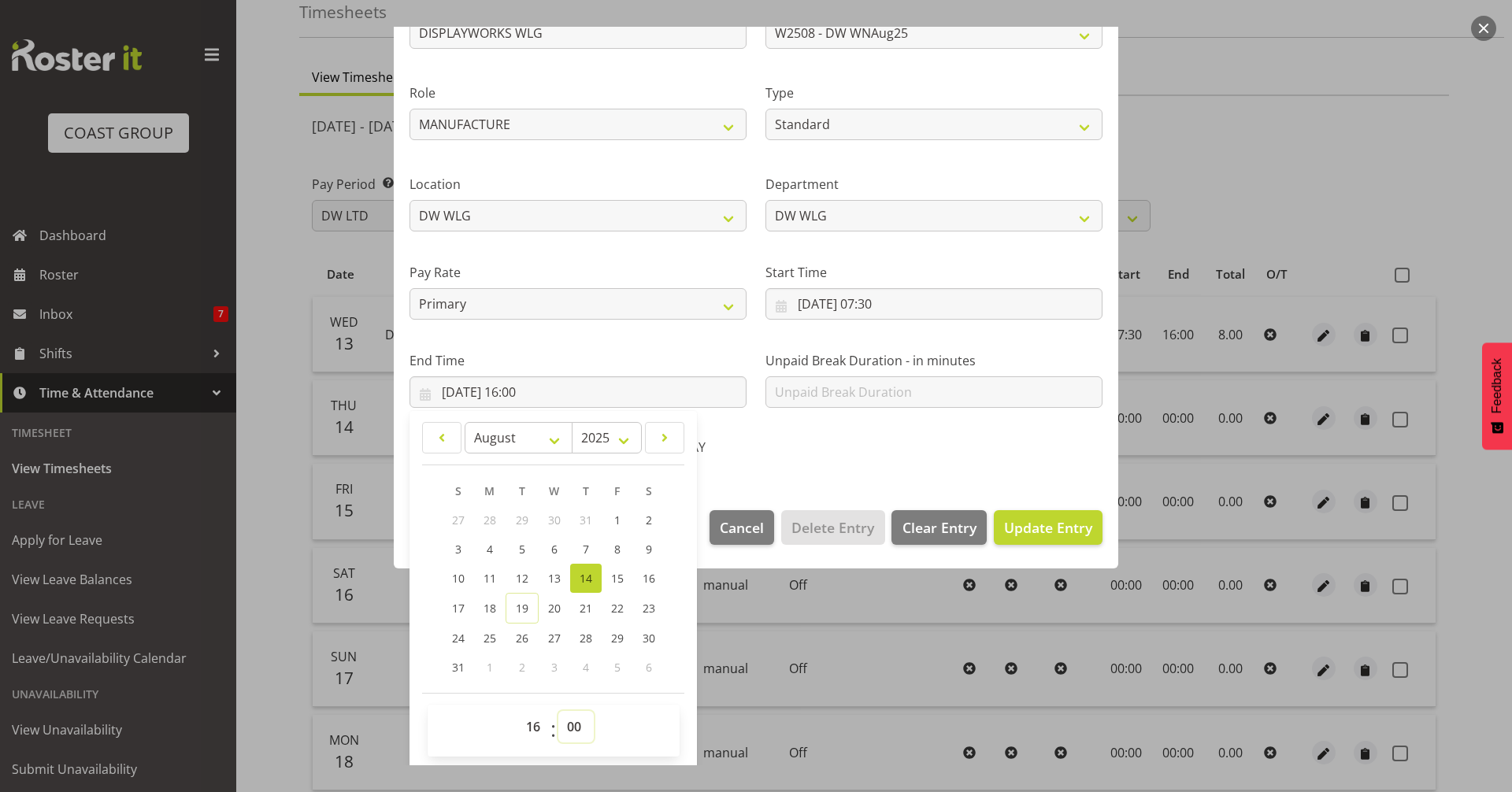
click at [559, 711] on select "00 01 02 03 04 05 06 07 08 09 10 11 12 13 14 15 16 17 18 19 20 21 22 23 24 25 2…" at bounding box center [576, 727] width 35 height 32
click at [799, 463] on div "AWAY" at bounding box center [756, 443] width 237 height 52
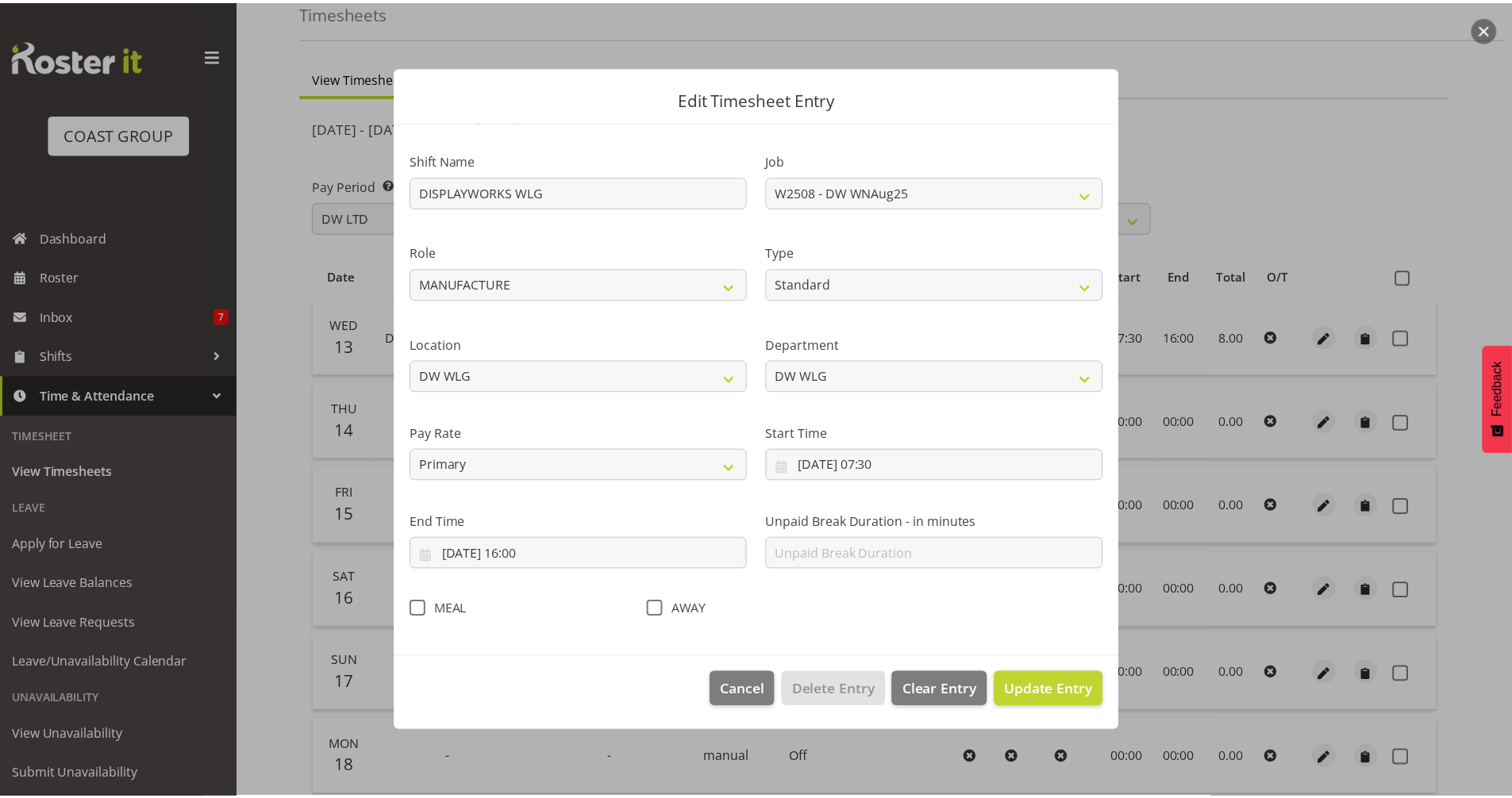
scroll to position [0, 0]
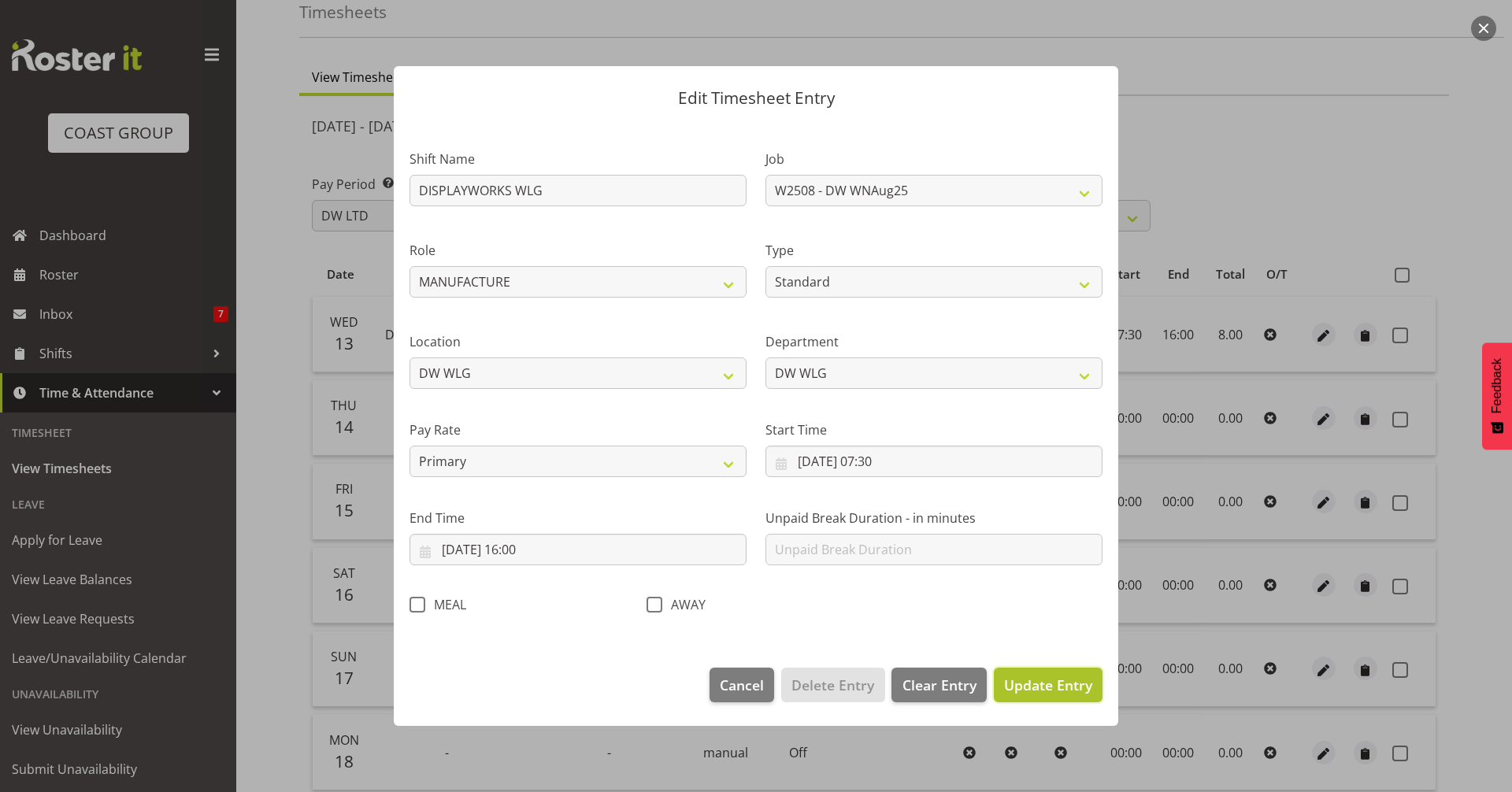
click at [1020, 689] on span "Update Entry" at bounding box center [1048, 684] width 88 height 19
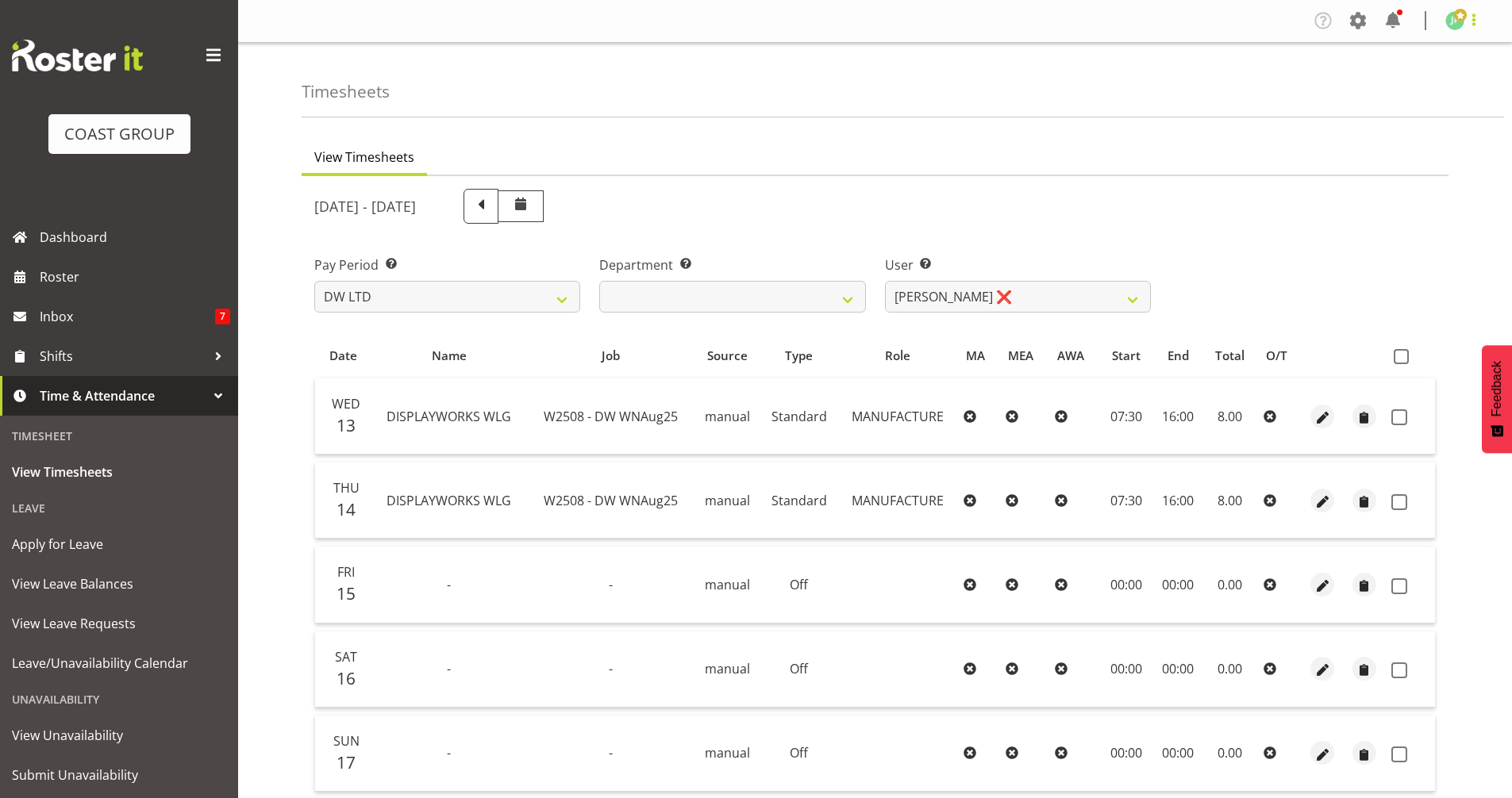
click at [1470, 20] on span at bounding box center [1473, 19] width 19 height 19
click at [1423, 85] on link "Log Out" at bounding box center [1407, 83] width 152 height 29
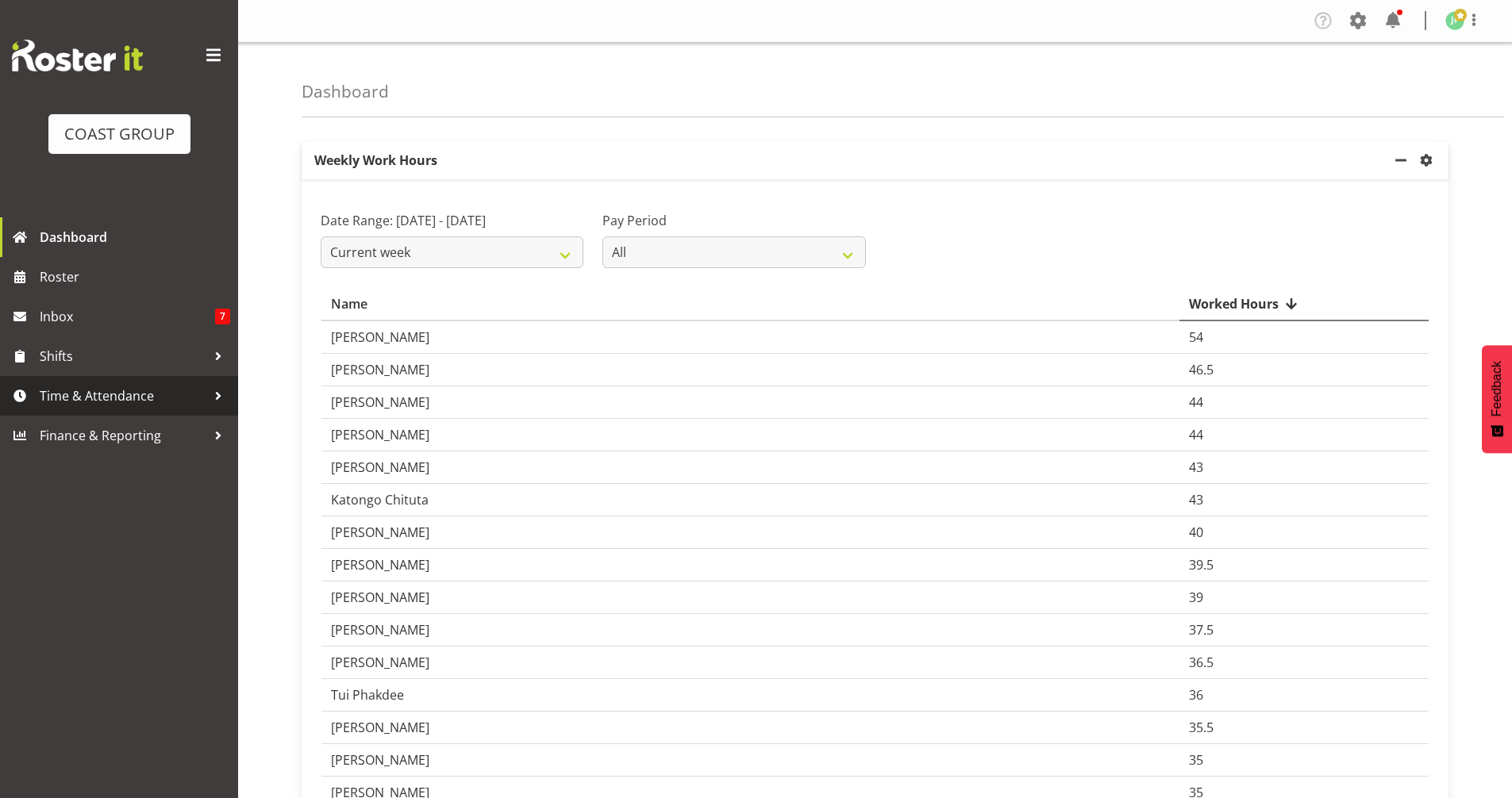
click at [142, 397] on span "Time & Attendance" at bounding box center [123, 395] width 167 height 24
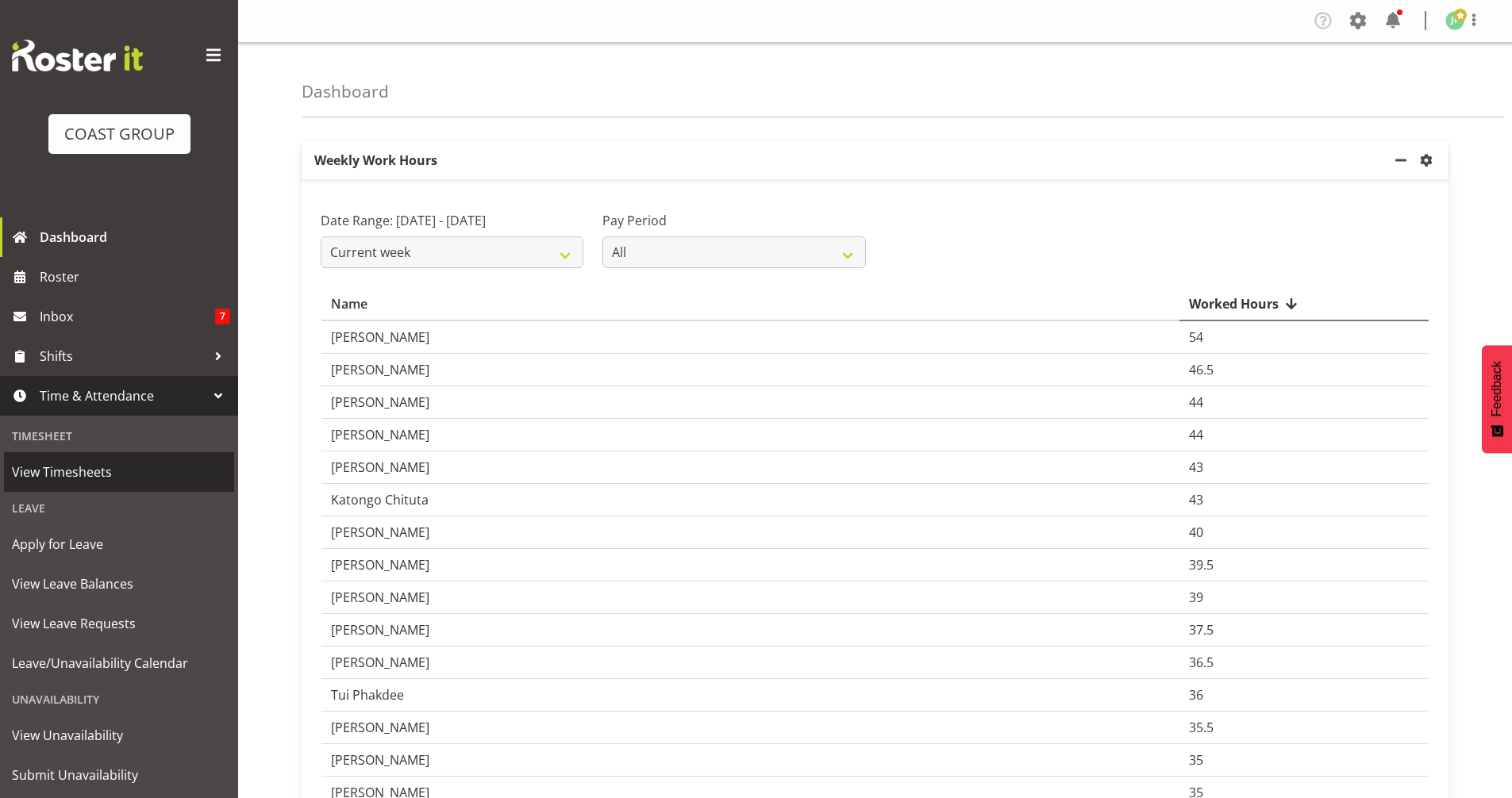
click at [76, 475] on span "View Timesheets" at bounding box center [119, 472] width 215 height 24
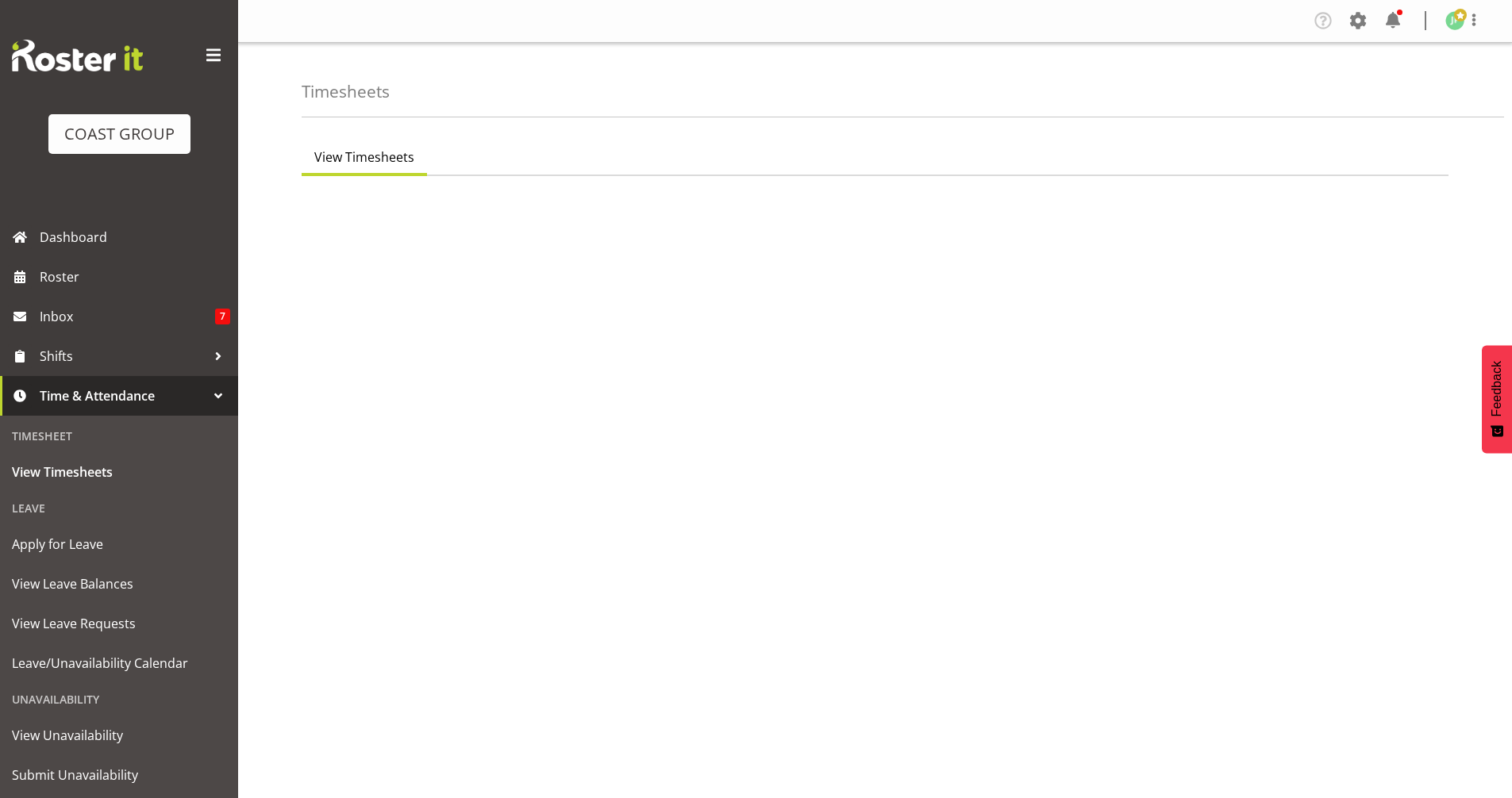
select select "8"
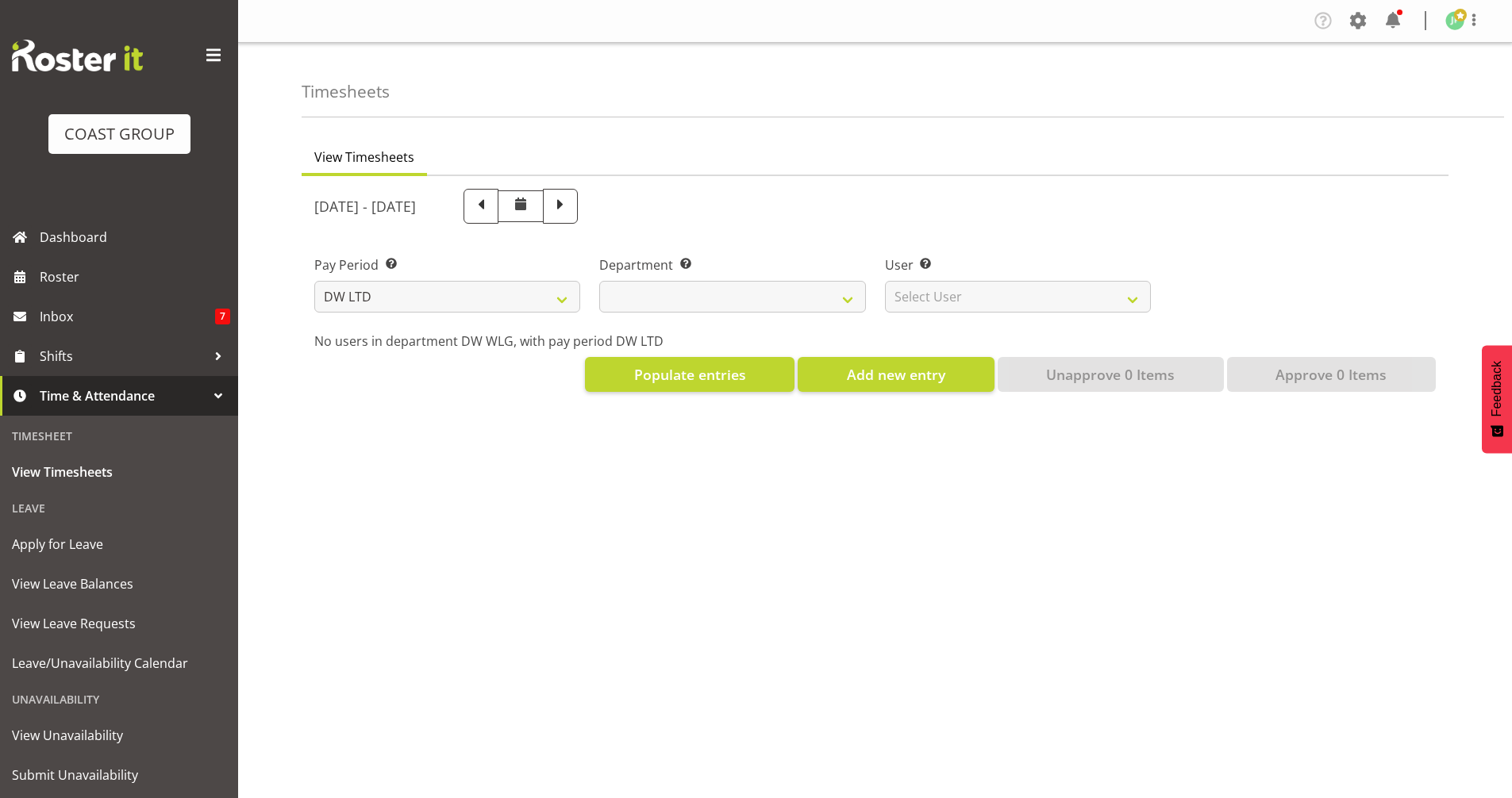
select select
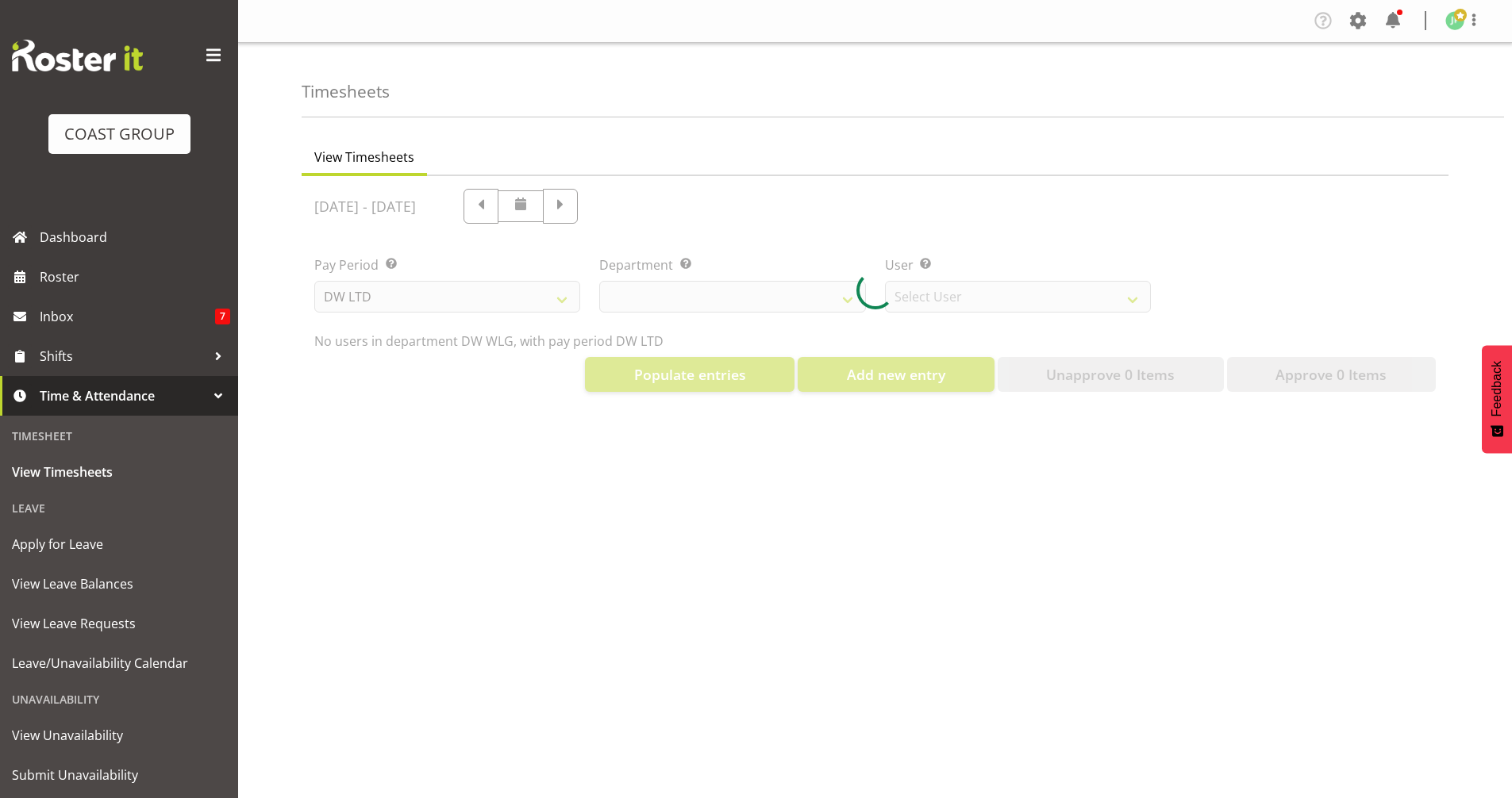
select select "3251"
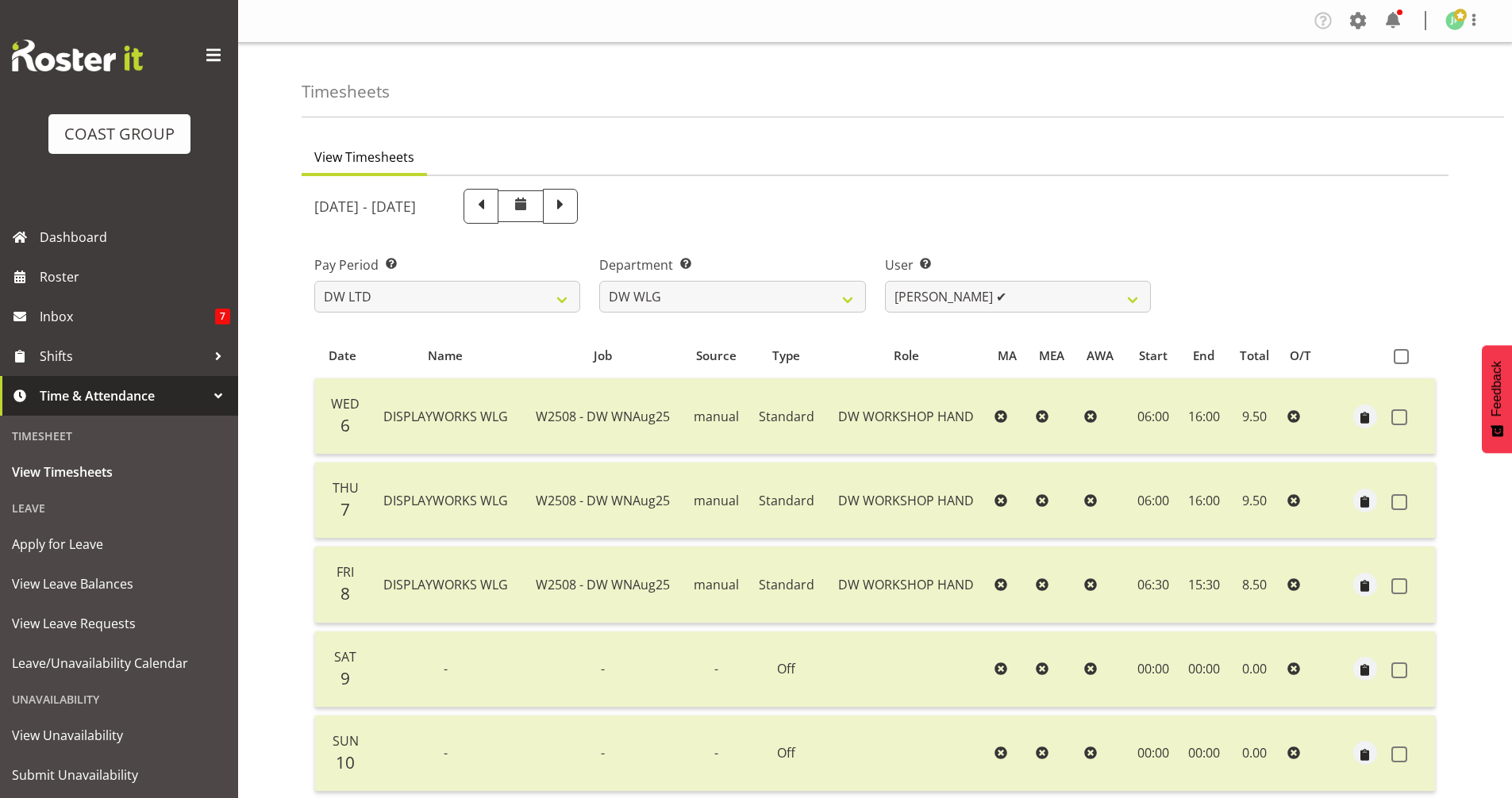
click at [570, 204] on span at bounding box center [560, 204] width 21 height 21
select select
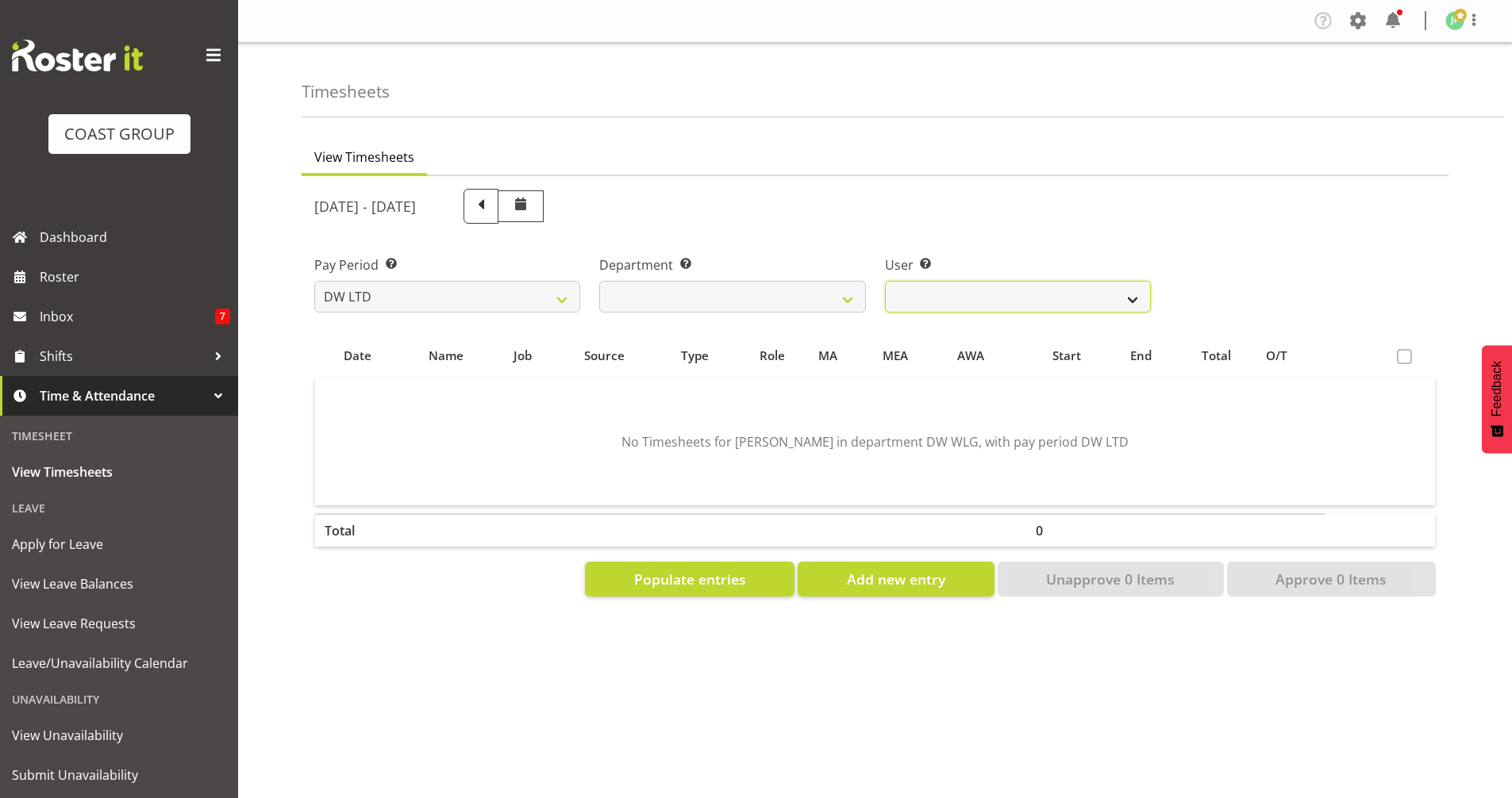
click at [1133, 300] on select "Cassie Phillips ❌ Darryl Dickinson ❌ Josh Provoost ❌ Ken Barnden ❌ Stanley Elli…" at bounding box center [1018, 297] width 266 height 32
select select "1168"
click at [885, 281] on select "Cassie Phillips ❌ Darryl Dickinson ❌ Josh Provoost ❌ Ken Barnden ❌ Stanley Elli…" at bounding box center [1018, 297] width 266 height 32
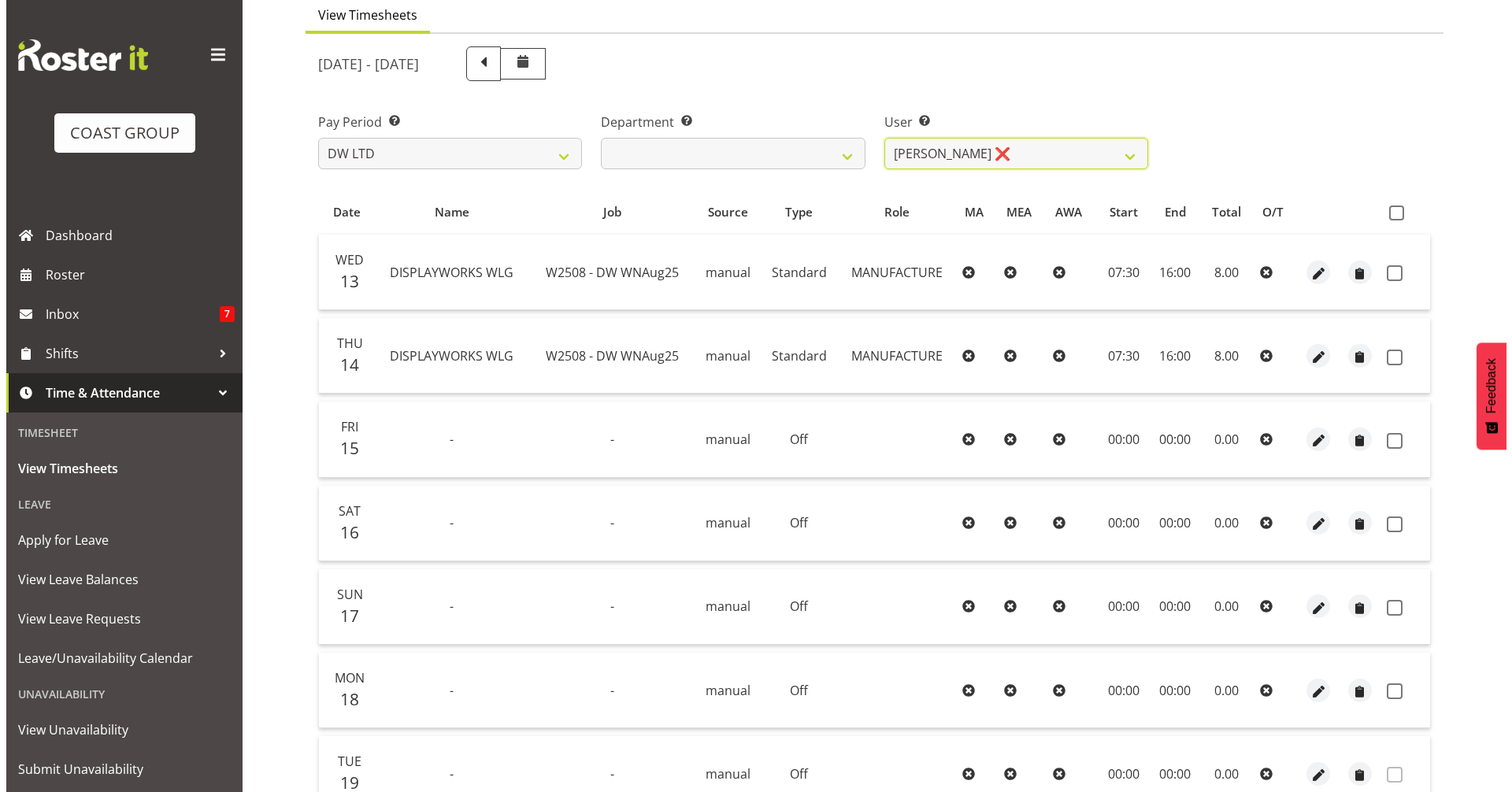
scroll to position [236, 0]
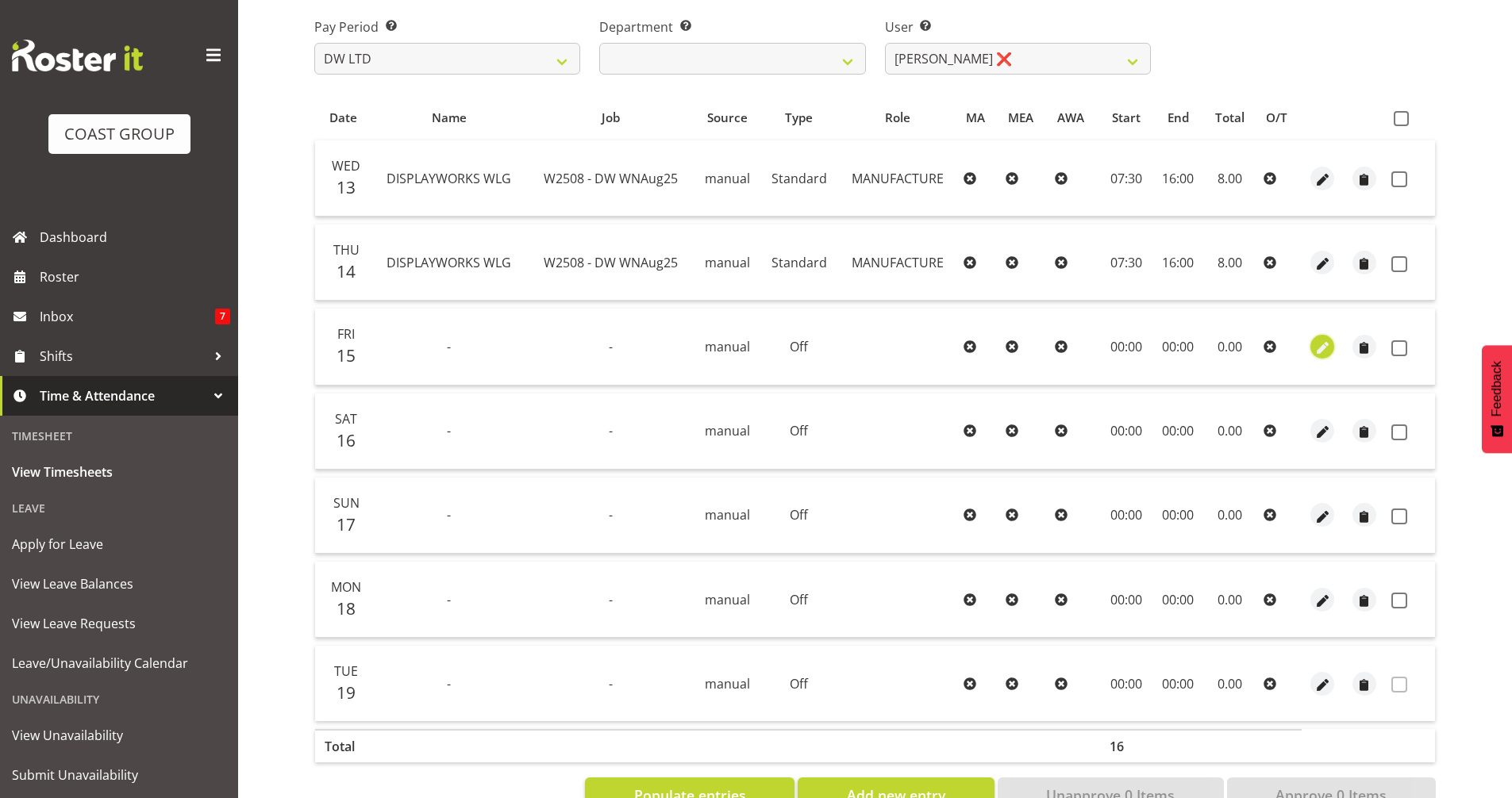
click at [1319, 346] on span "button" at bounding box center [1323, 348] width 19 height 18
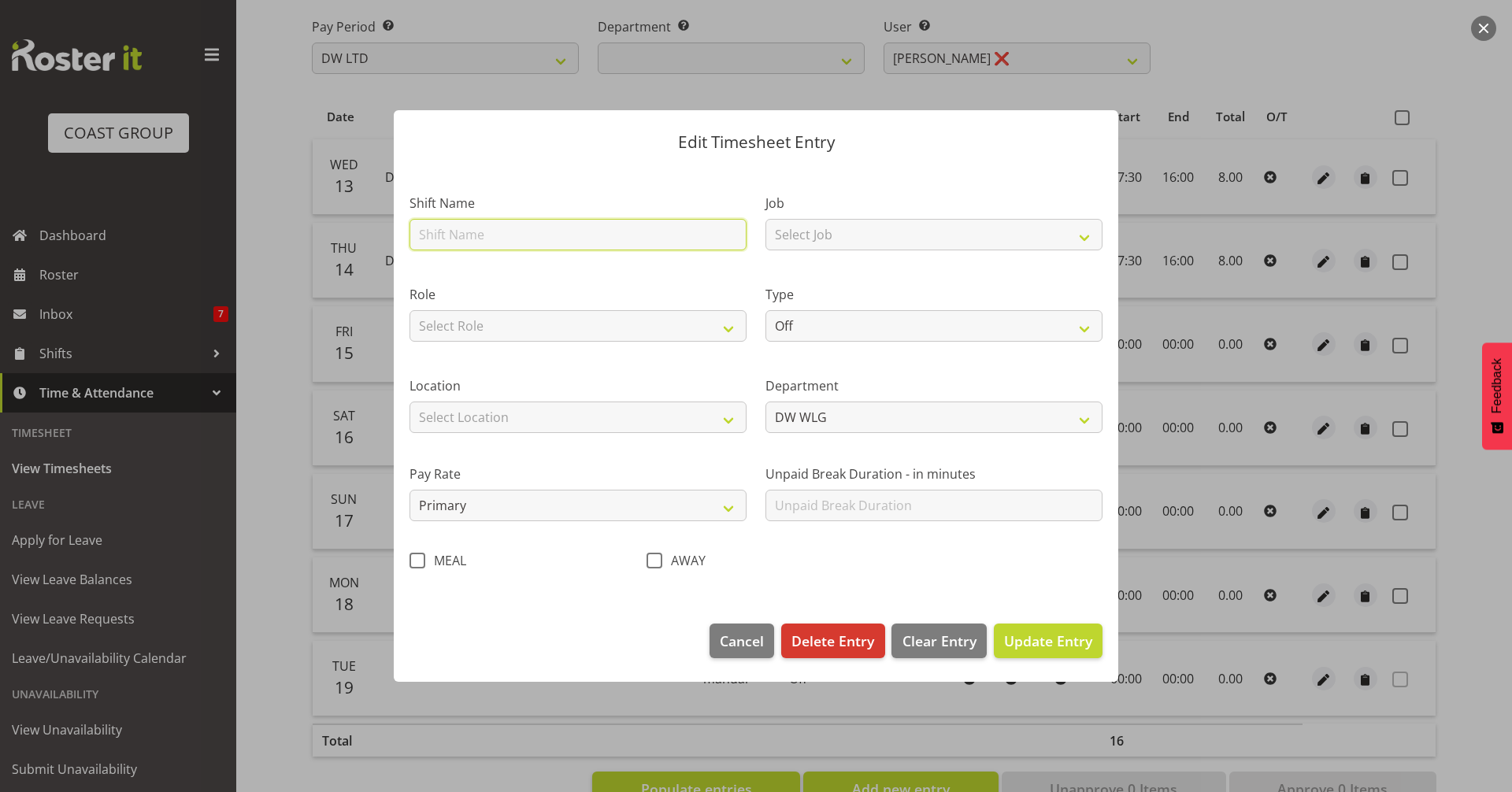
click at [489, 239] on input "text" at bounding box center [578, 235] width 337 height 32
type input "DISPLAYWORKS WLG"
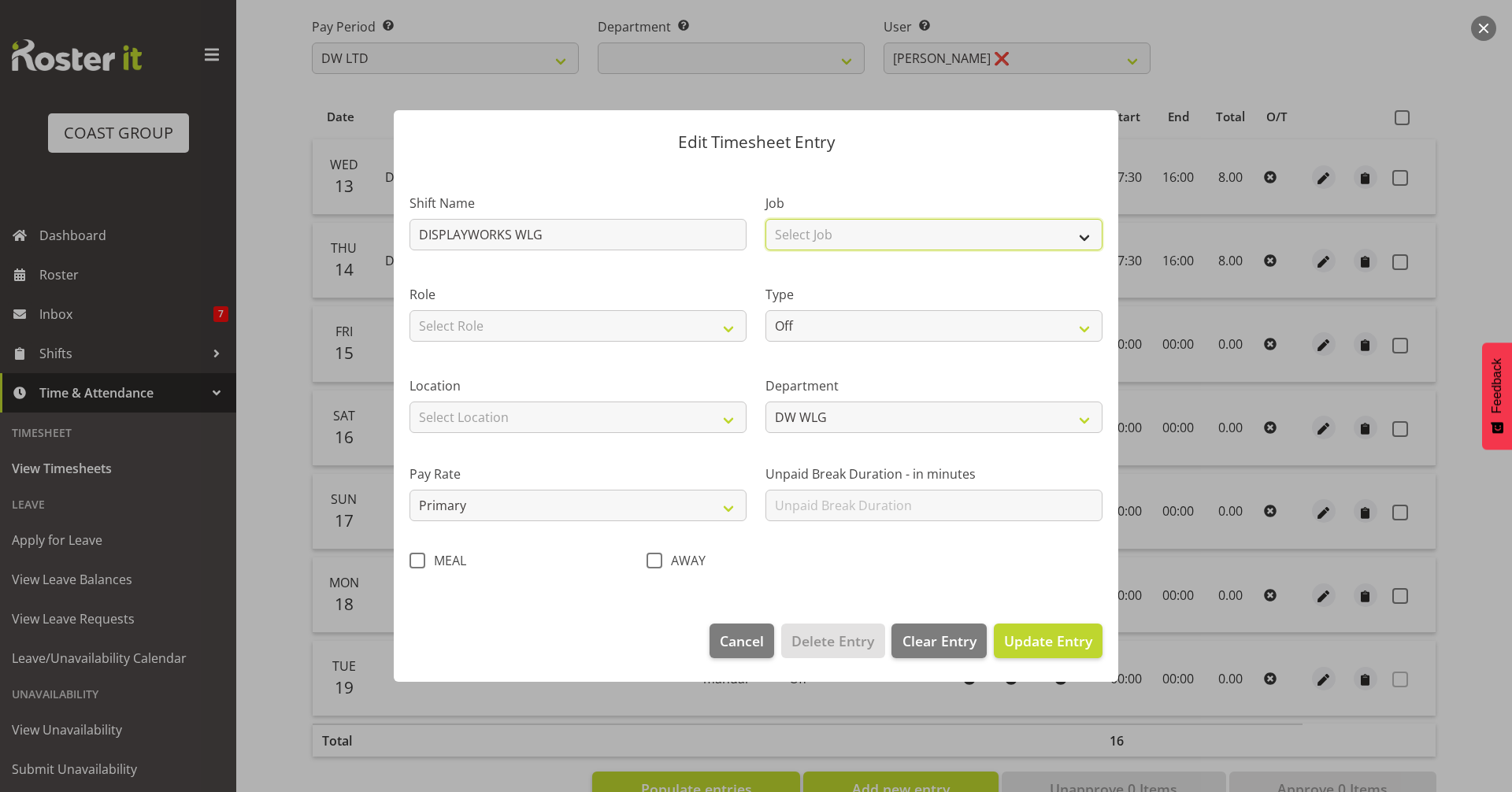
click at [856, 244] on select "Select Job 1 Carlton Events 1 Carlton Hamilton 1 Carlton Wellington 1 EHS WAREH…" at bounding box center [934, 235] width 337 height 32
select select "9488"
click at [766, 219] on select "Select Job 1 Carlton Events 1 Carlton Hamilton 1 Carlton Wellington 1 EHS WAREH…" at bounding box center [934, 235] width 337 height 32
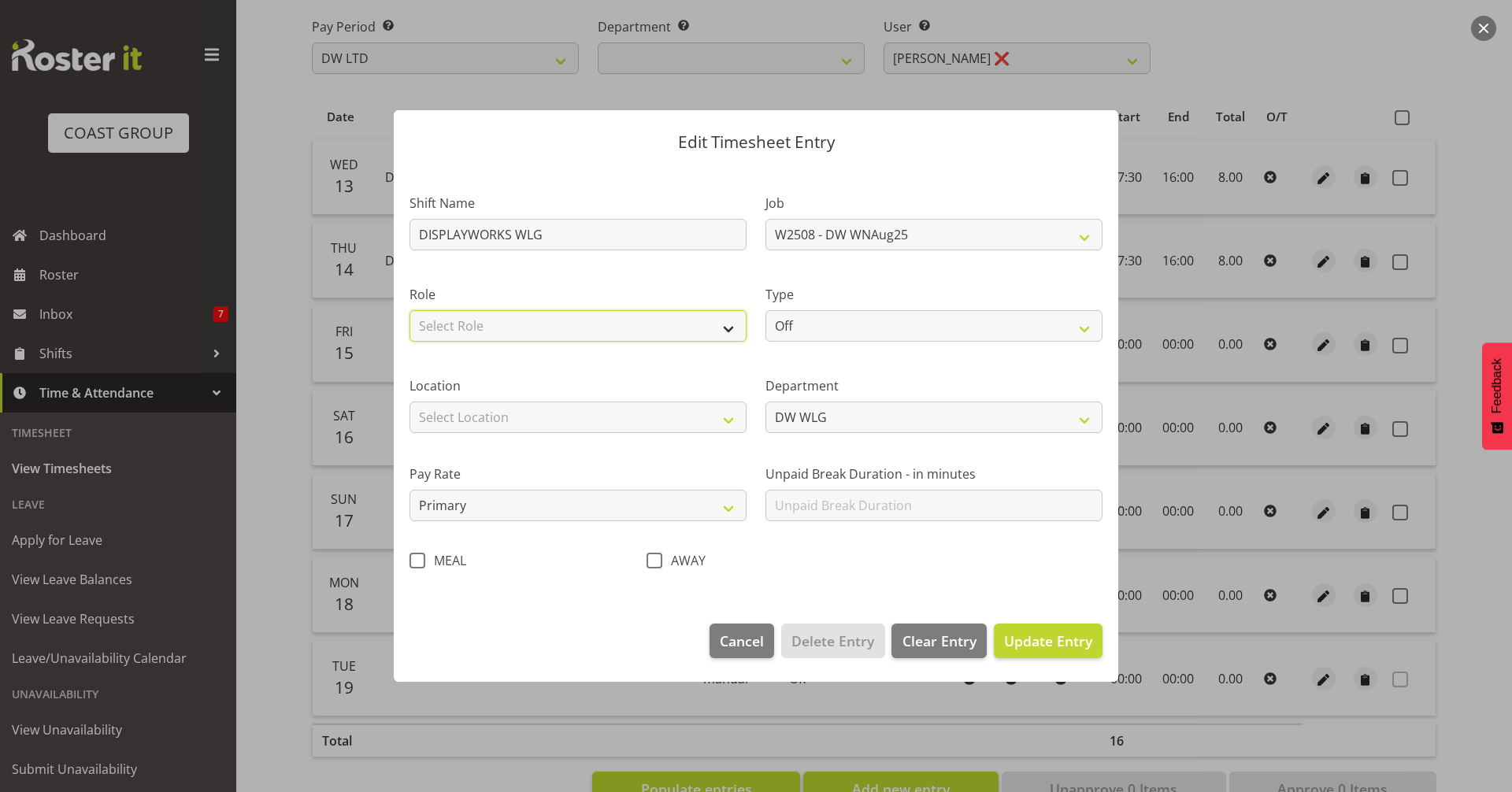
click at [574, 332] on select "Select Role MANUFACTURE EHS WLG OPS Manufacture" at bounding box center [578, 326] width 337 height 32
select select "218"
click at [409, 310] on select "Select Role MANUFACTURE EHS WLG OPS Manufacture" at bounding box center [578, 326] width 337 height 32
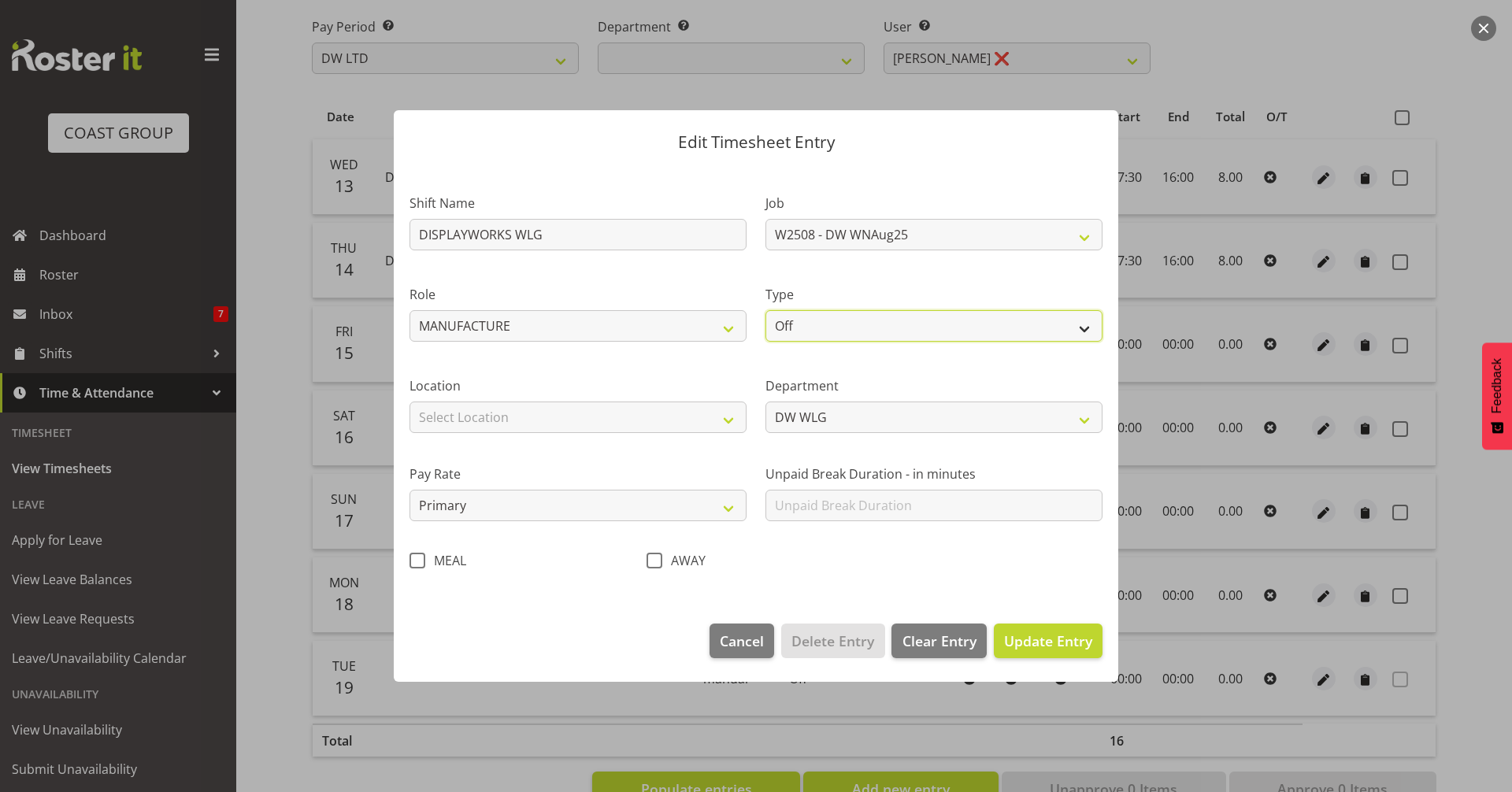
click at [893, 325] on select "Off Standard Public Holiday Public Holiday (Worked) Day In Lieu Annual Leave Si…" at bounding box center [934, 326] width 337 height 32
select select "Standard"
click at [766, 310] on select "Off Standard Public Holiday Public Holiday (Worked) Day In Lieu Annual Leave Si…" at bounding box center [934, 326] width 337 height 32
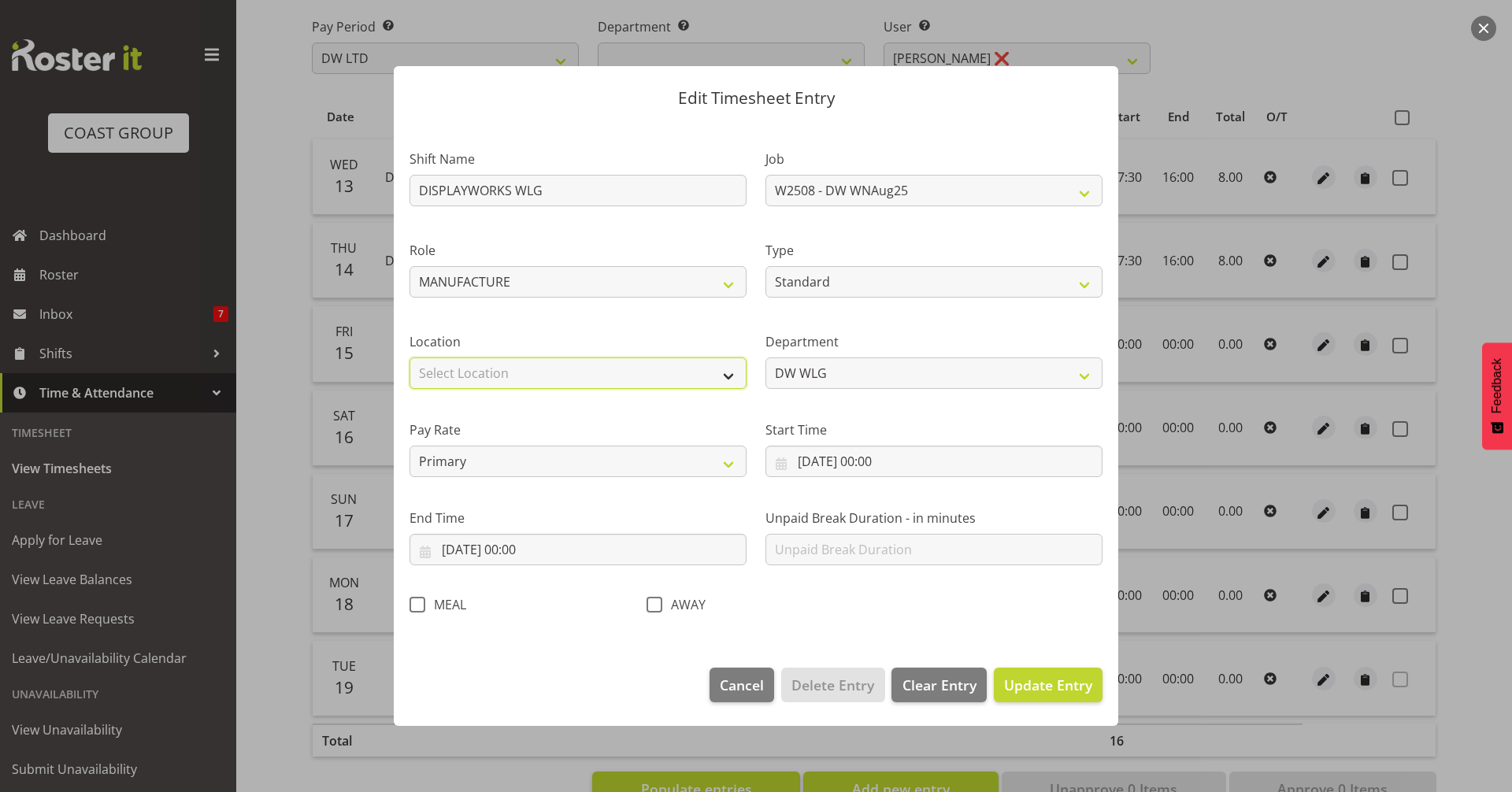
click at [522, 370] on select "Select Location CARLTON EVENTS Carlton Hamilton Carlton Wellington DW CHC DW DI…" at bounding box center [578, 373] width 337 height 32
select select "38"
click at [409, 357] on select "Select Location CARLTON EVENTS Carlton Hamilton Carlton Wellington DW CHC DW DI…" at bounding box center [578, 373] width 337 height 32
click at [896, 459] on input "15/08/2025, 00:00" at bounding box center [934, 462] width 337 height 32
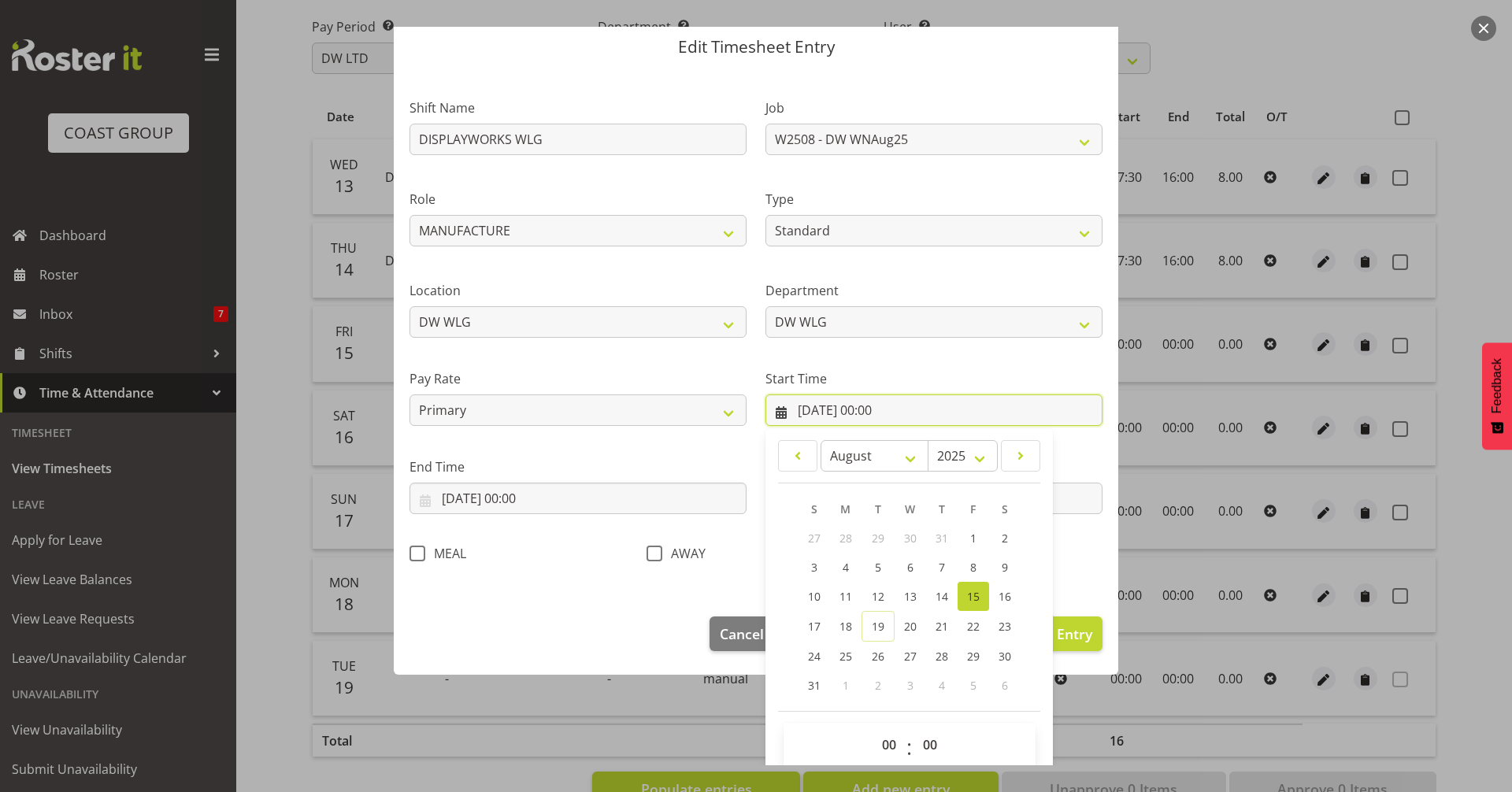
scroll to position [72, 0]
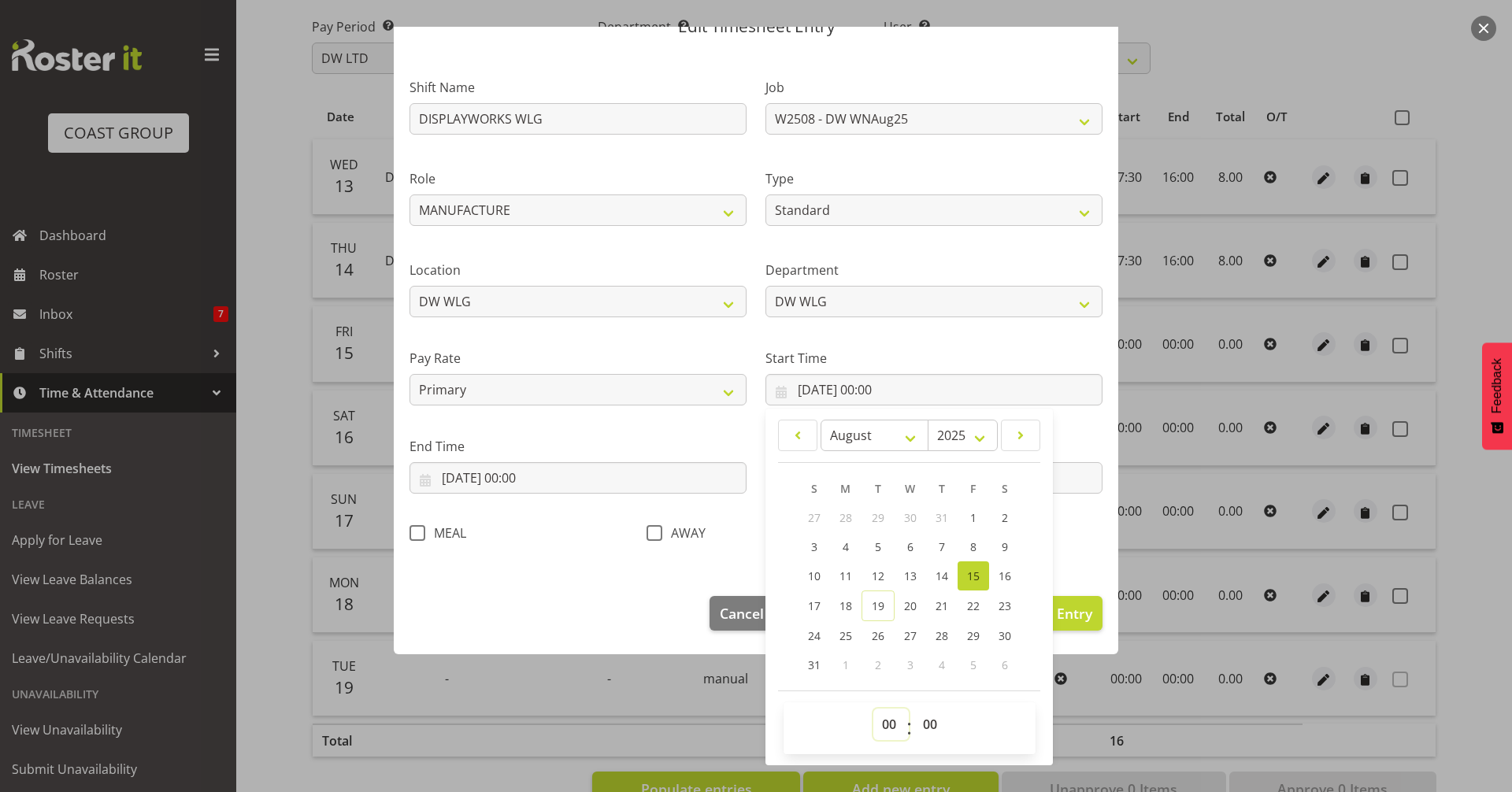
click at [885, 724] on select "00 01 02 03 04 05 06 07 08 09 10 11 12 13 14 15 16 17 18 19 20 21 22 23" at bounding box center [891, 724] width 35 height 32
select select "7"
click at [873, 709] on select "00 01 02 03 04 05 06 07 08 09 10 11 12 13 14 15 16 17 18 19 20 21 22 23" at bounding box center [891, 724] width 35 height 32
type input "15/08/2025, 07:00"
click at [922, 724] on select "00 01 02 03 04 05 06 07 08 09 10 11 12 13 14 15 16 17 18 19 20 21 22 23 24 25 2…" at bounding box center [932, 724] width 35 height 32
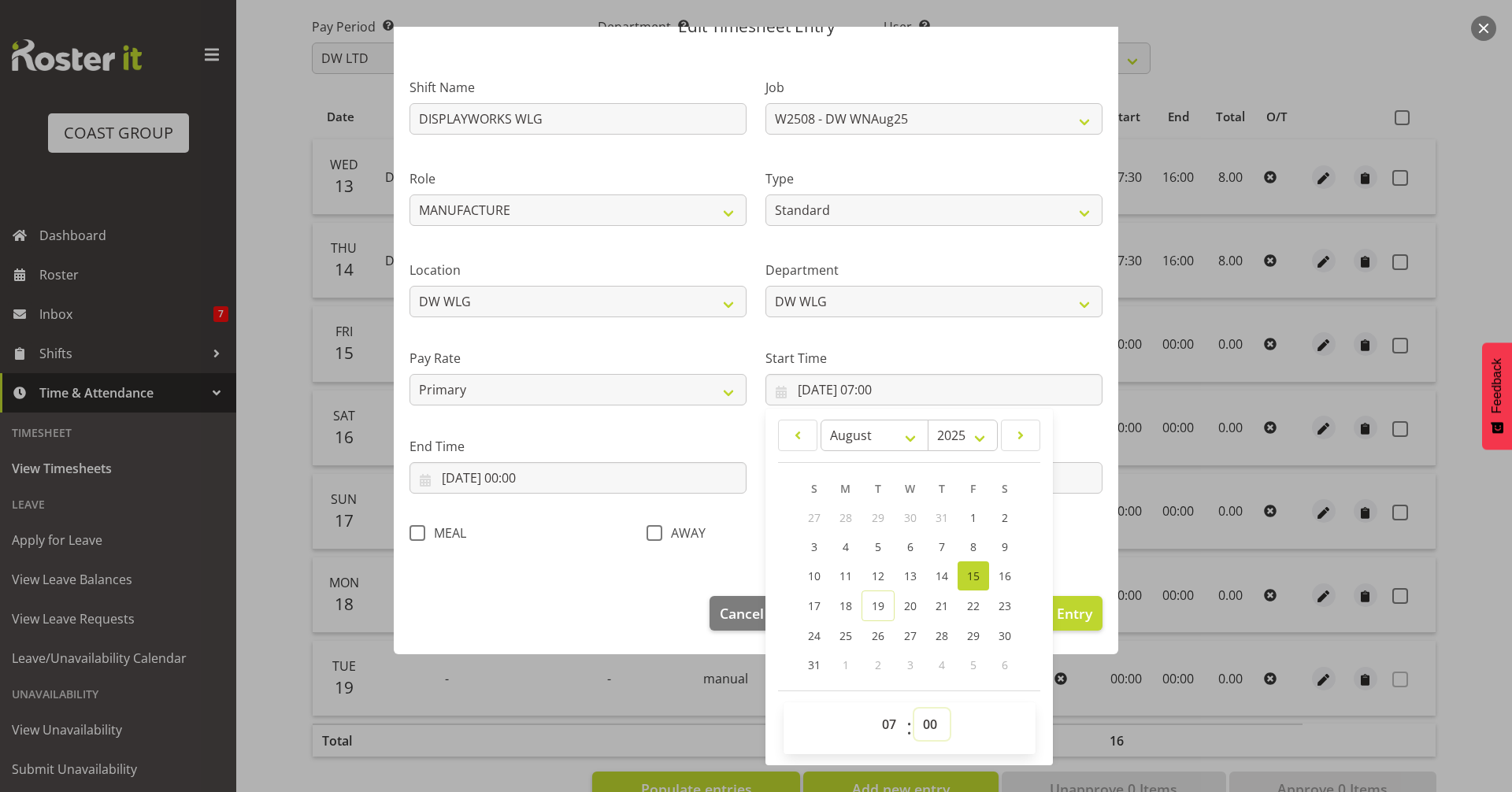
select select "30"
click at [914, 709] on select "00 01 02 03 04 05 06 07 08 09 10 11 12 13 14 15 16 17 18 19 20 21 22 23 24 25 2…" at bounding box center [932, 724] width 35 height 32
type input "15/08/2025, 07:30"
click at [596, 598] on footer "Cancel Delete Entry Clear Entry Update Entry" at bounding box center [756, 617] width 725 height 74
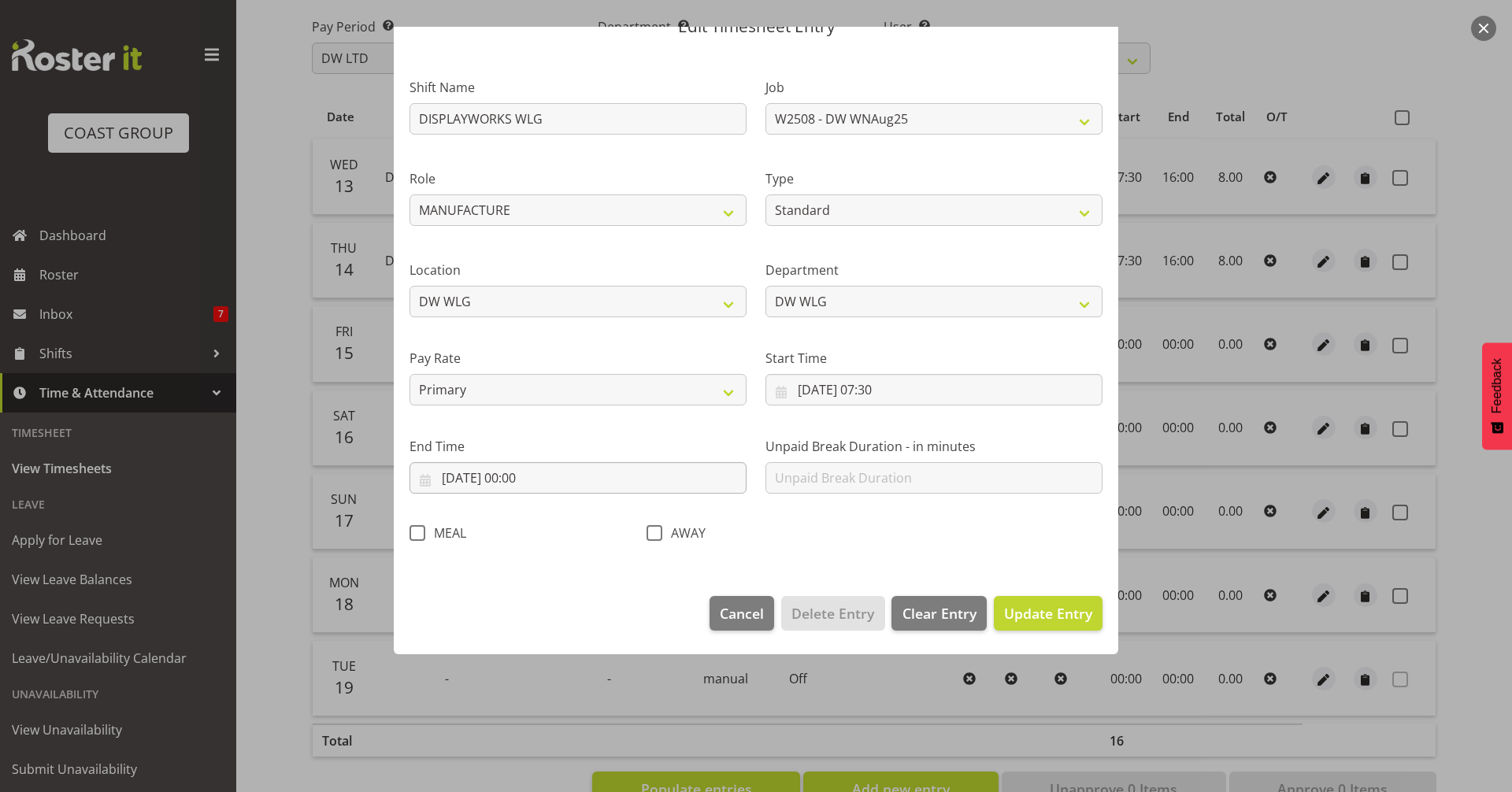
scroll to position [0, 0]
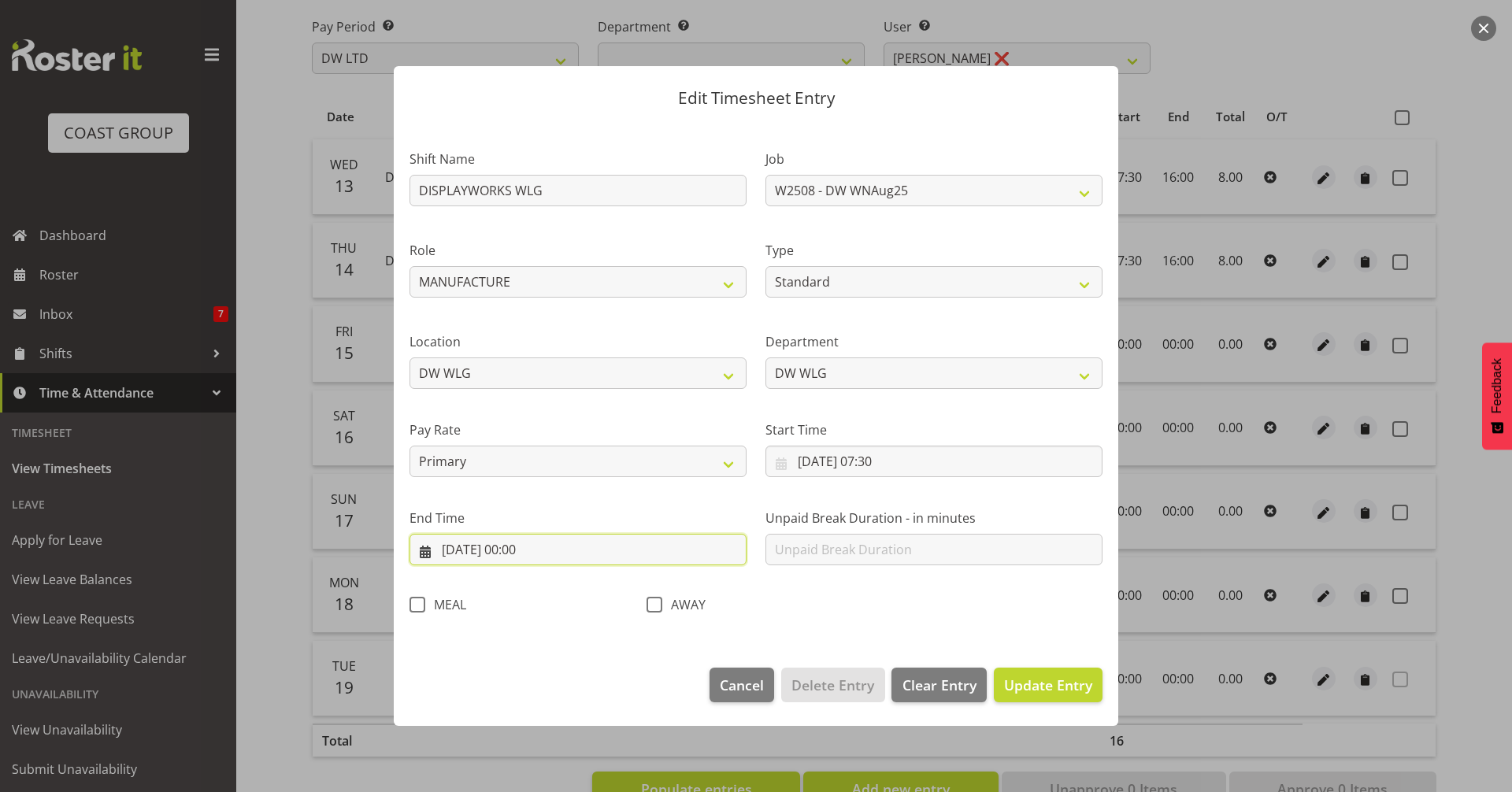
click at [528, 547] on input "15/08/2025, 00:00" at bounding box center [578, 549] width 337 height 32
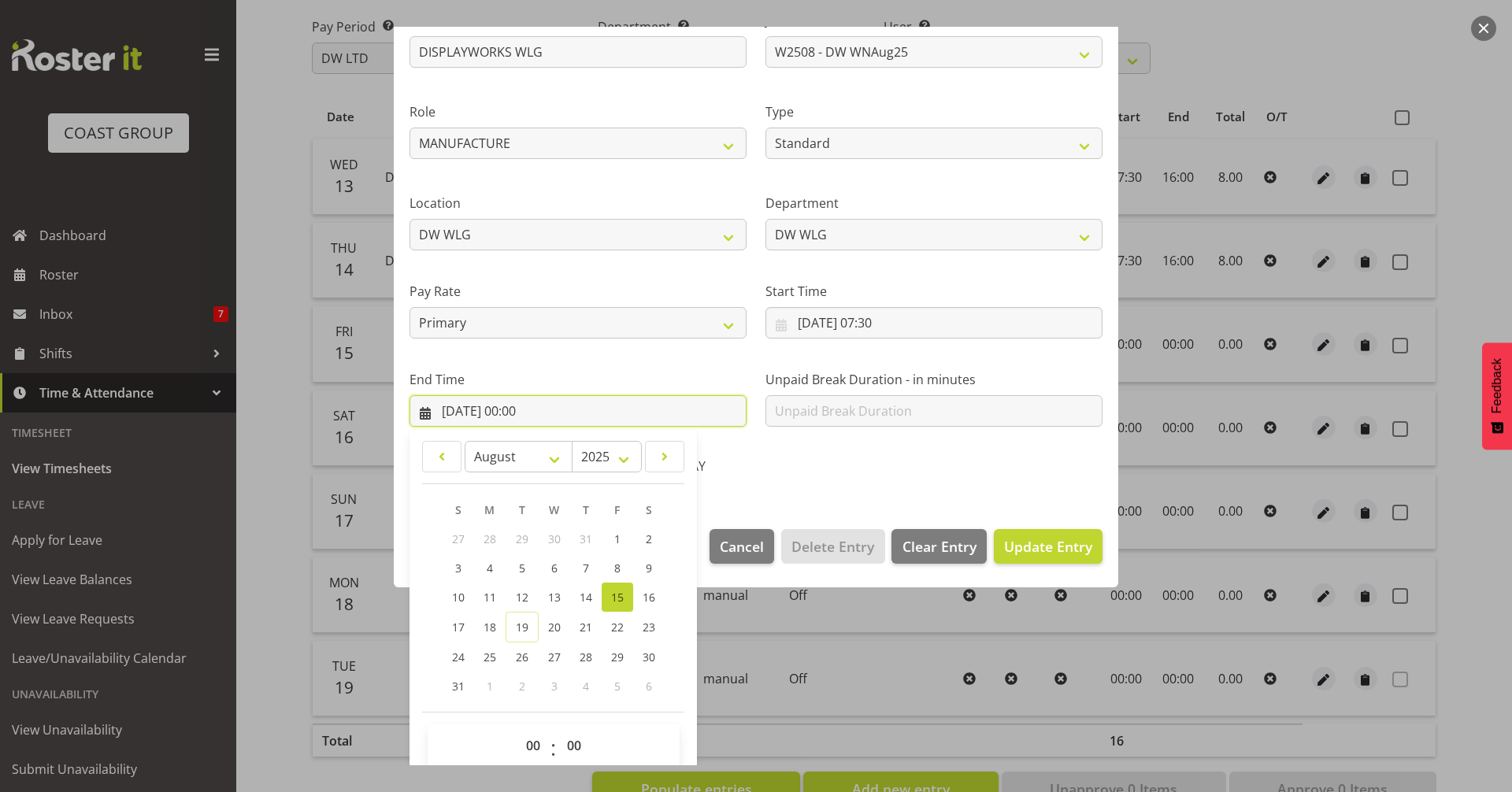
scroll to position [159, 0]
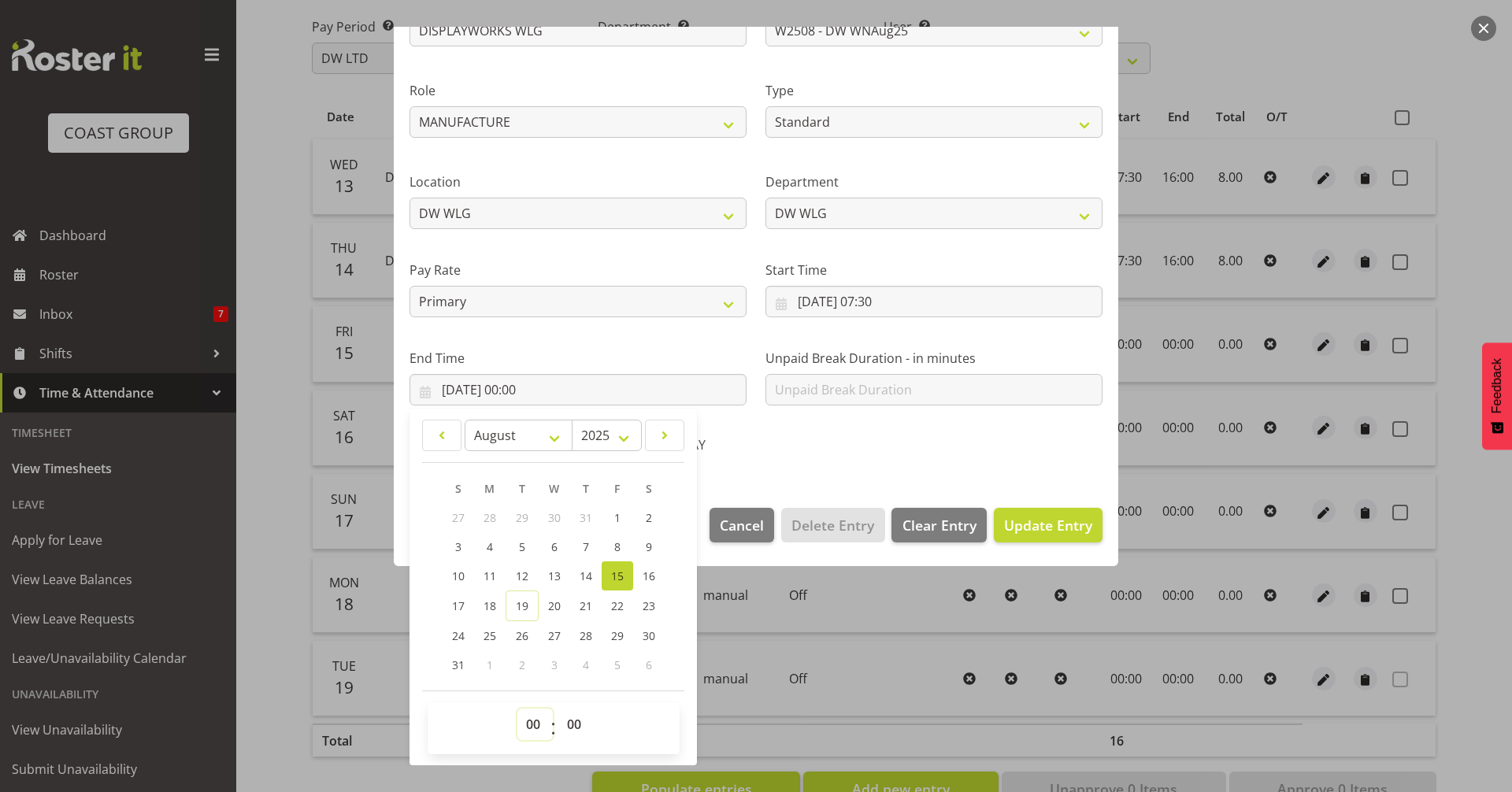
click at [533, 721] on select "00 01 02 03 04 05 06 07 08 09 10 11 12 13 14 15 16 17 18 19 20 21 22 23" at bounding box center [535, 724] width 35 height 32
select select "16"
click at [518, 709] on select "00 01 02 03 04 05 06 07 08 09 10 11 12 13 14 15 16 17 18 19 20 21 22 23" at bounding box center [535, 724] width 35 height 32
type input "15/08/2025, 16:00"
click at [811, 471] on section "Shift Name DISPLAYWORKS WLG Job 1 Carlton Events 1 Carlton Hamilton 1 Carlton W…" at bounding box center [756, 227] width 725 height 531
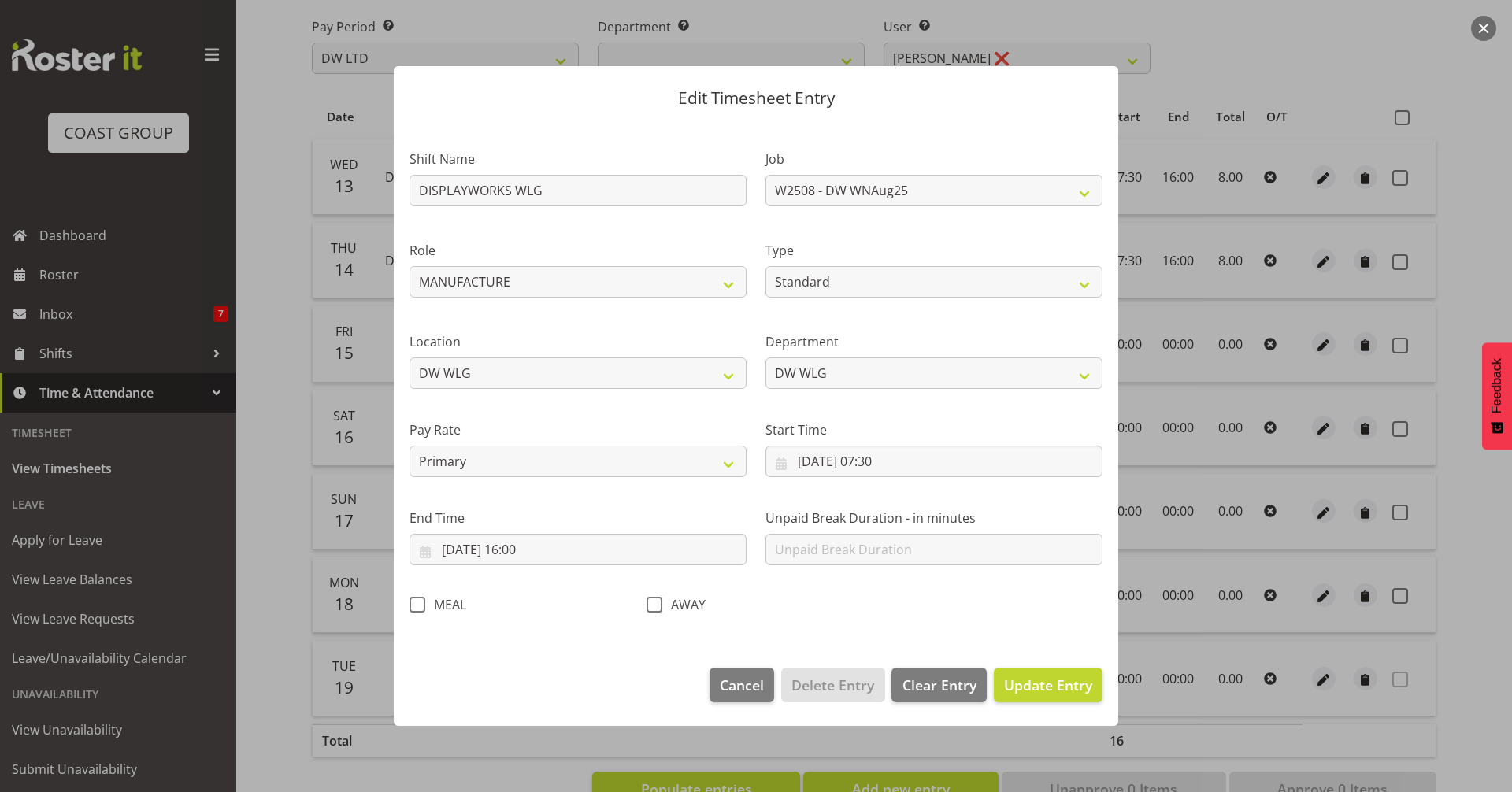
scroll to position [0, 0]
click at [1046, 684] on span "Update Entry" at bounding box center [1048, 684] width 88 height 19
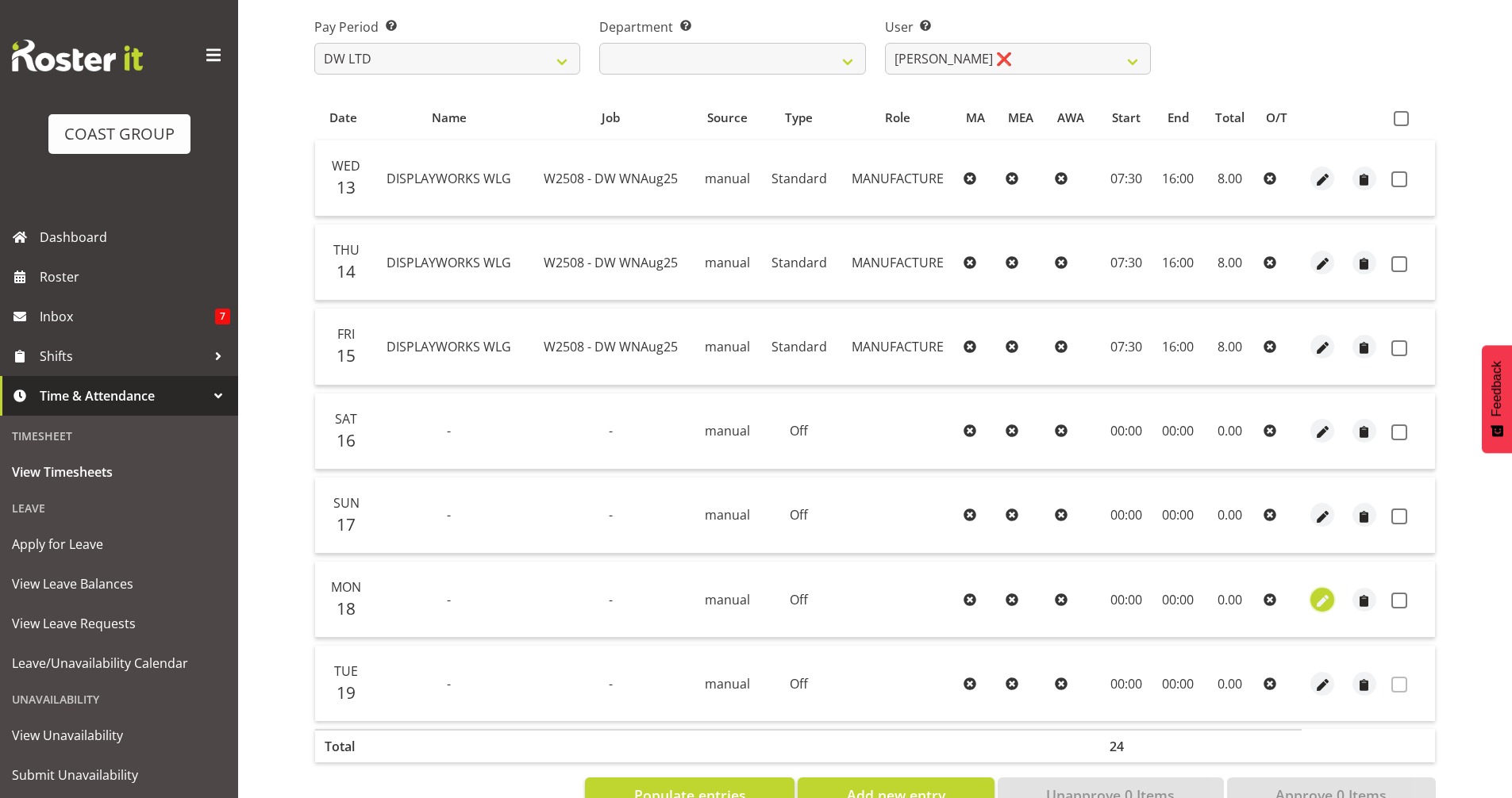
click at [1319, 601] on span "button" at bounding box center [1323, 601] width 19 height 18
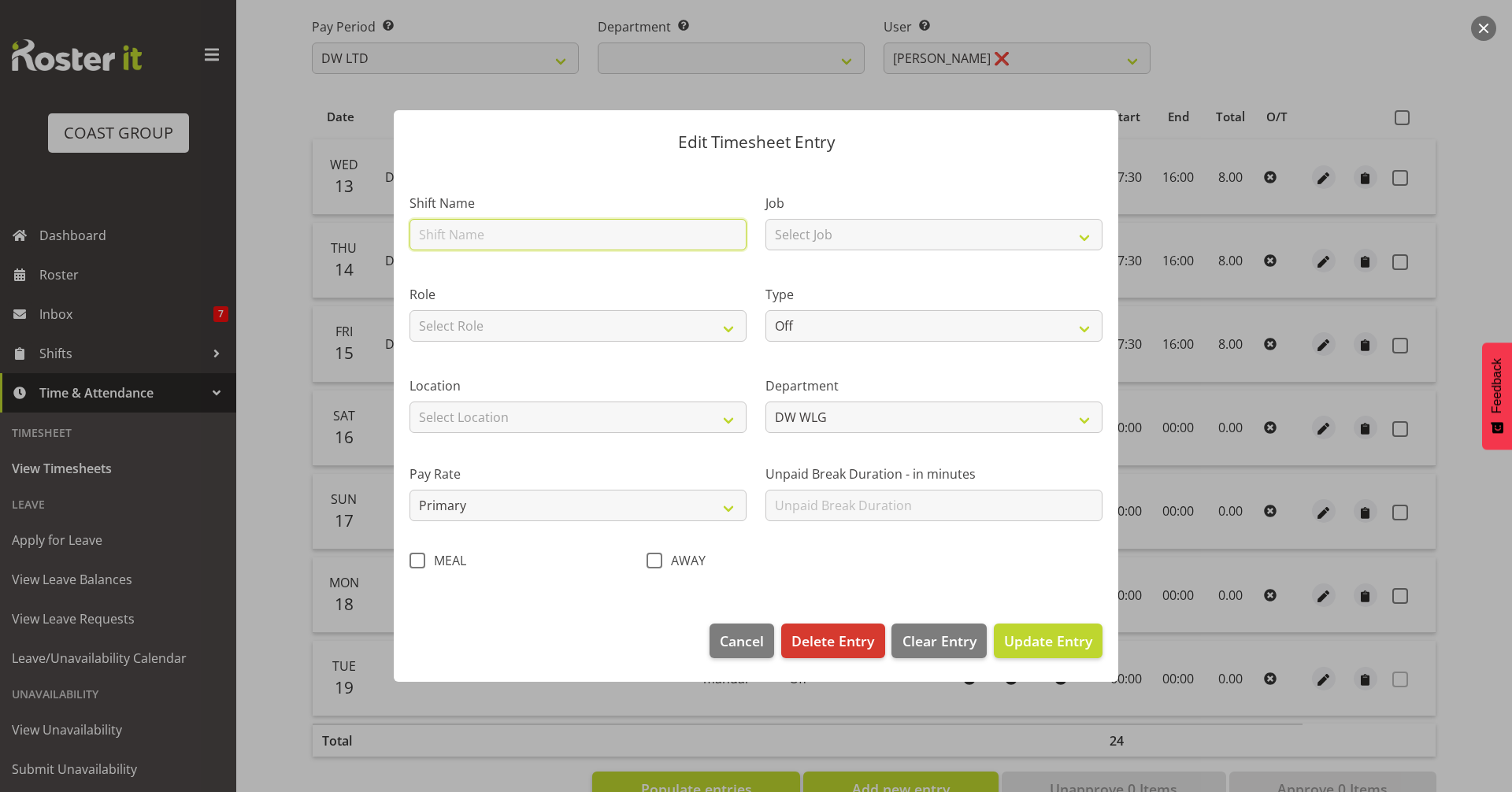
click at [628, 240] on input "text" at bounding box center [578, 235] width 337 height 32
type input "DISPLAYWORKS WLG"
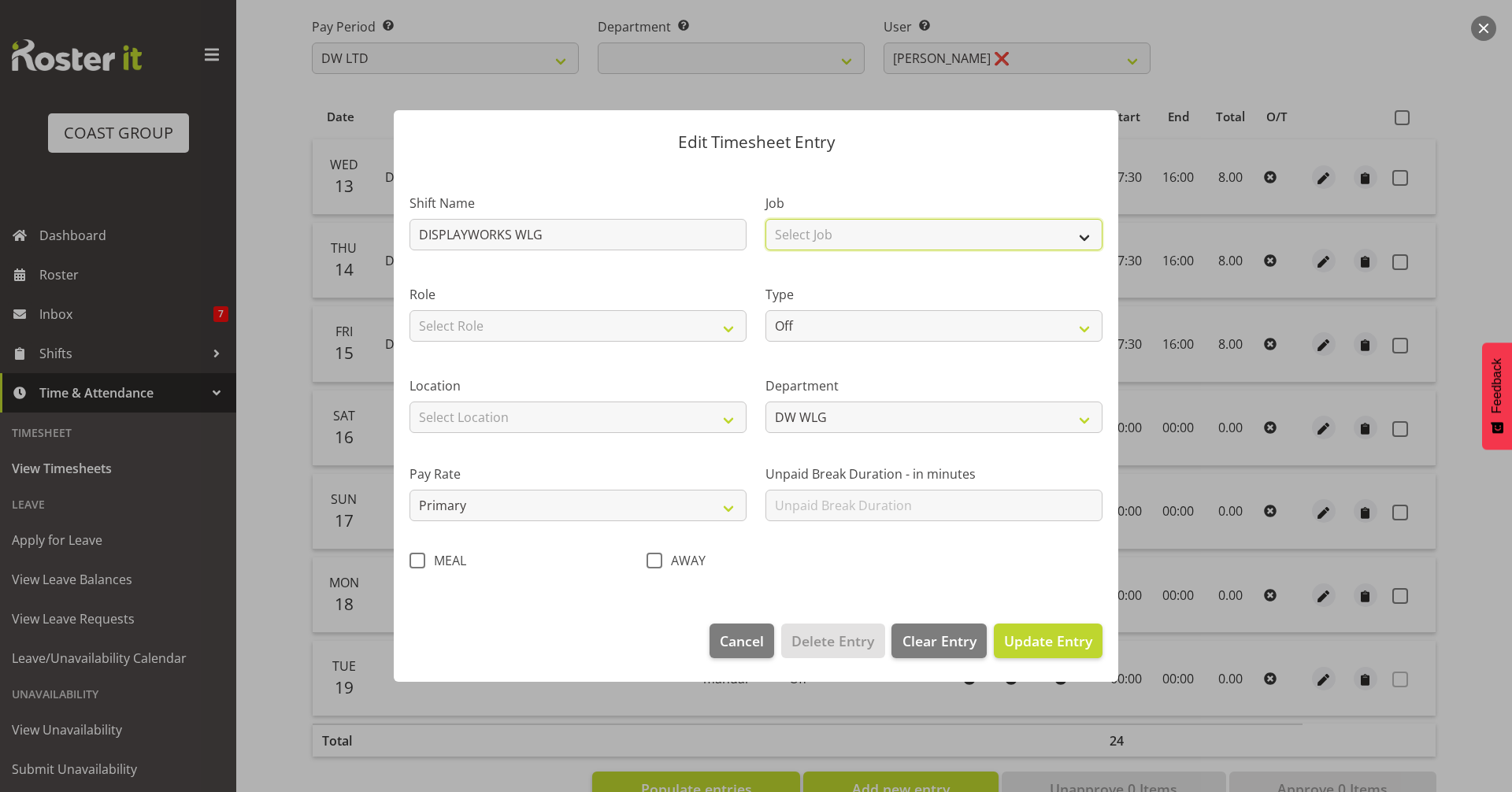
click at [833, 230] on select "Select Job 1 Carlton Events 1 Carlton Hamilton 1 Carlton Wellington 1 EHS WAREH…" at bounding box center [934, 235] width 337 height 32
select select "9488"
click at [766, 219] on select "Select Job 1 Carlton Events 1 Carlton Hamilton 1 Carlton Wellington 1 EHS WAREH…" at bounding box center [934, 235] width 337 height 32
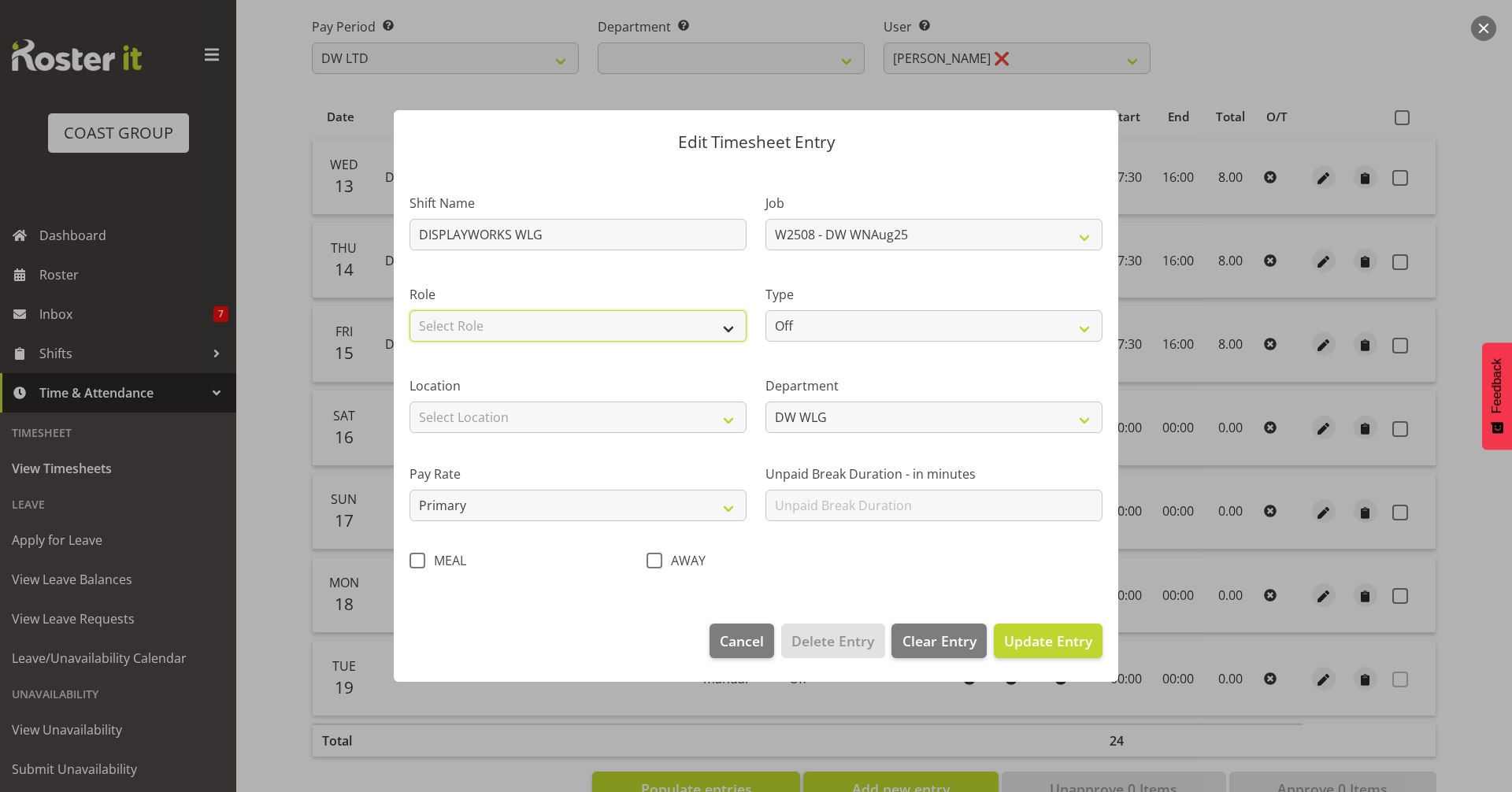
click at [645, 317] on select "Select Role MANUFACTURE EHS WLG OPS Manufacture" at bounding box center [578, 326] width 337 height 32
select select "218"
click at [409, 310] on select "Select Role MANUFACTURE EHS WLG OPS Manufacture" at bounding box center [578, 326] width 337 height 32
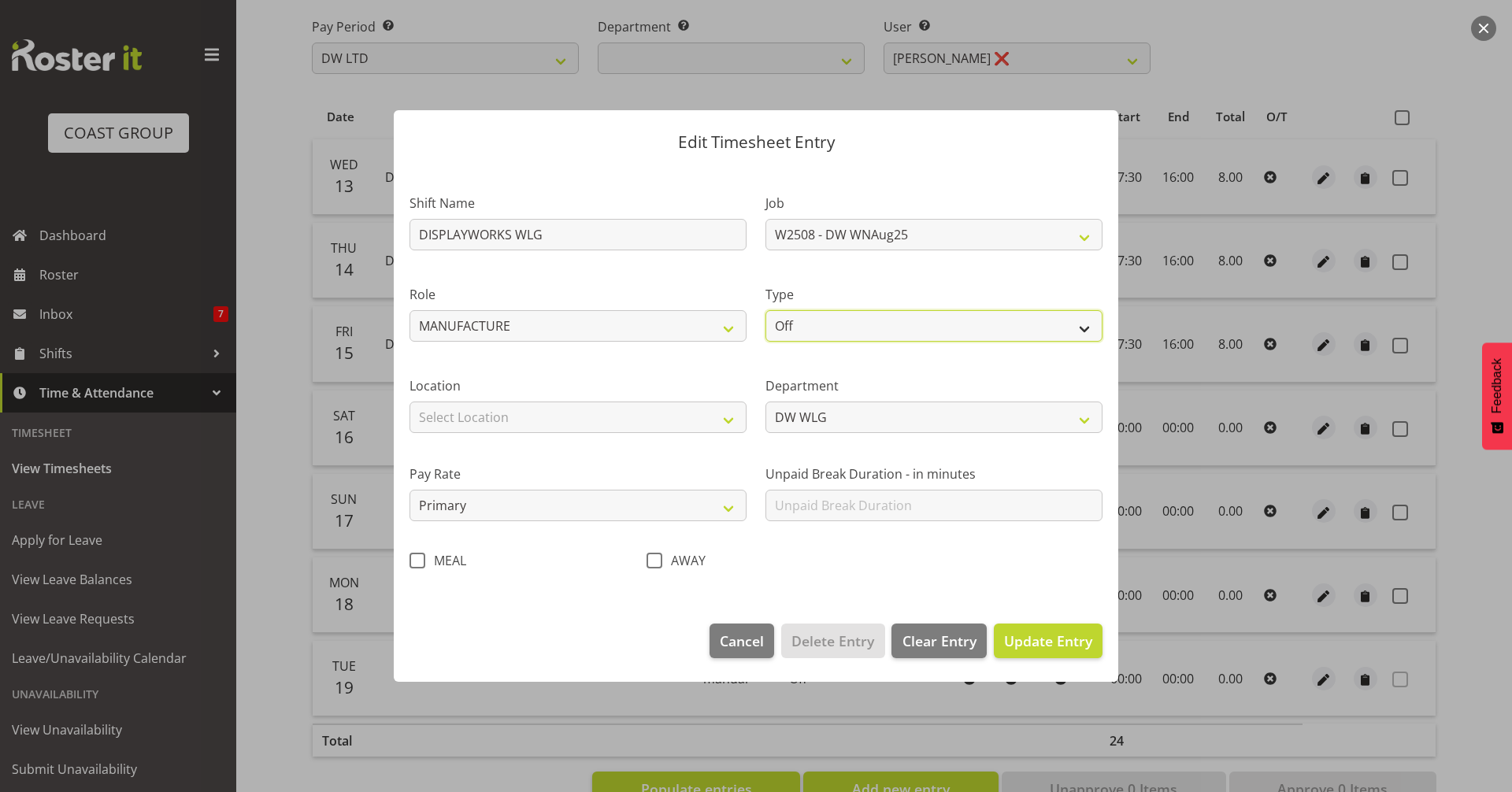
click at [827, 335] on select "Off Standard Public Holiday Public Holiday (Worked) Day In Lieu Annual Leave Si…" at bounding box center [934, 326] width 337 height 32
select select "Standard"
click at [766, 310] on select "Off Standard Public Holiday Public Holiday (Worked) Day In Lieu Annual Leave Si…" at bounding box center [934, 326] width 337 height 32
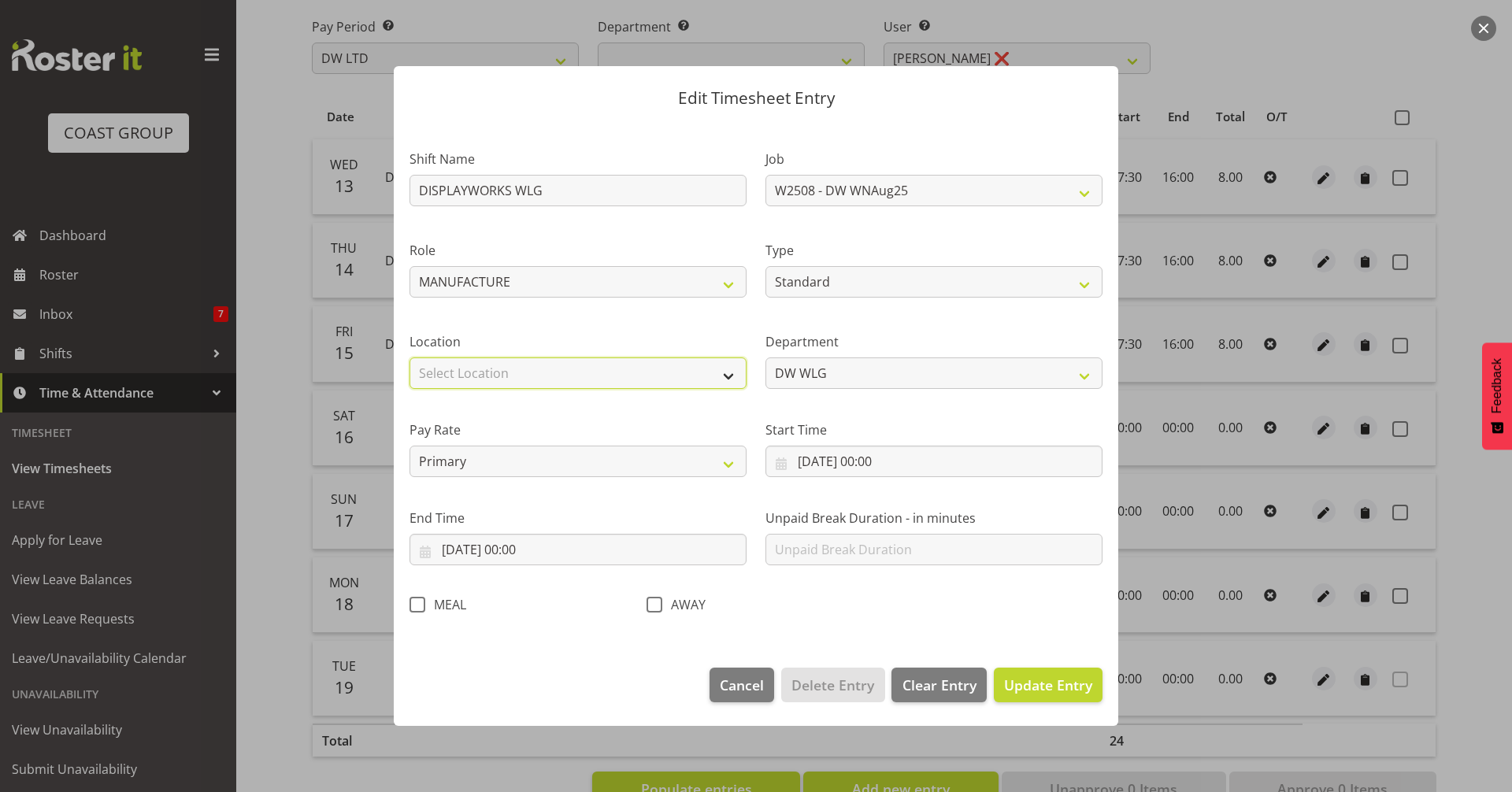
click at [594, 367] on select "Select Location CARLTON EVENTS Carlton Hamilton Carlton Wellington DW CHC DW DI…" at bounding box center [578, 373] width 337 height 32
select select "38"
click at [409, 357] on select "Select Location CARLTON EVENTS Carlton Hamilton Carlton Wellington DW CHC DW DI…" at bounding box center [578, 373] width 337 height 32
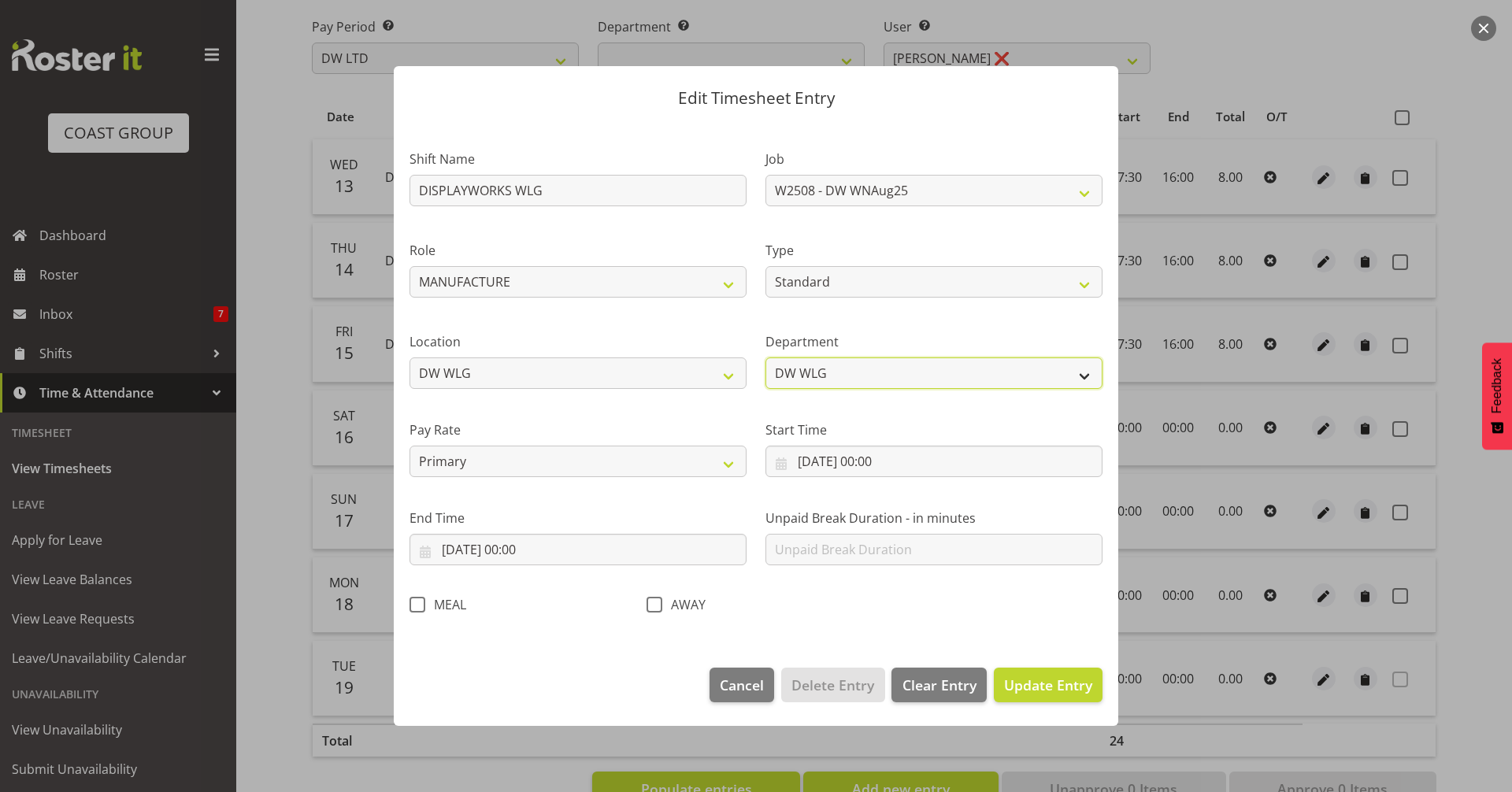
click at [822, 374] on select "DW WLG EHS WLG OPS EHS WLG SALES" at bounding box center [934, 373] width 337 height 32
click at [720, 421] on label "Pay Rate" at bounding box center [578, 430] width 337 height 19
click at [897, 462] on input "18/08/2025, 00:00" at bounding box center [934, 462] width 337 height 32
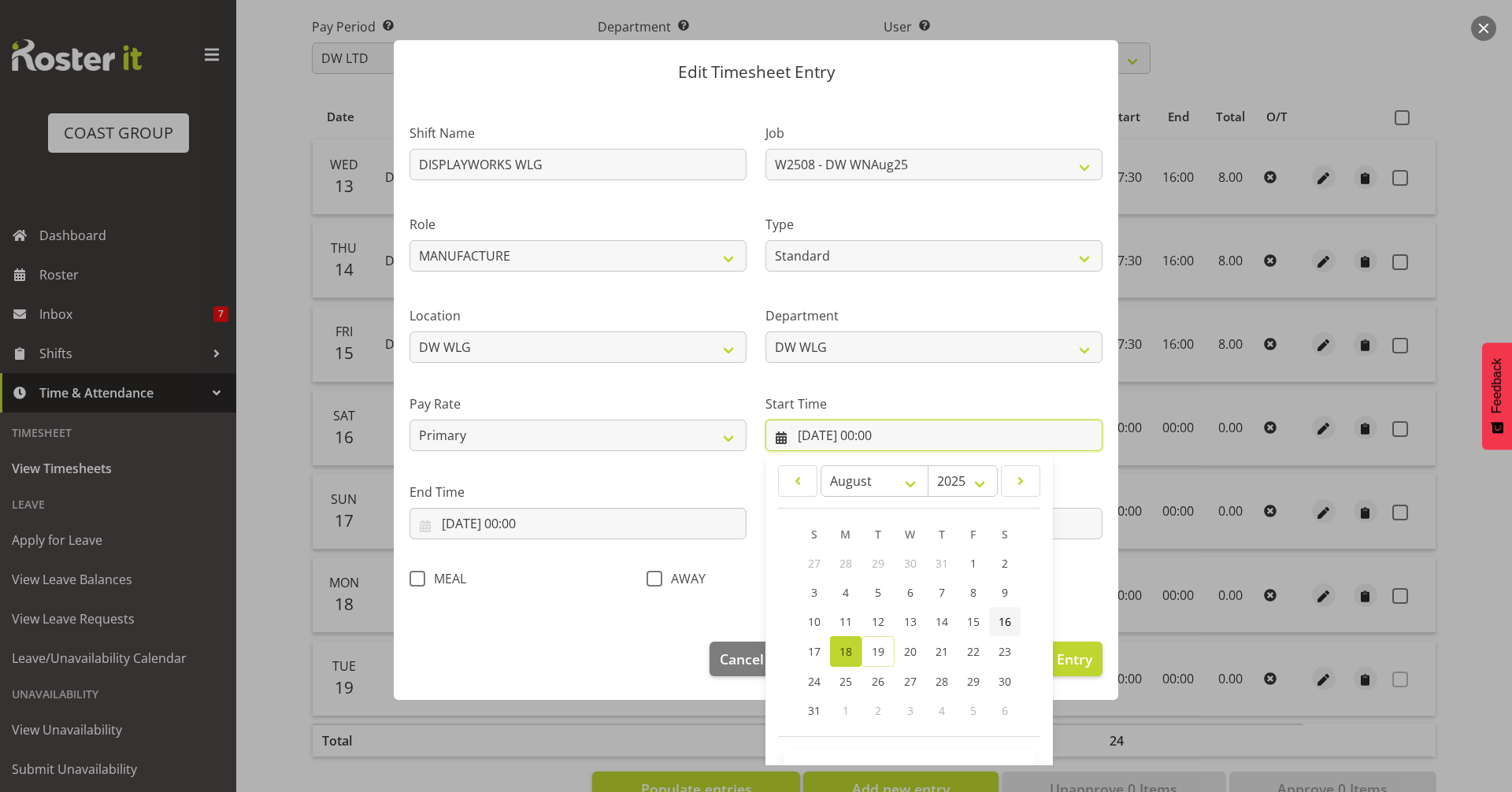
scroll to position [72, 0]
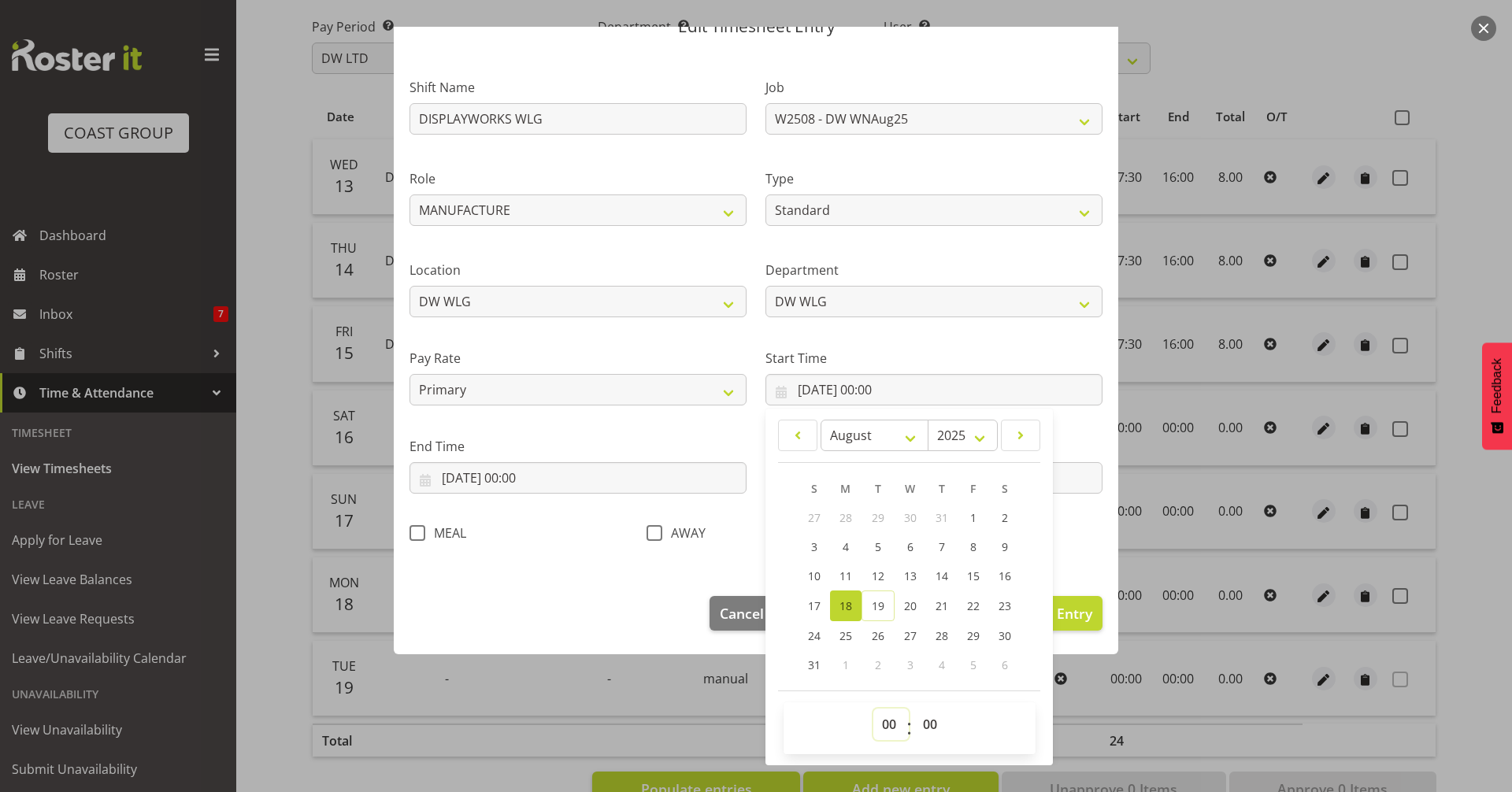
click at [886, 723] on select "00 01 02 03 04 05 06 07 08 09 10 11 12 13 14 15 16 17 18 19 20 21 22 23" at bounding box center [891, 724] width 35 height 32
select select "7"
click at [873, 709] on select "00 01 02 03 04 05 06 07 08 09 10 11 12 13 14 15 16 17 18 19 20 21 22 23" at bounding box center [891, 724] width 35 height 32
type input "18/08/2025, 07:00"
click at [925, 726] on select "00 01 02 03 04 05 06 07 08 09 10 11 12 13 14 15 16 17 18 19 20 21 22 23 24 25 2…" at bounding box center [932, 724] width 35 height 32
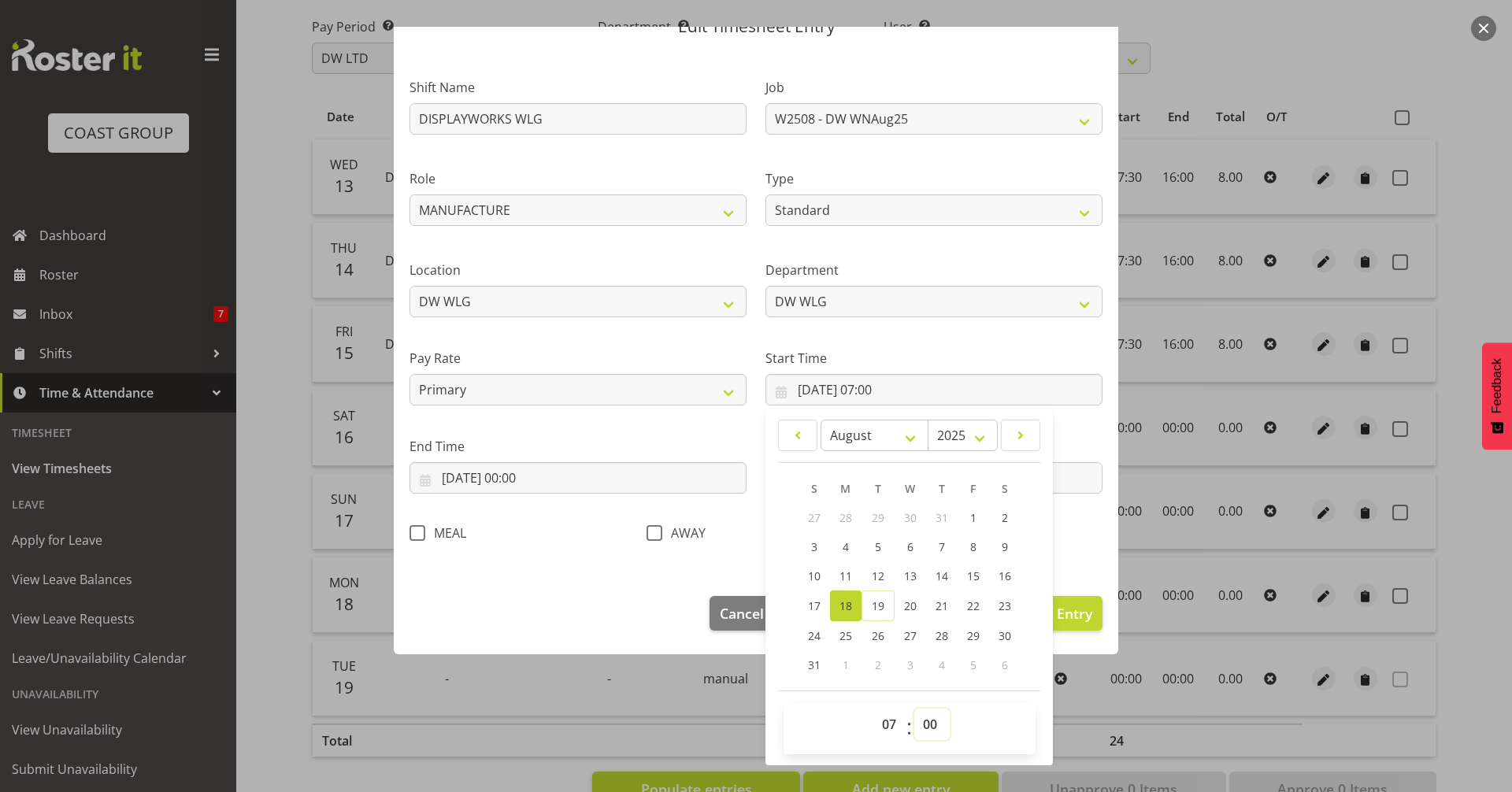
select select "30"
click at [914, 709] on select "00 01 02 03 04 05 06 07 08 09 10 11 12 13 14 15 16 17 18 19 20 21 22 23 24 25 2…" at bounding box center [932, 724] width 35 height 32
type input "18/08/2025, 07:30"
click at [607, 603] on footer "Cancel Delete Entry Clear Entry Update Entry" at bounding box center [756, 617] width 725 height 74
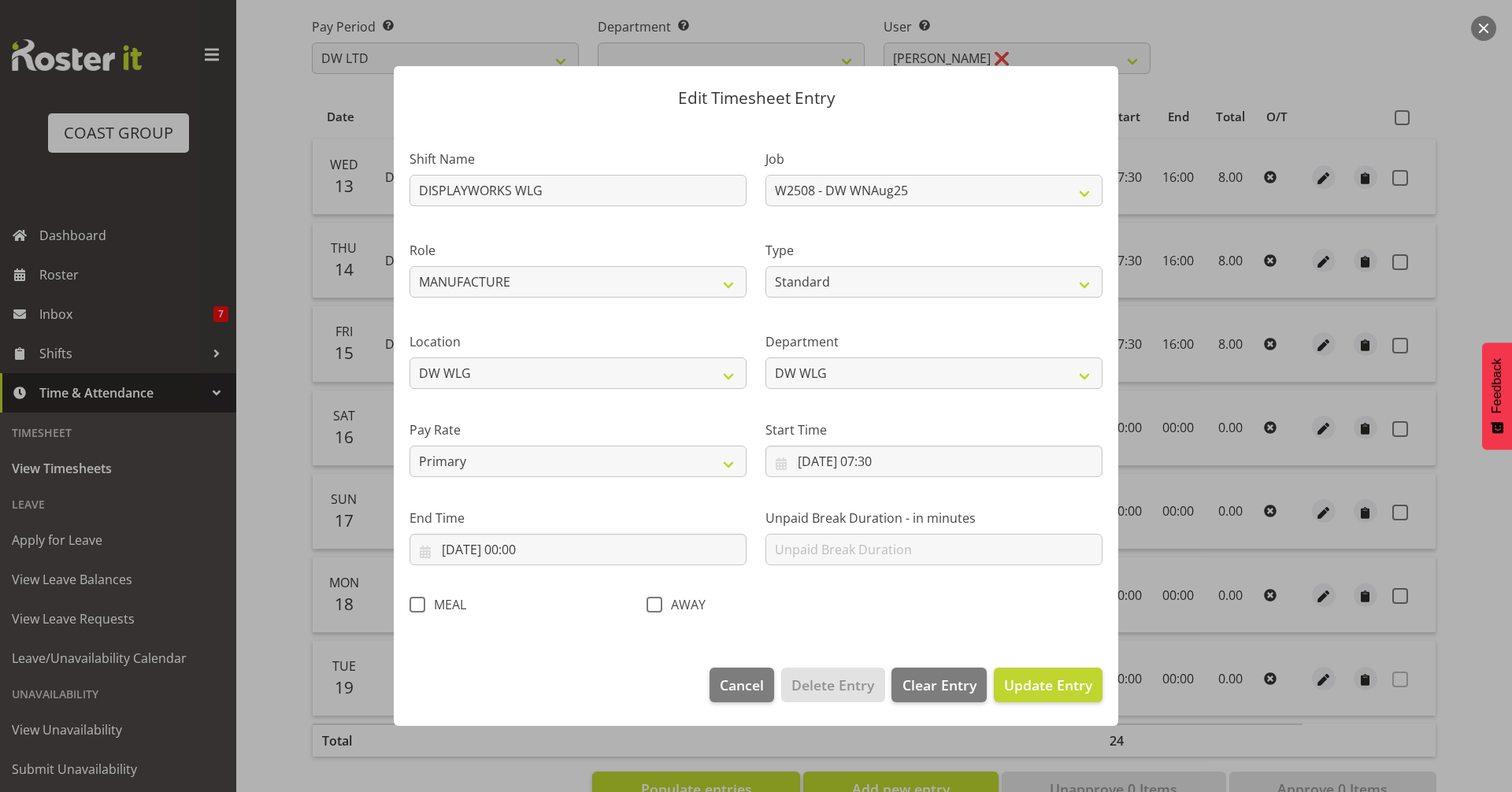
scroll to position [0, 0]
click at [540, 551] on input "18/08/2025, 00:00" at bounding box center [578, 549] width 337 height 32
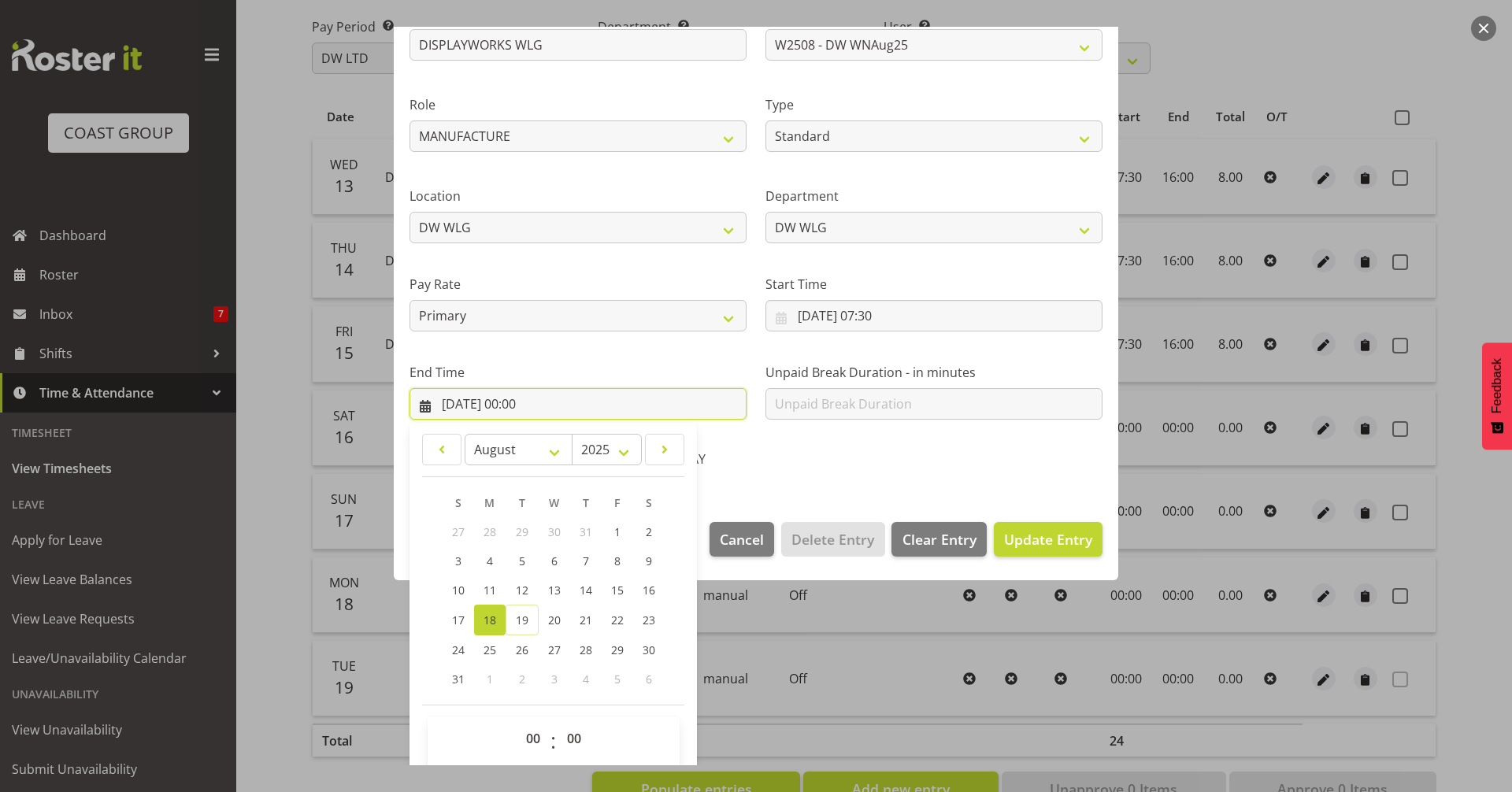
scroll to position [159, 0]
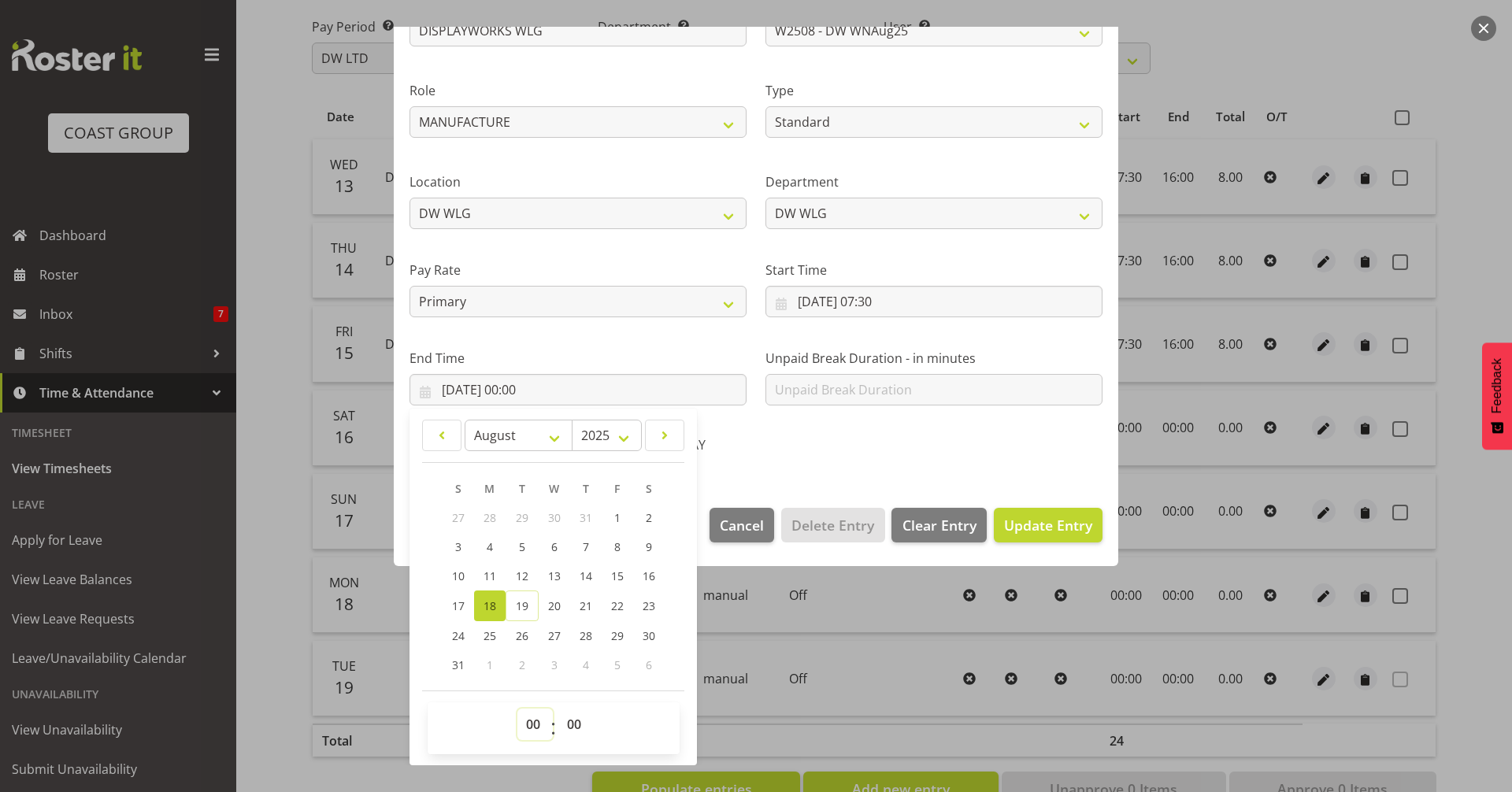
click at [533, 726] on select "00 01 02 03 04 05 06 07 08 09 10 11 12 13 14 15 16 17 18 19 20 21 22 23" at bounding box center [535, 724] width 35 height 32
select select "16"
click at [518, 709] on select "00 01 02 03 04 05 06 07 08 09 10 11 12 13 14 15 16 17 18 19 20 21 22 23" at bounding box center [535, 724] width 35 height 32
type input "18/08/2025, 16:00"
click at [787, 460] on div "AWAY" at bounding box center [756, 441] width 237 height 52
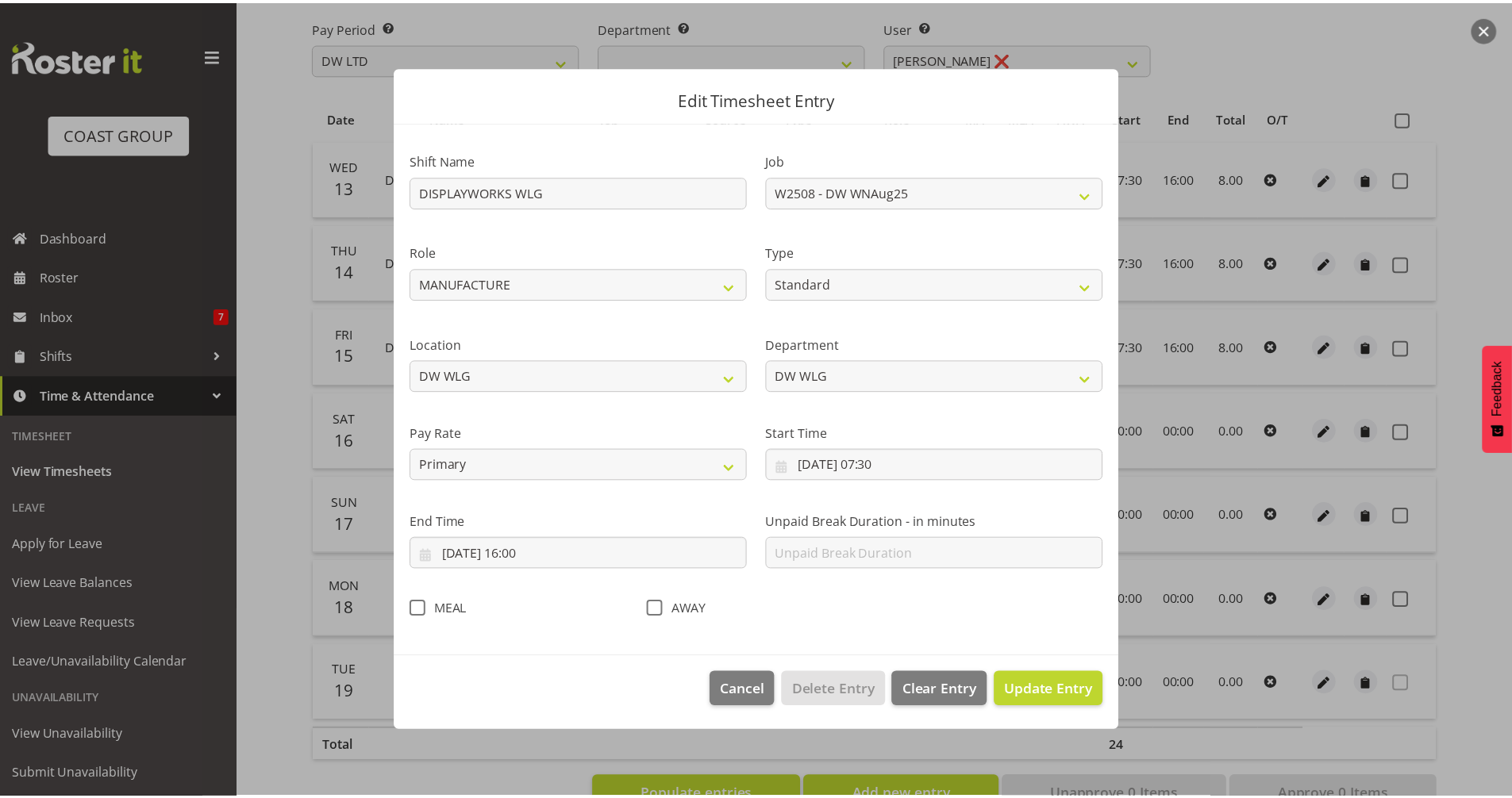
scroll to position [0, 0]
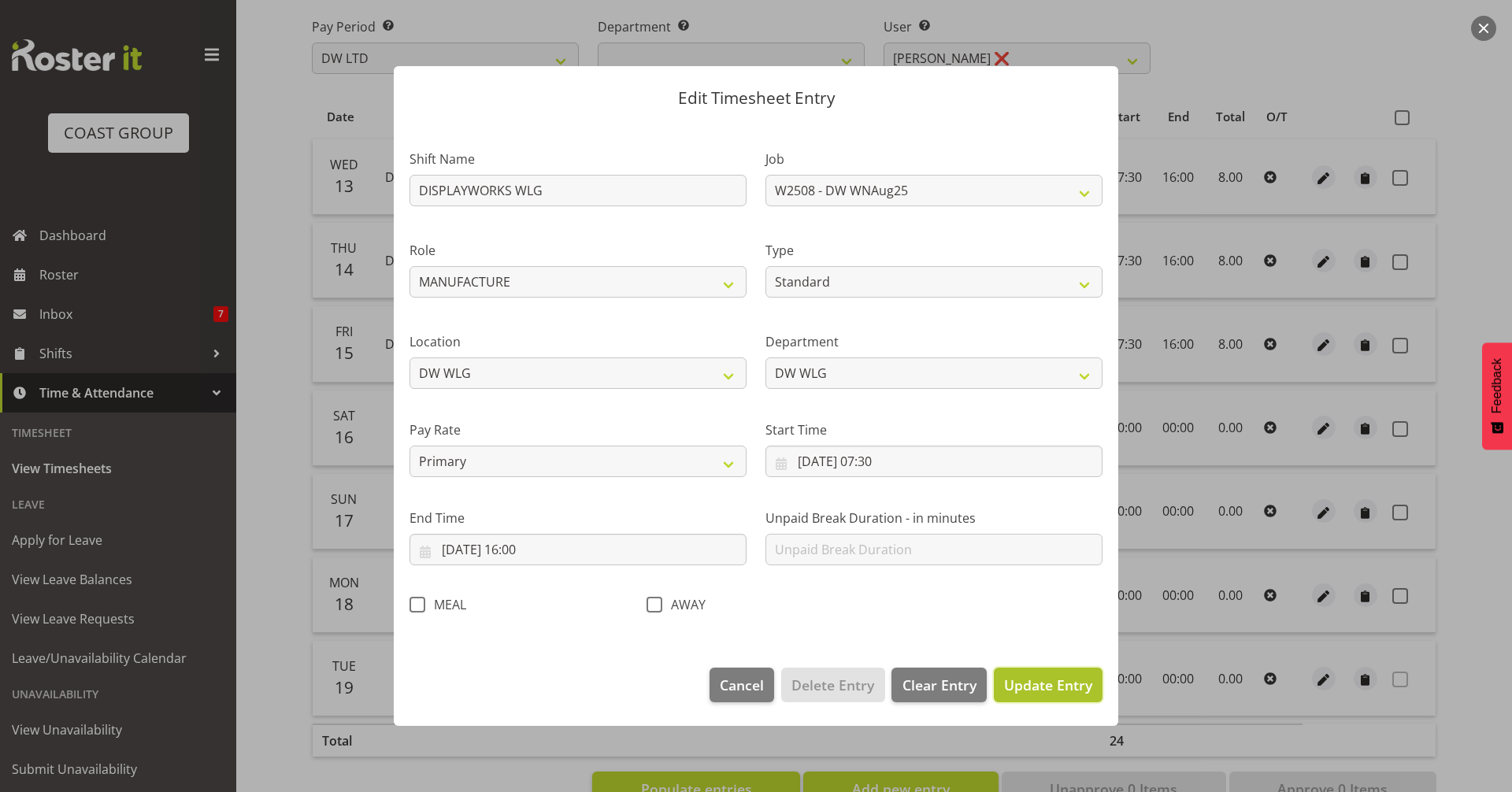
click at [1054, 685] on span "Update Entry" at bounding box center [1048, 684] width 88 height 19
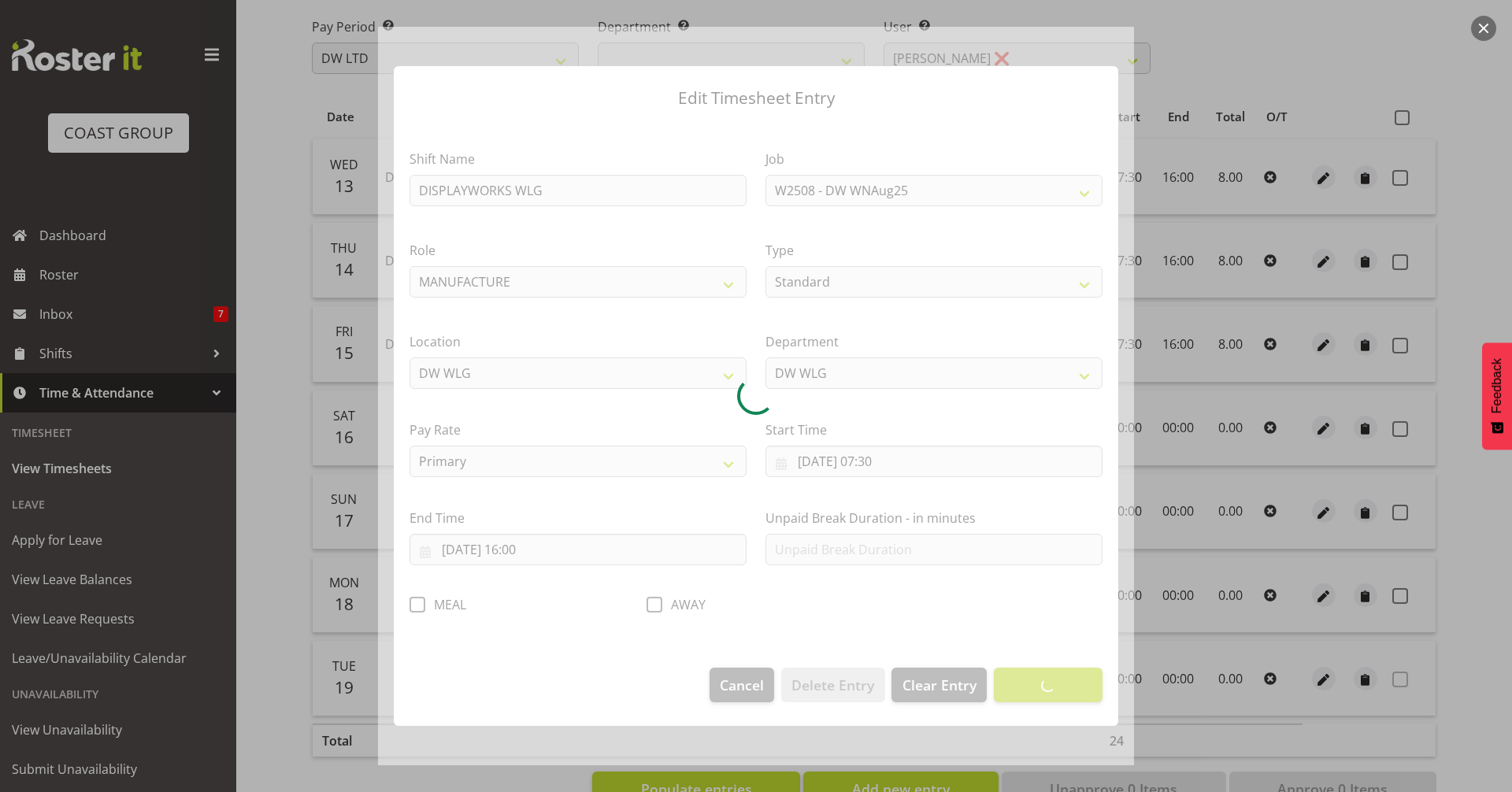
click at [1281, 57] on div at bounding box center [756, 396] width 1512 height 792
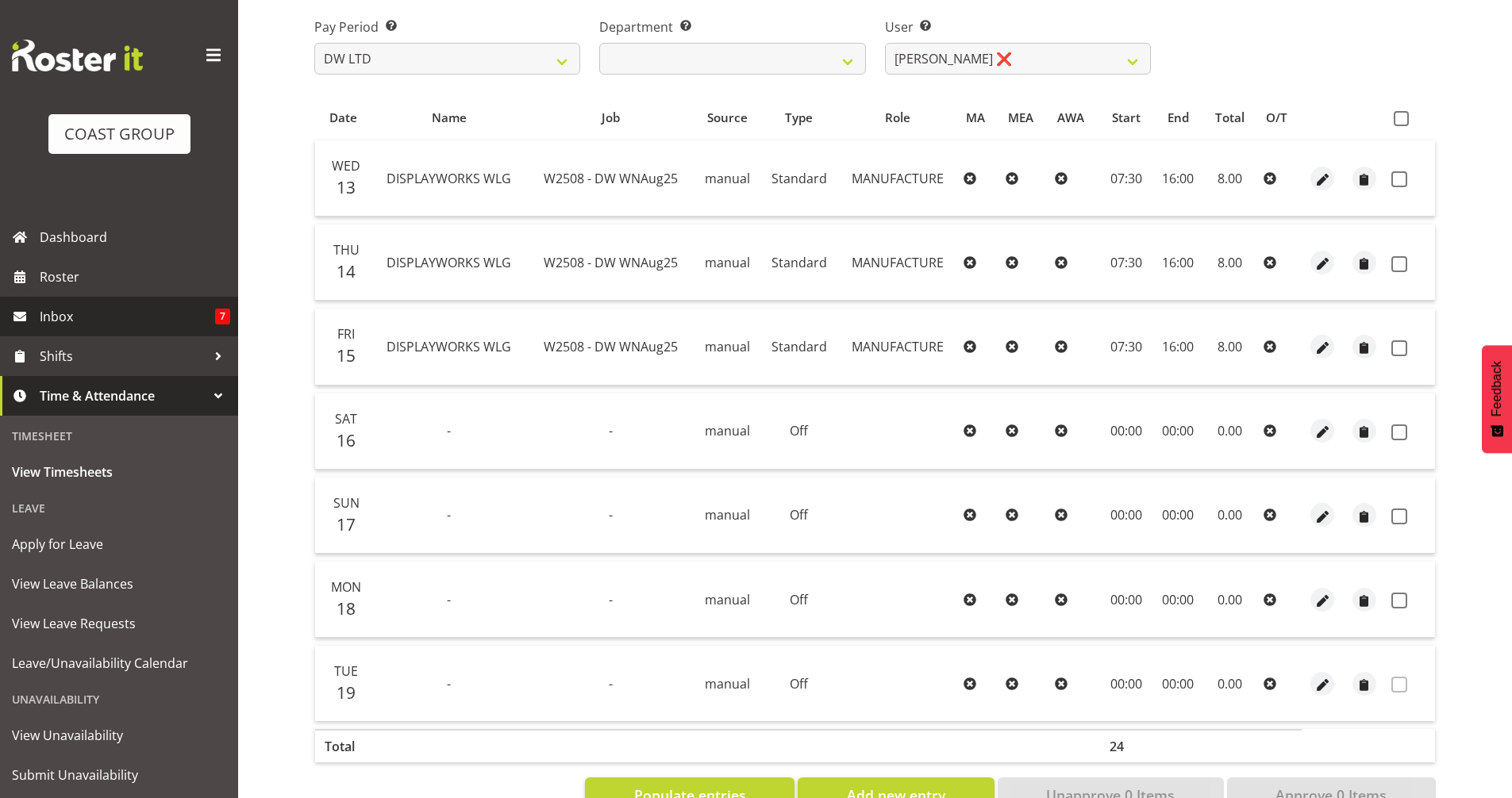
click at [66, 320] on span "Inbox" at bounding box center [127, 316] width 175 height 24
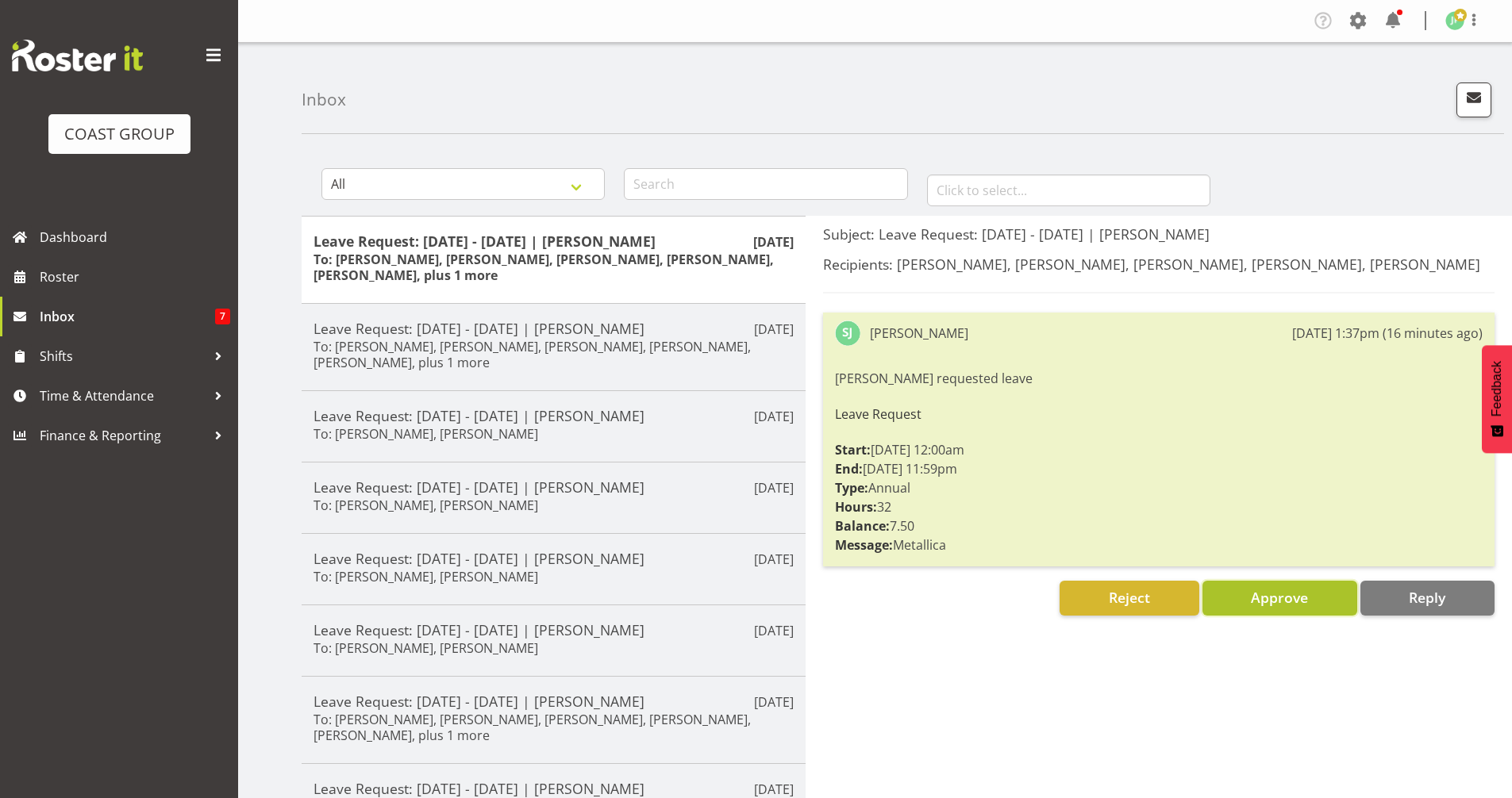
click at [1241, 602] on button "Approve" at bounding box center [1280, 597] width 155 height 34
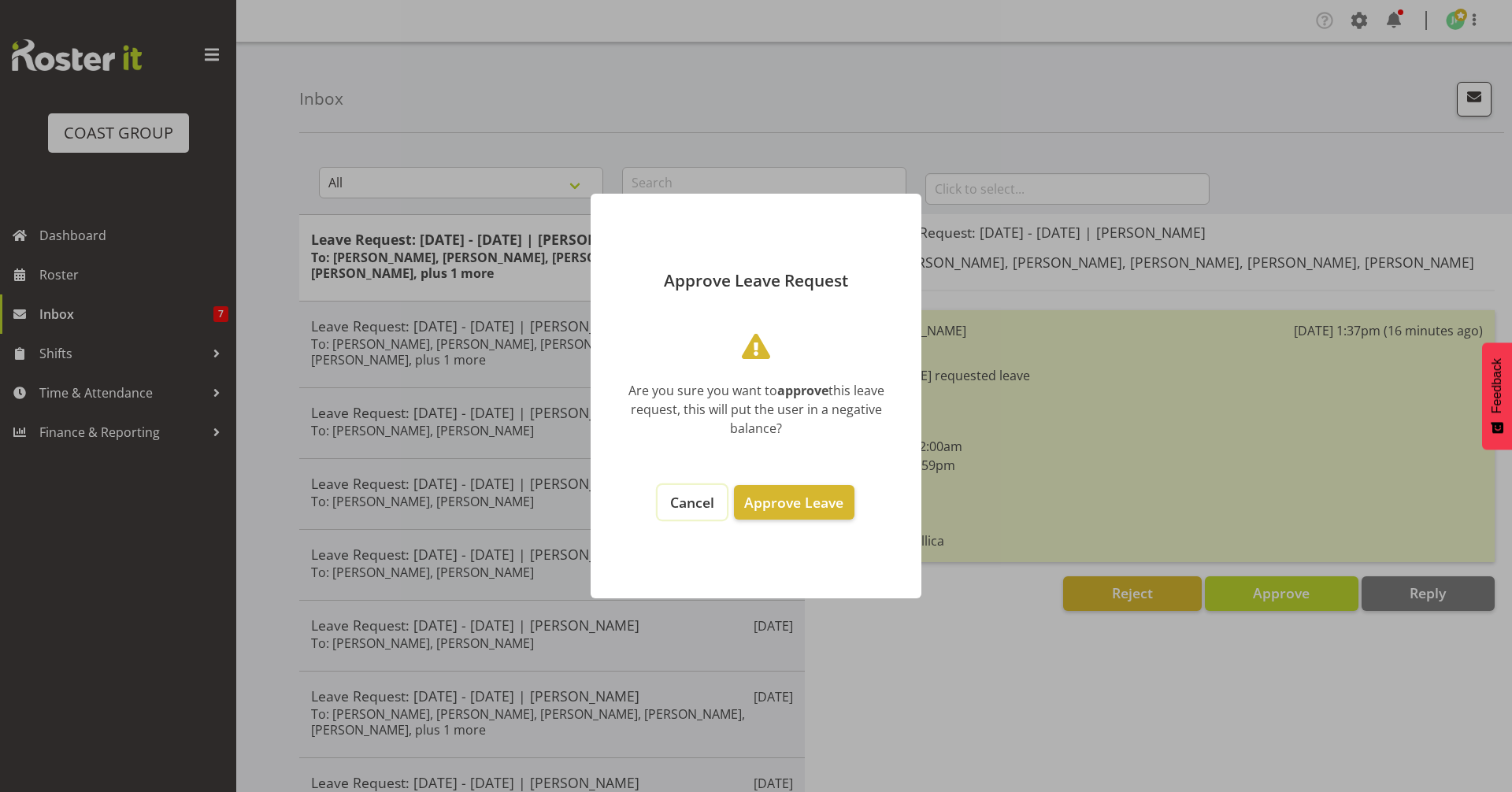
click at [669, 504] on button "Cancel" at bounding box center [692, 502] width 69 height 34
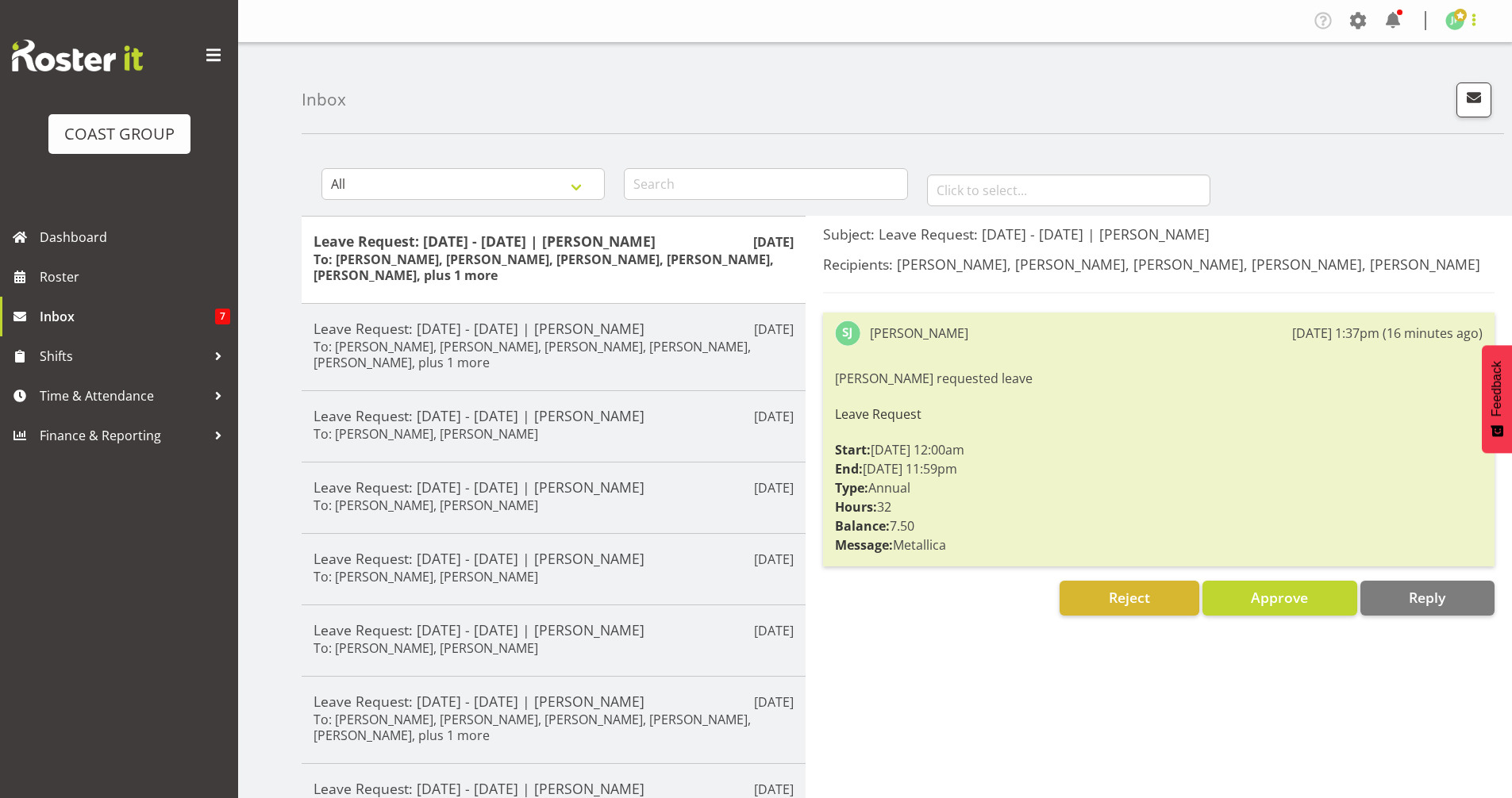
click at [1473, 15] on span at bounding box center [1473, 19] width 19 height 19
click at [1435, 89] on link "Log Out" at bounding box center [1407, 83] width 152 height 29
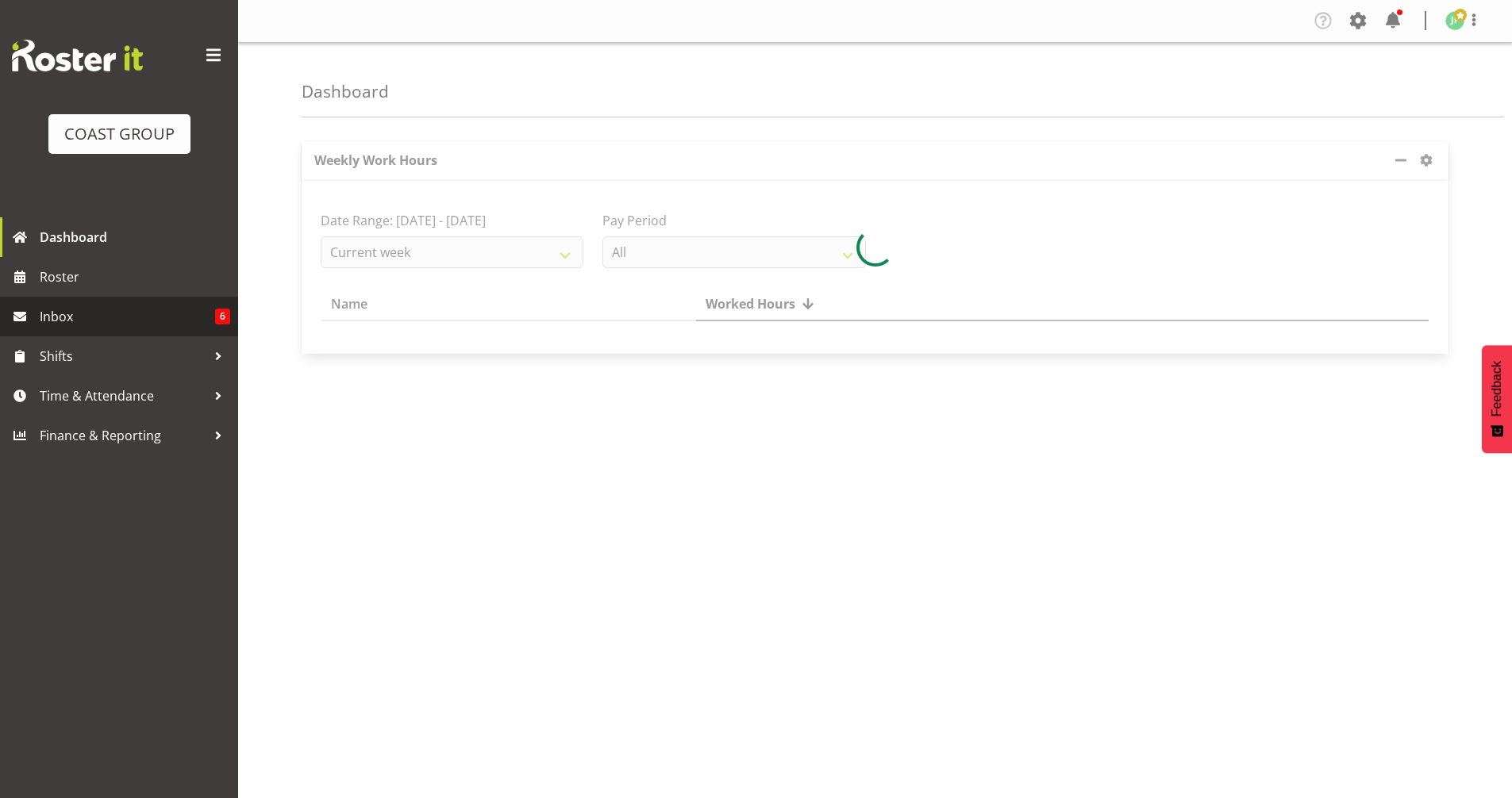
click at [84, 310] on span "Inbox" at bounding box center [127, 316] width 175 height 24
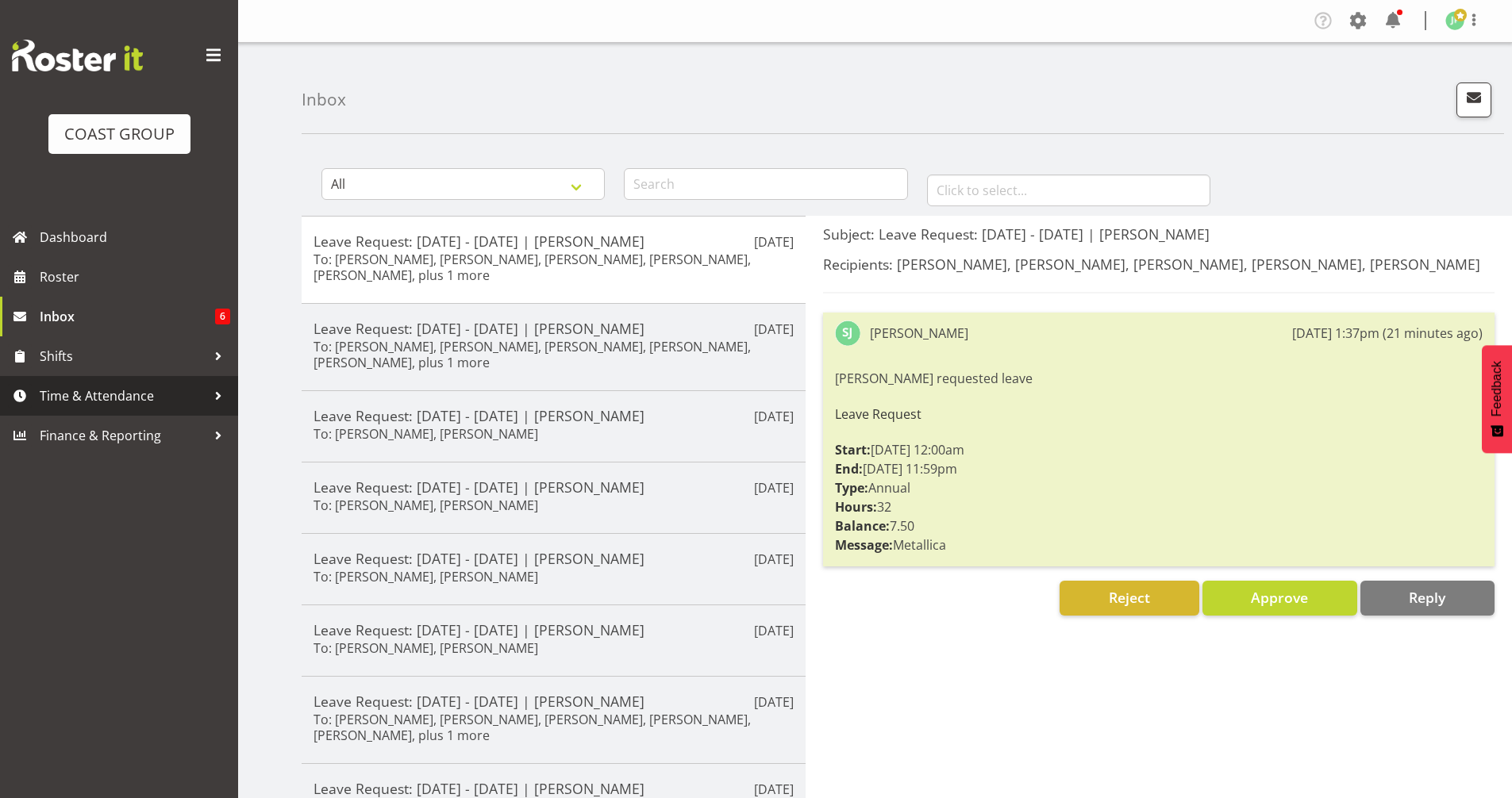
click at [105, 395] on span "Time & Attendance" at bounding box center [123, 395] width 167 height 24
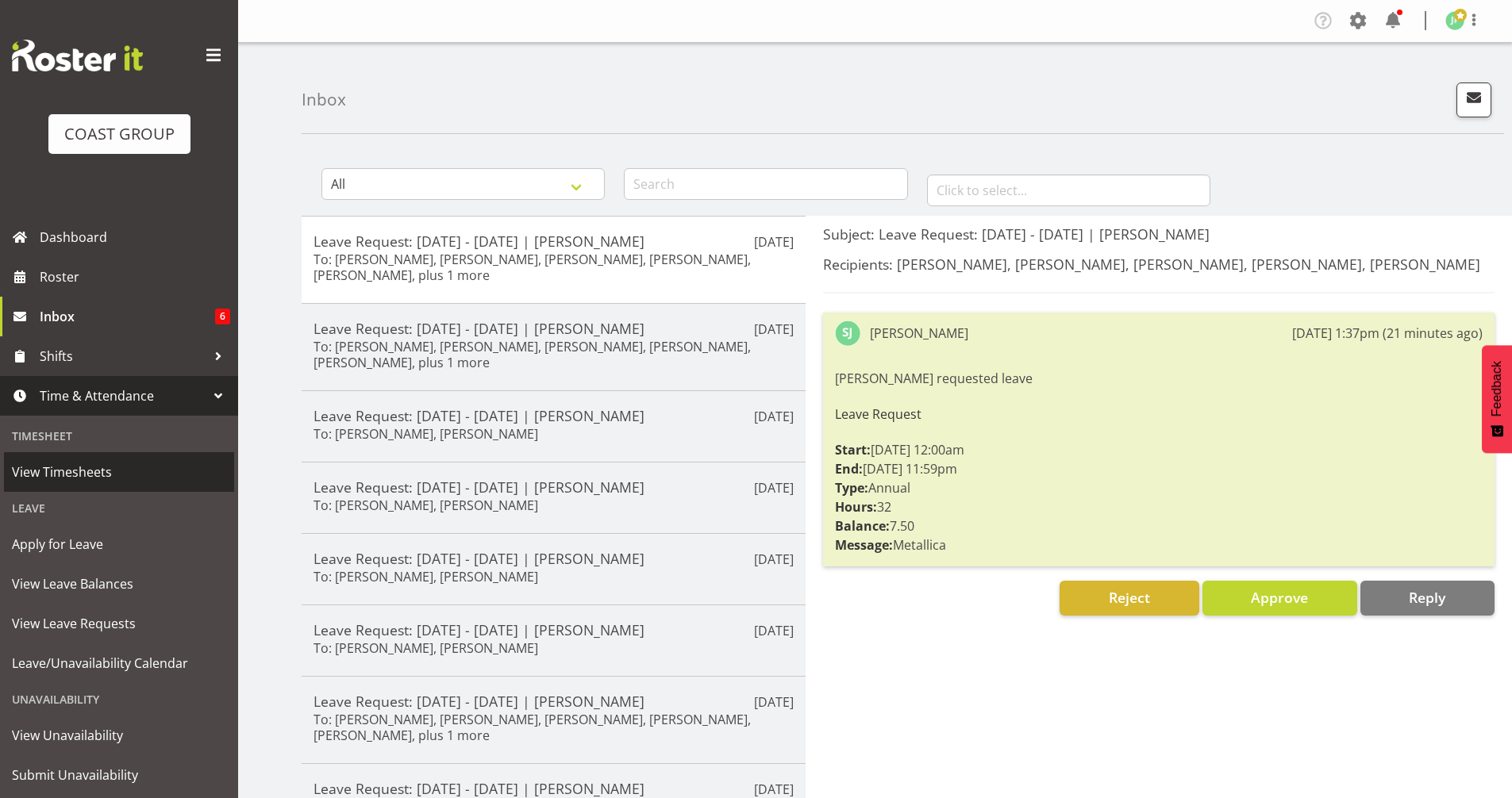
click at [132, 478] on span "View Timesheets" at bounding box center [119, 472] width 215 height 24
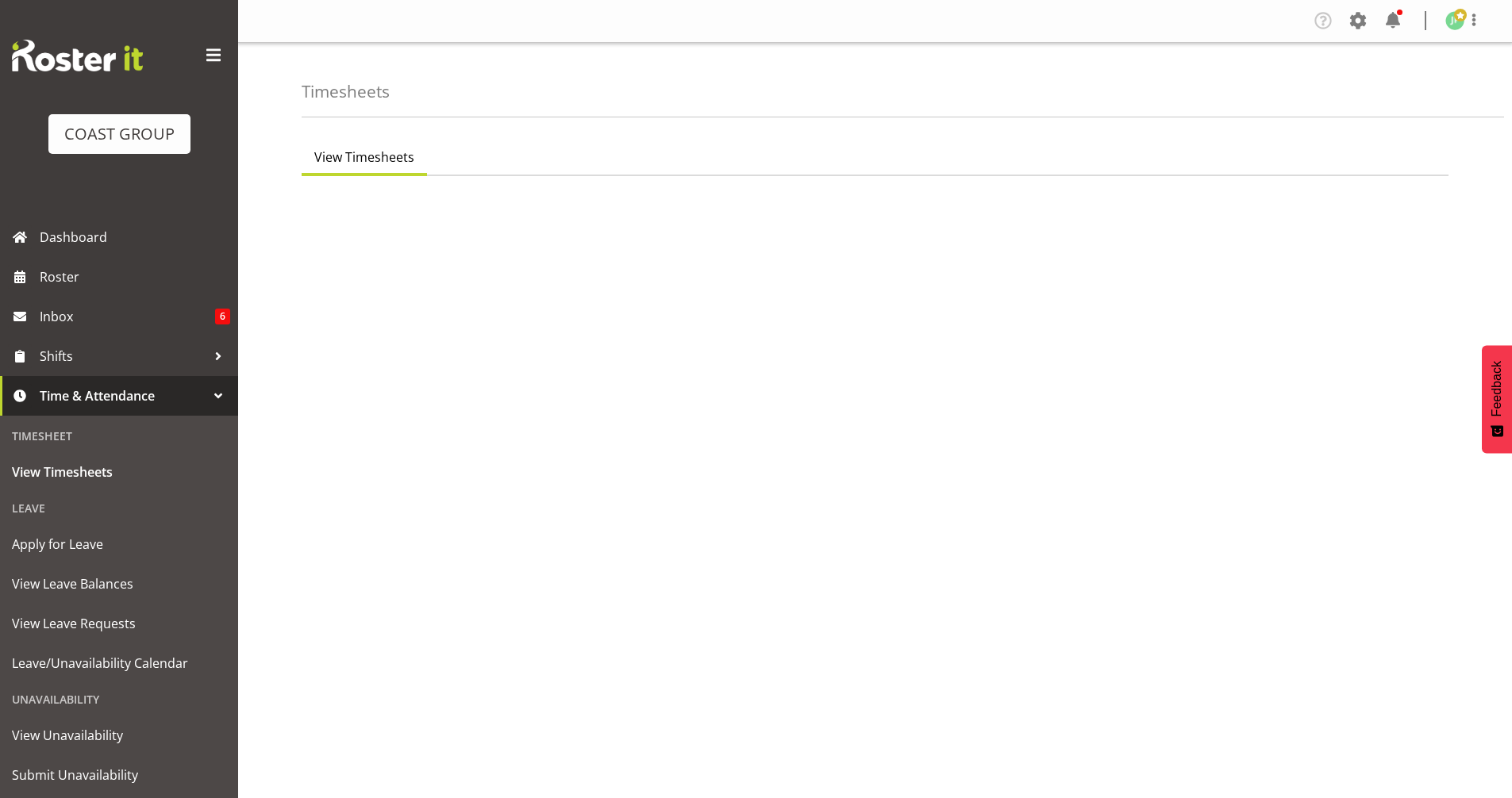
select select "8"
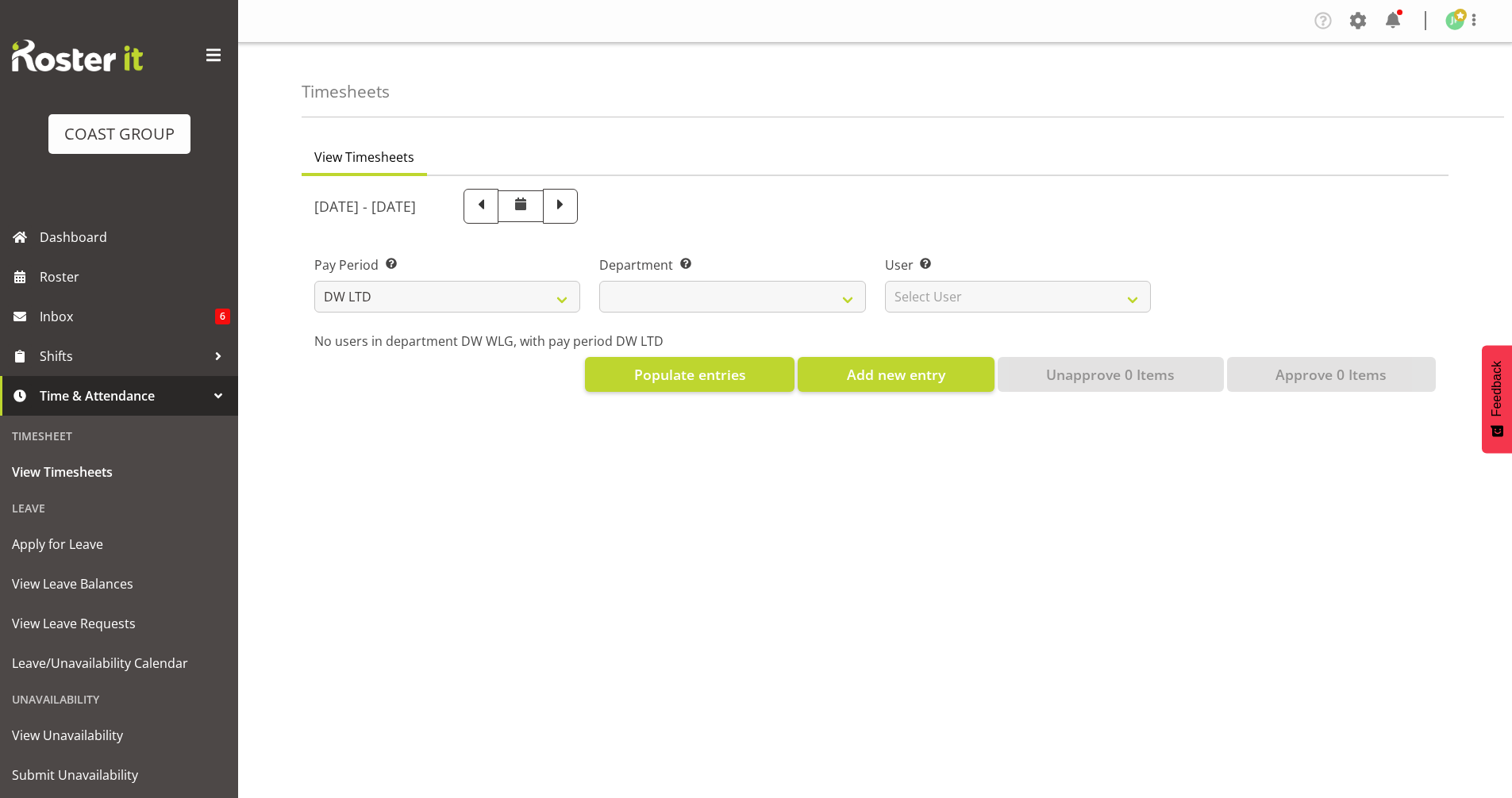
select select
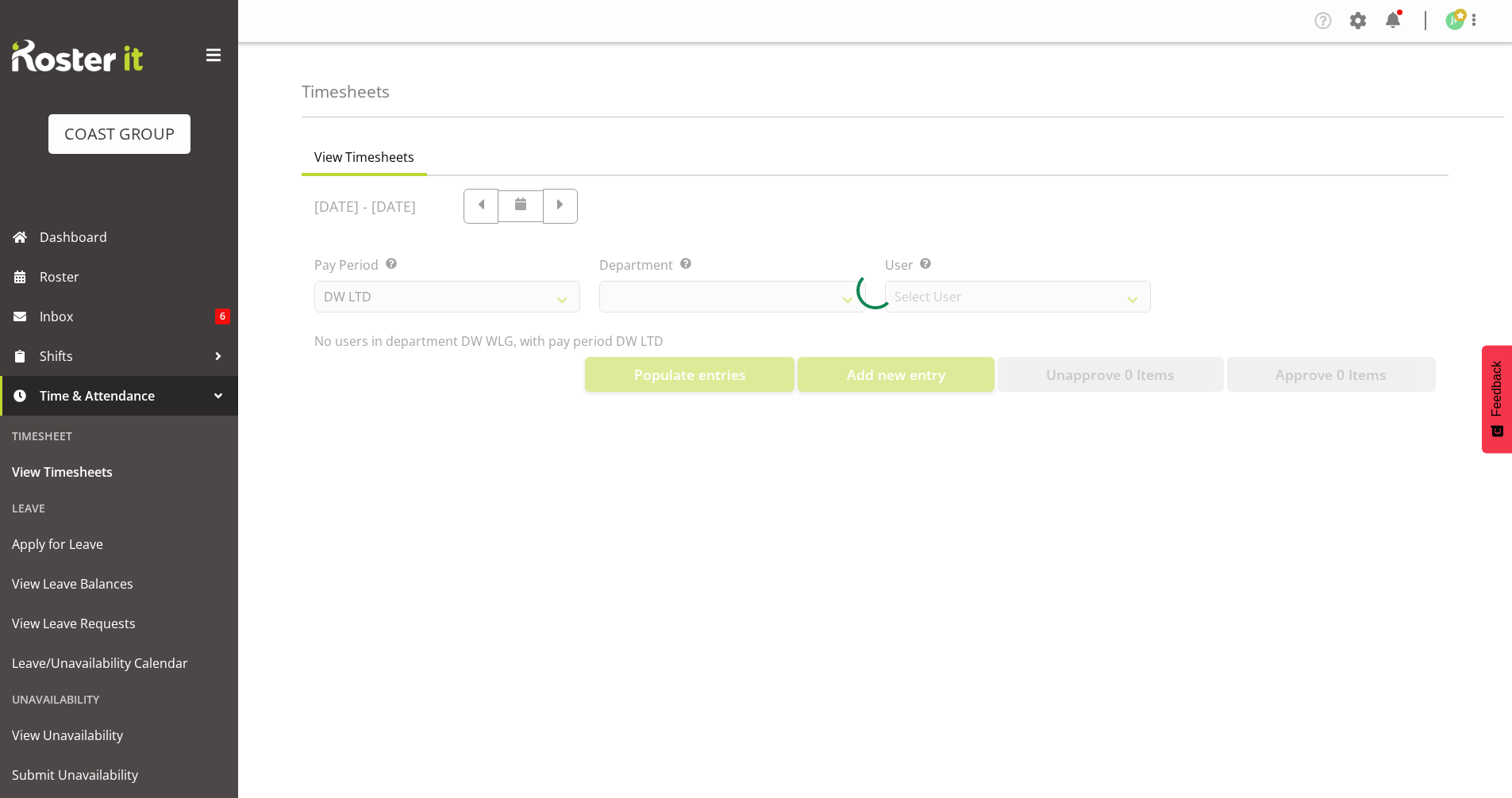
select select "3251"
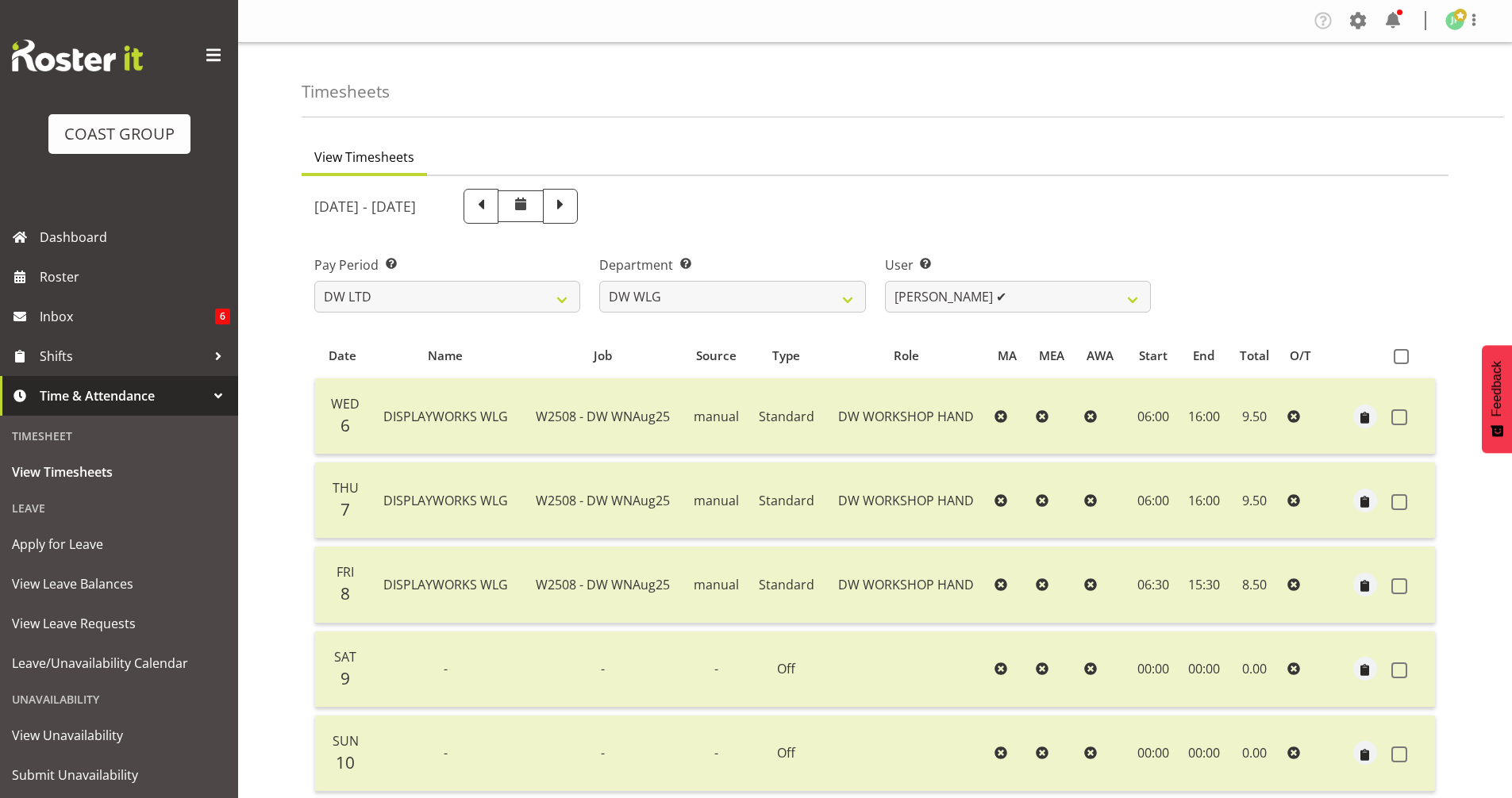
click at [570, 203] on span at bounding box center [560, 204] width 21 height 21
select select
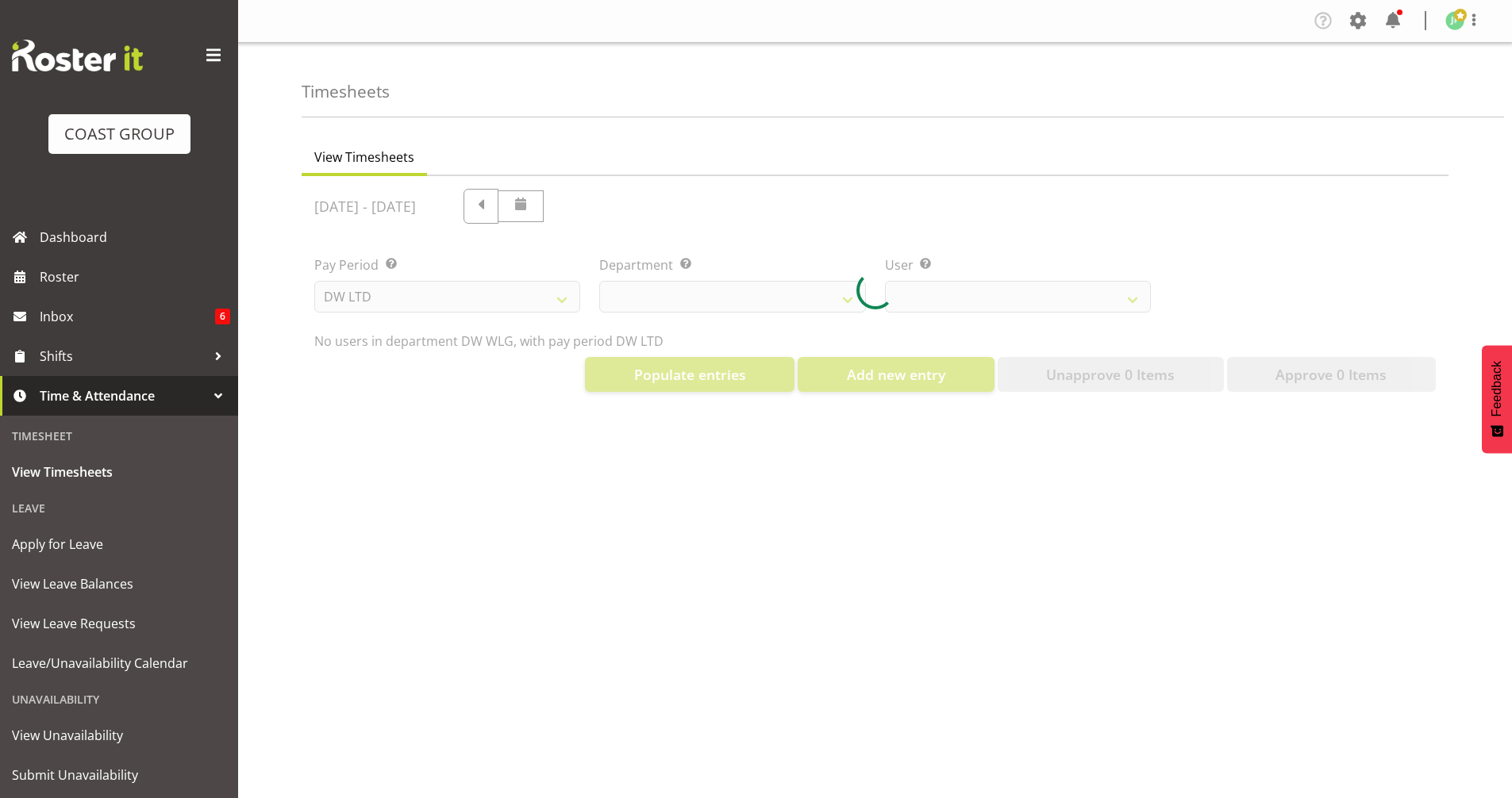
click at [1138, 299] on div at bounding box center [874, 290] width 1147 height 229
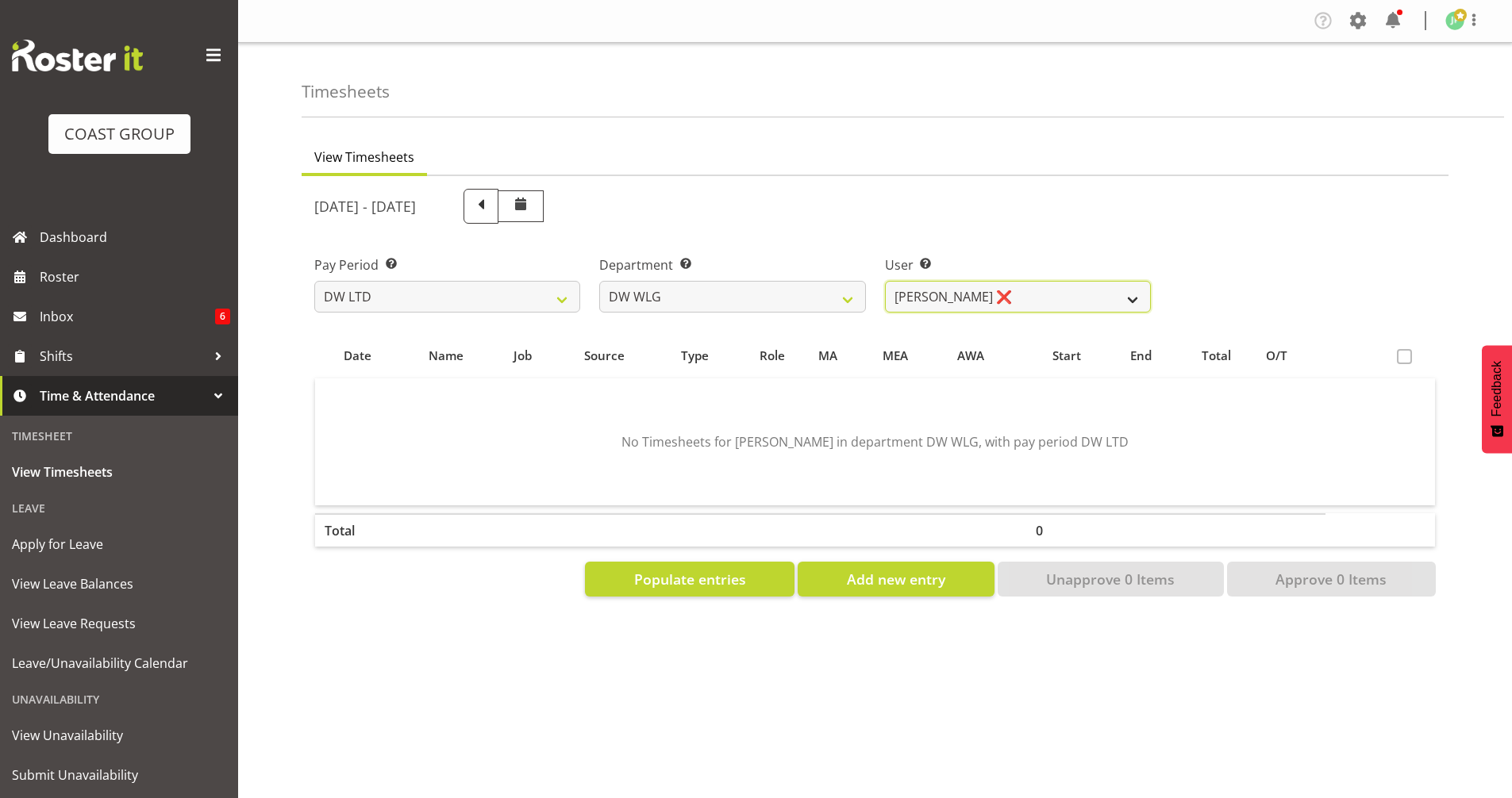
click at [1138, 299] on select "[PERSON_NAME] ❌ [PERSON_NAME] ❌ [PERSON_NAME] ❌ [PERSON_NAME] ❌ [PERSON_NAME] ❌…" at bounding box center [1018, 297] width 266 height 32
select select "1168"
click at [885, 281] on select "[PERSON_NAME] ❌ [PERSON_NAME] ❌ [PERSON_NAME] ❌ [PERSON_NAME] ❌ [PERSON_NAME] ❌…" at bounding box center [1018, 297] width 266 height 32
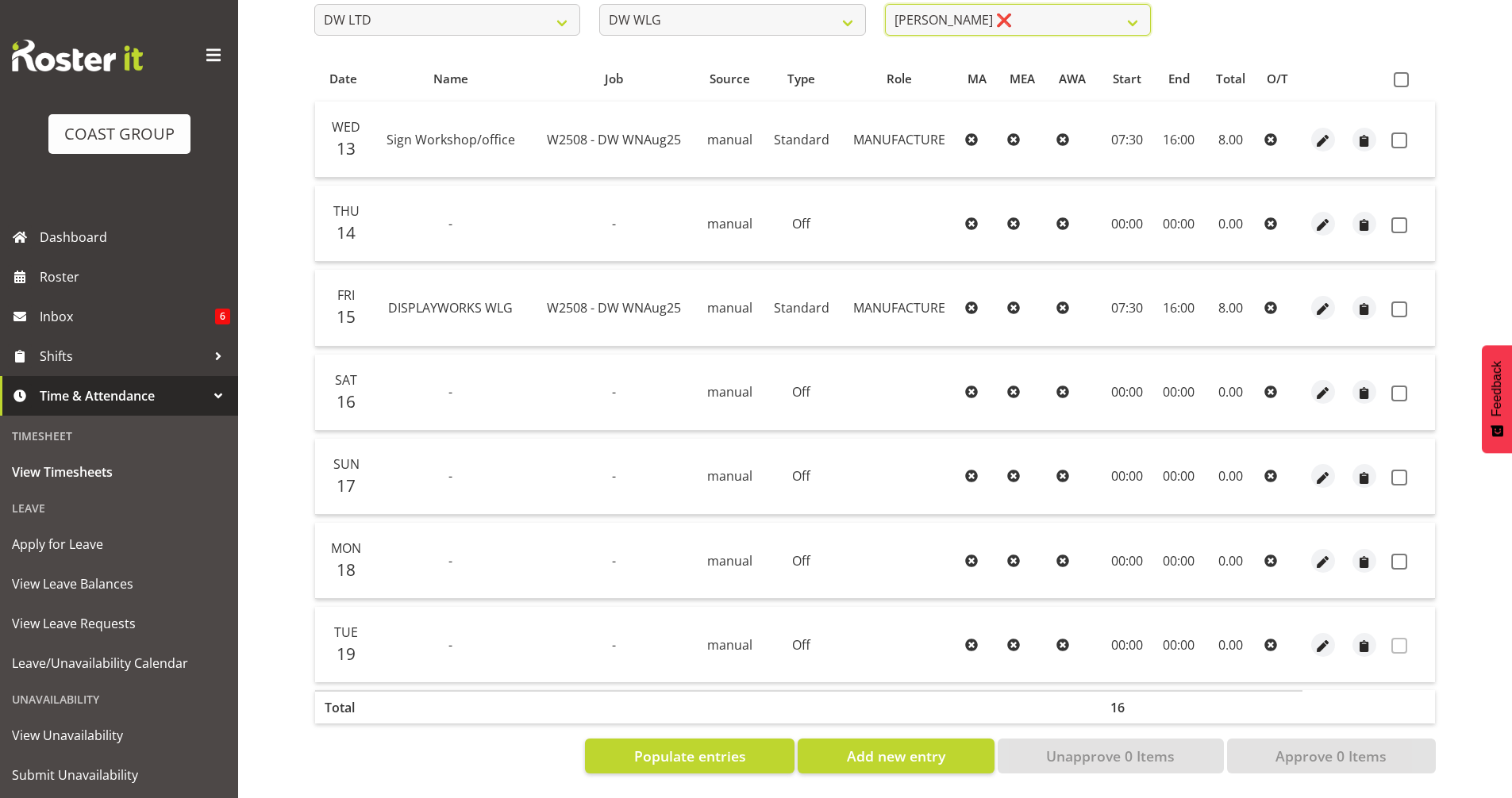
scroll to position [288, 0]
click at [1472, 77] on div "View Timesheets [DATE] - [DATE] Pay Period Select which pay period you would li…" at bounding box center [906, 325] width 1210 height 945
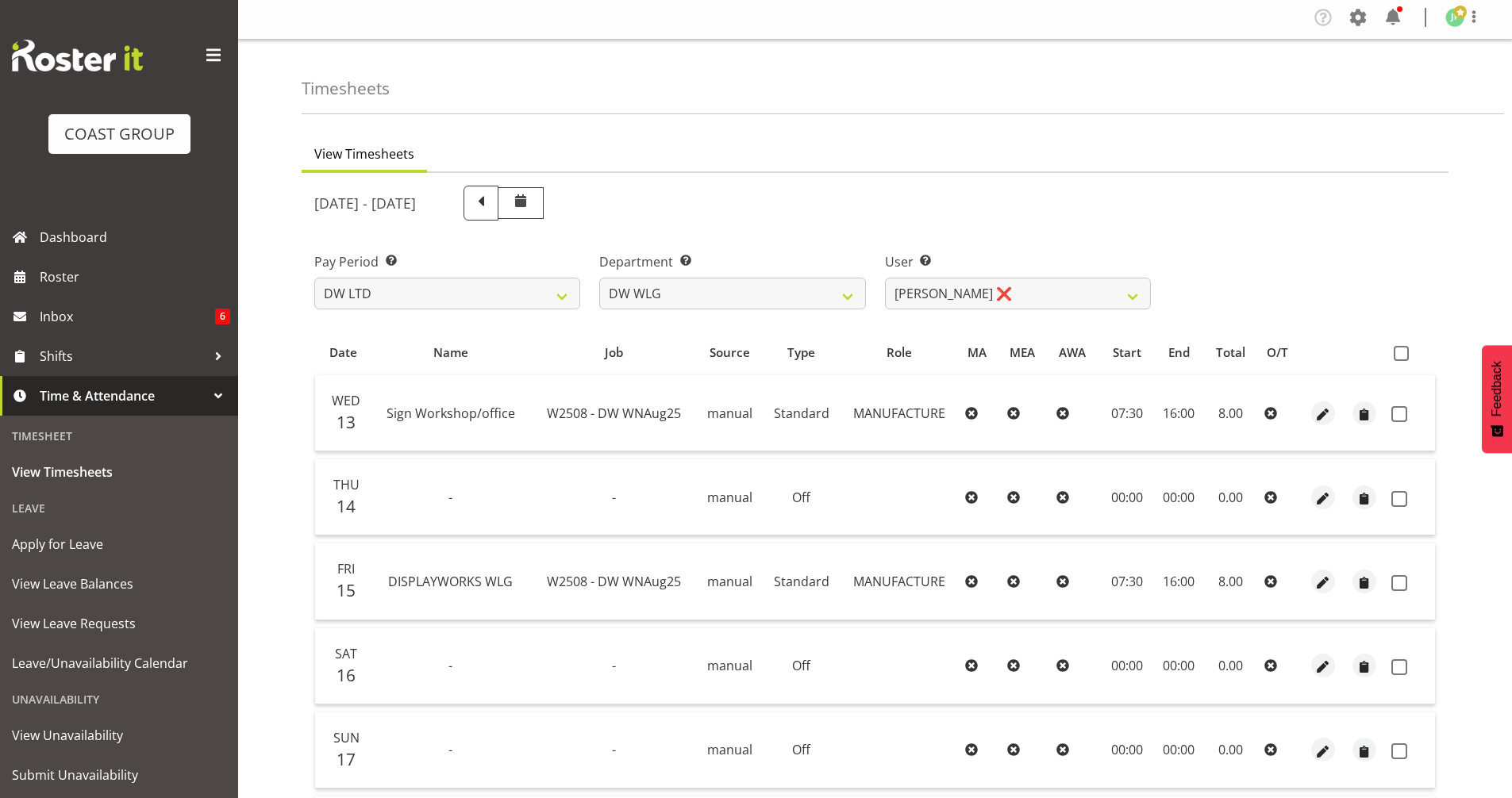
scroll to position [0, 0]
click at [1475, 24] on span at bounding box center [1473, 19] width 19 height 19
click at [1413, 92] on link "Log Out" at bounding box center [1407, 83] width 152 height 29
